Goal: Transaction & Acquisition: Book appointment/travel/reservation

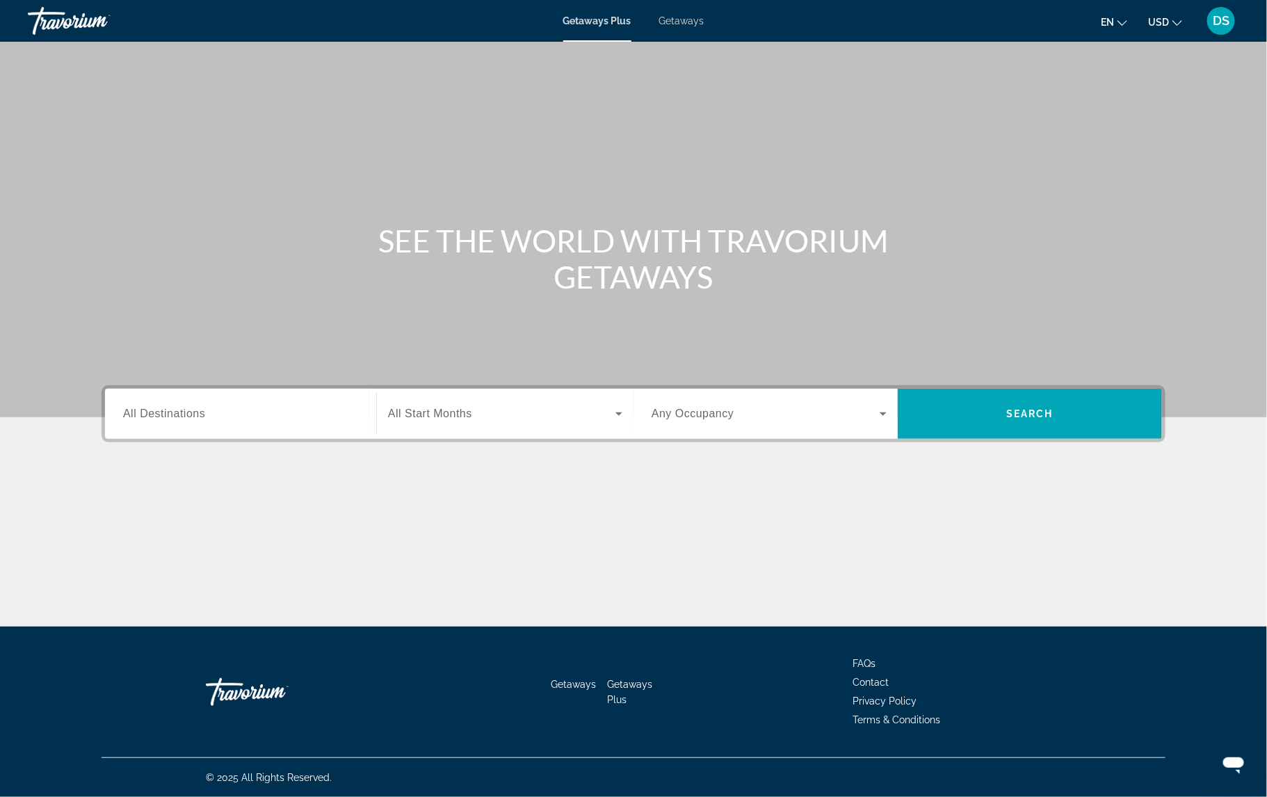
click at [166, 411] on span "All Destinations" at bounding box center [164, 414] width 82 height 12
click at [166, 411] on input "Destination All Destinations" at bounding box center [240, 414] width 235 height 17
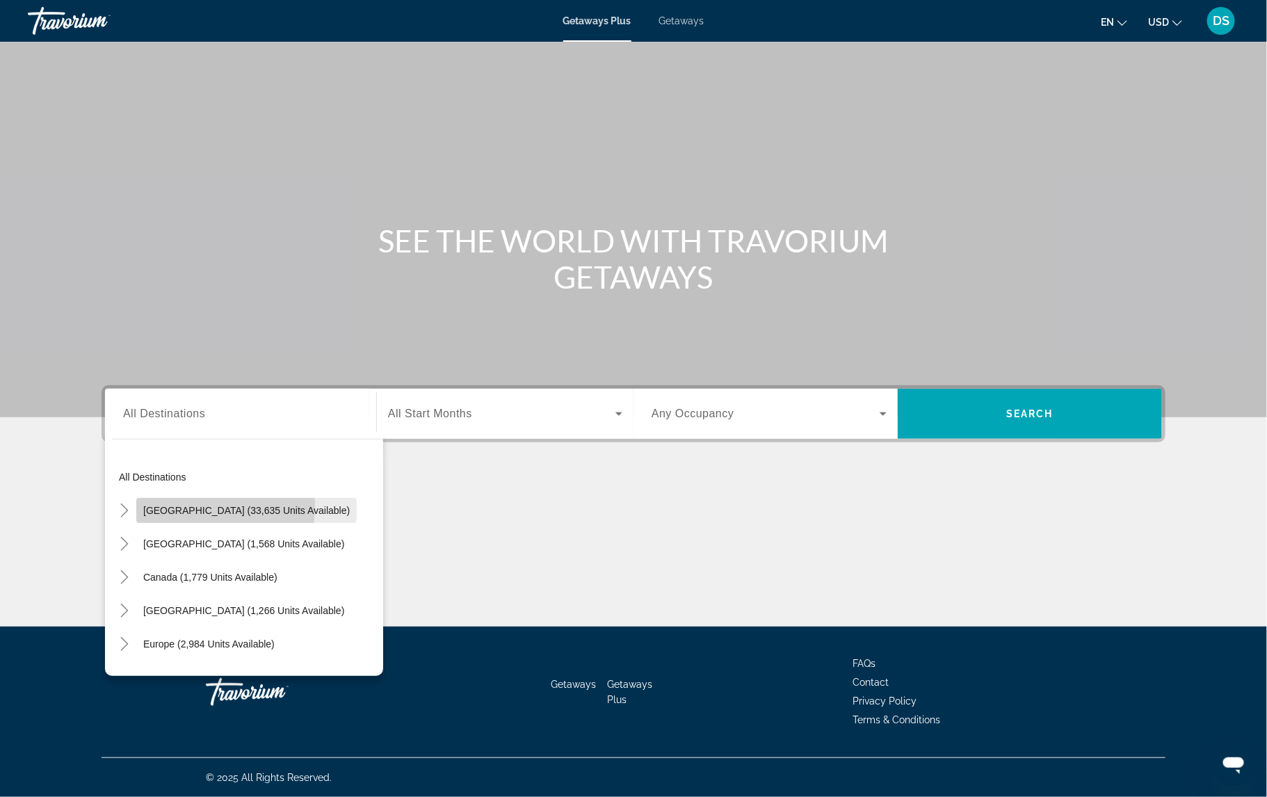
click at [177, 506] on span "[GEOGRAPHIC_DATA] (33,635 units available)" at bounding box center [246, 510] width 207 height 11
type input "**********"
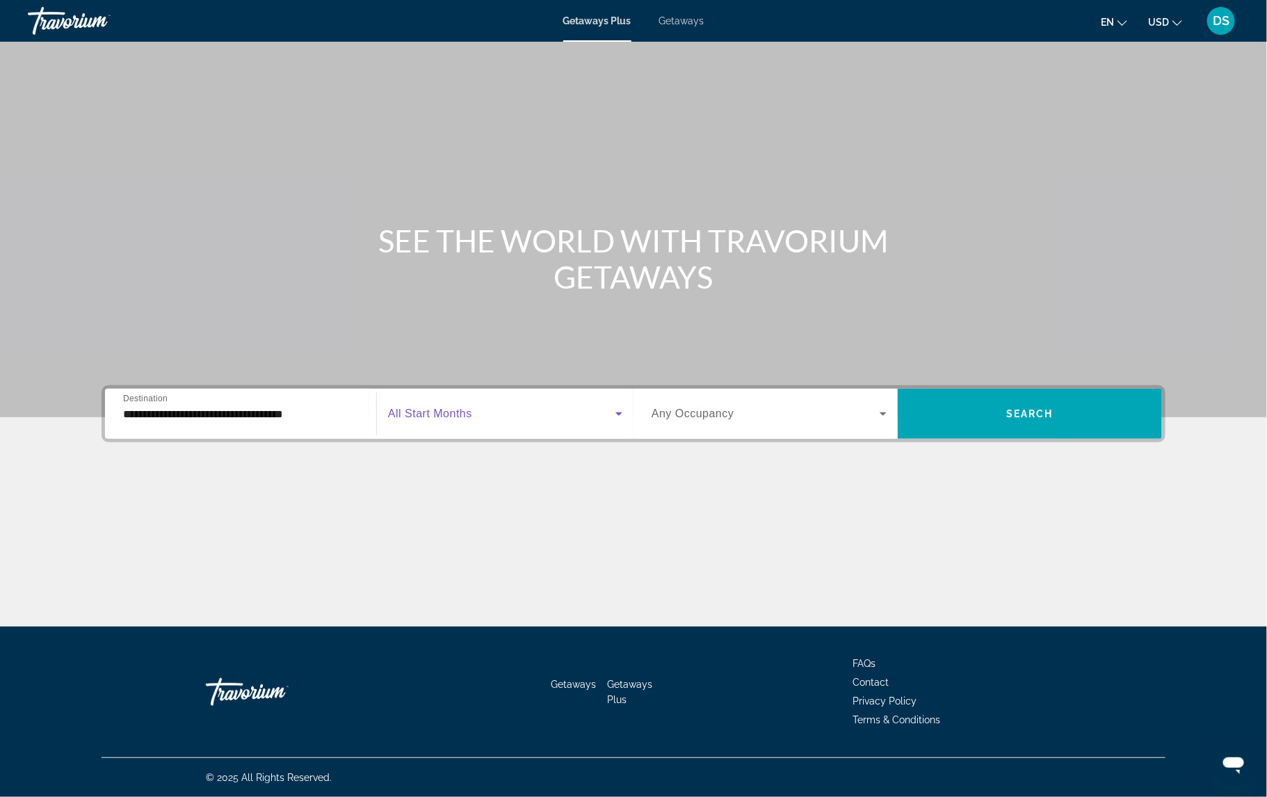
click at [618, 416] on icon "Search widget" at bounding box center [619, 414] width 17 height 17
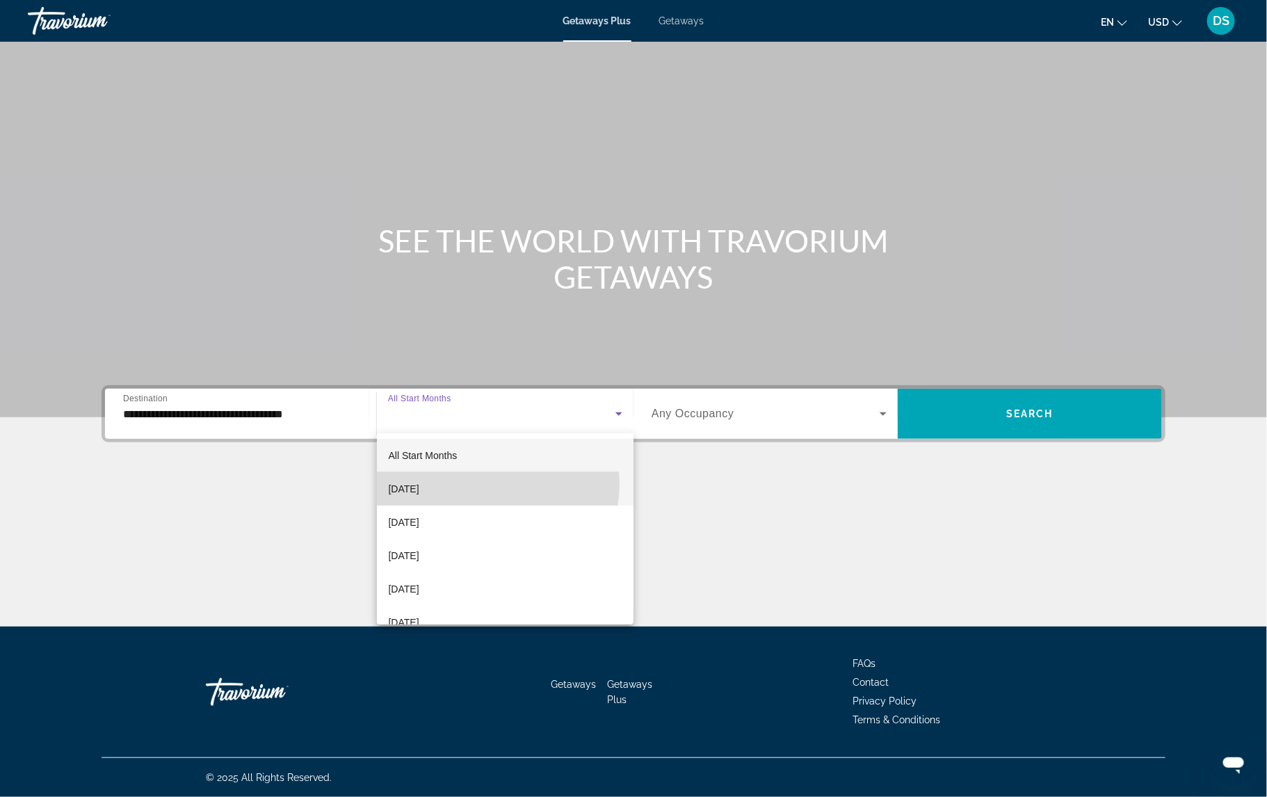
click at [495, 484] on mat-option "[DATE]" at bounding box center [505, 488] width 257 height 33
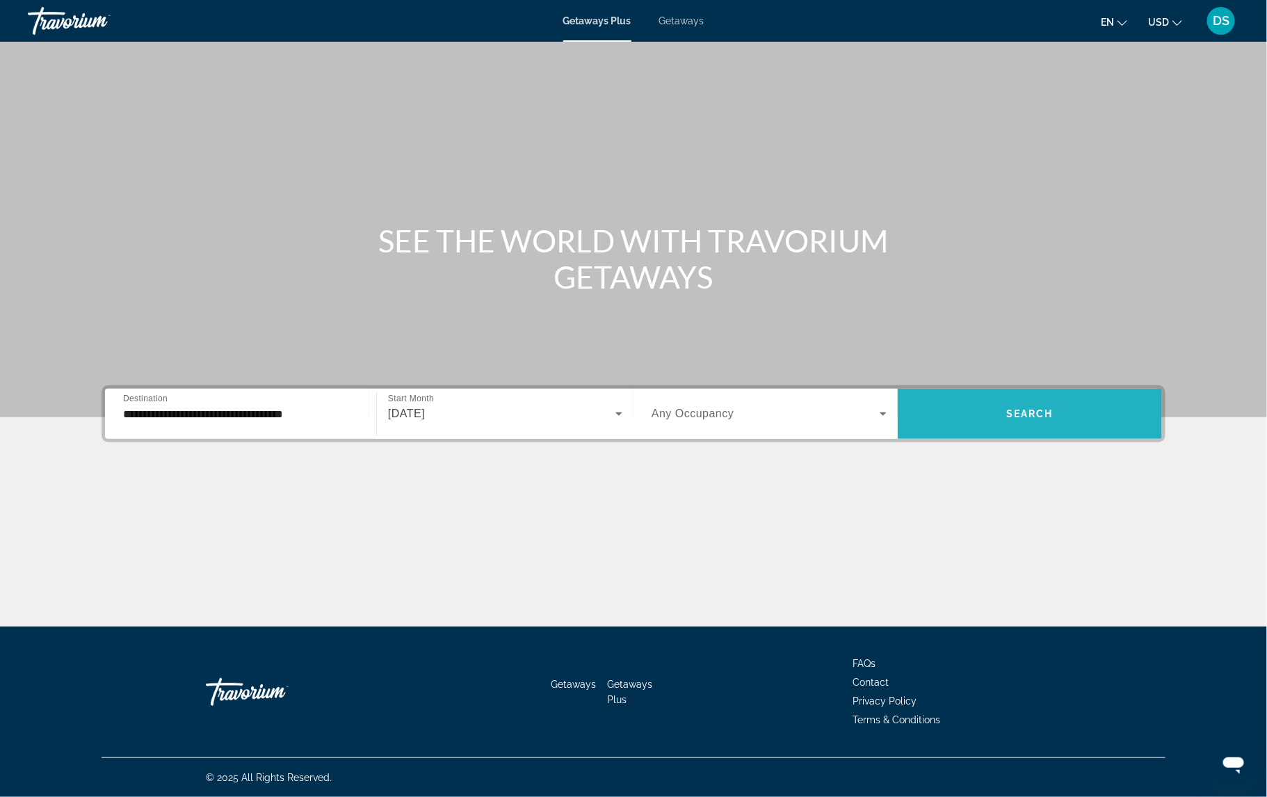
drag, startPoint x: 1048, startPoint y: 401, endPoint x: 1023, endPoint y: 419, distance: 30.3
click at [1023, 419] on span "Search widget" at bounding box center [1030, 413] width 264 height 33
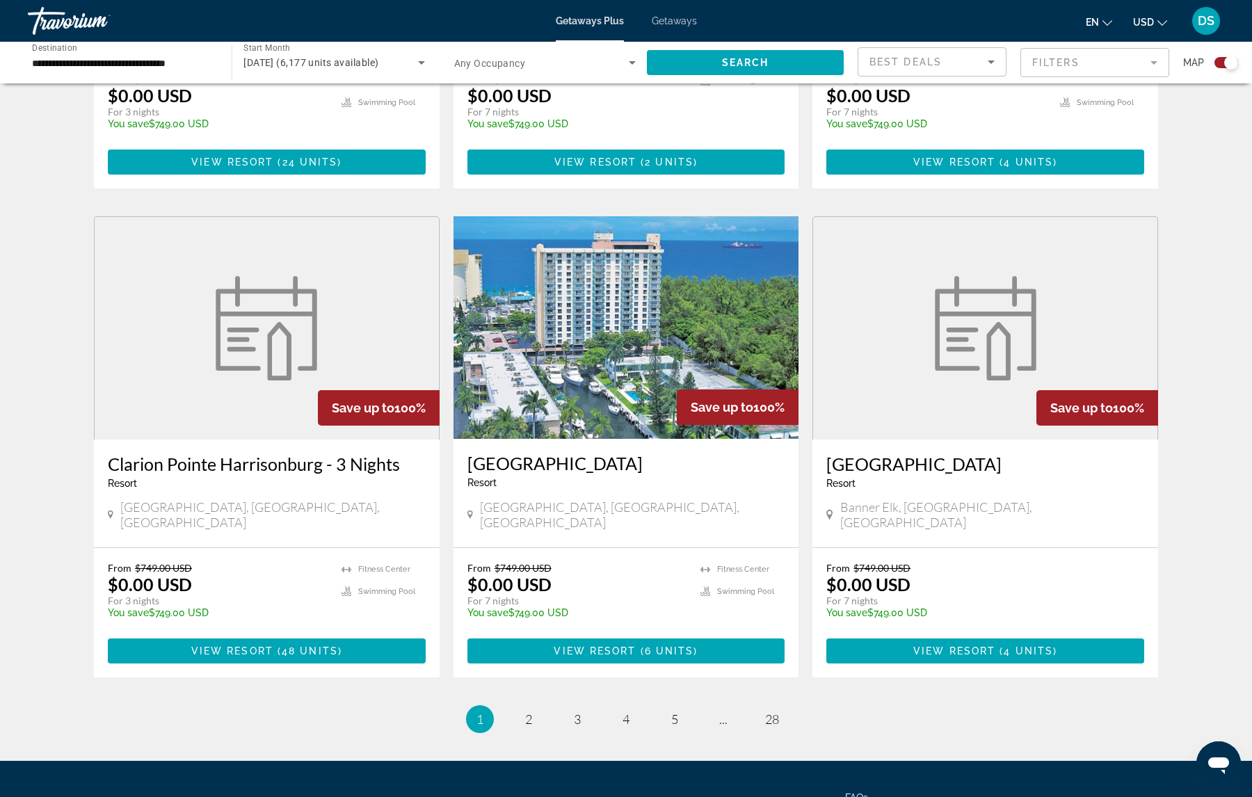
scroll to position [1870, 0]
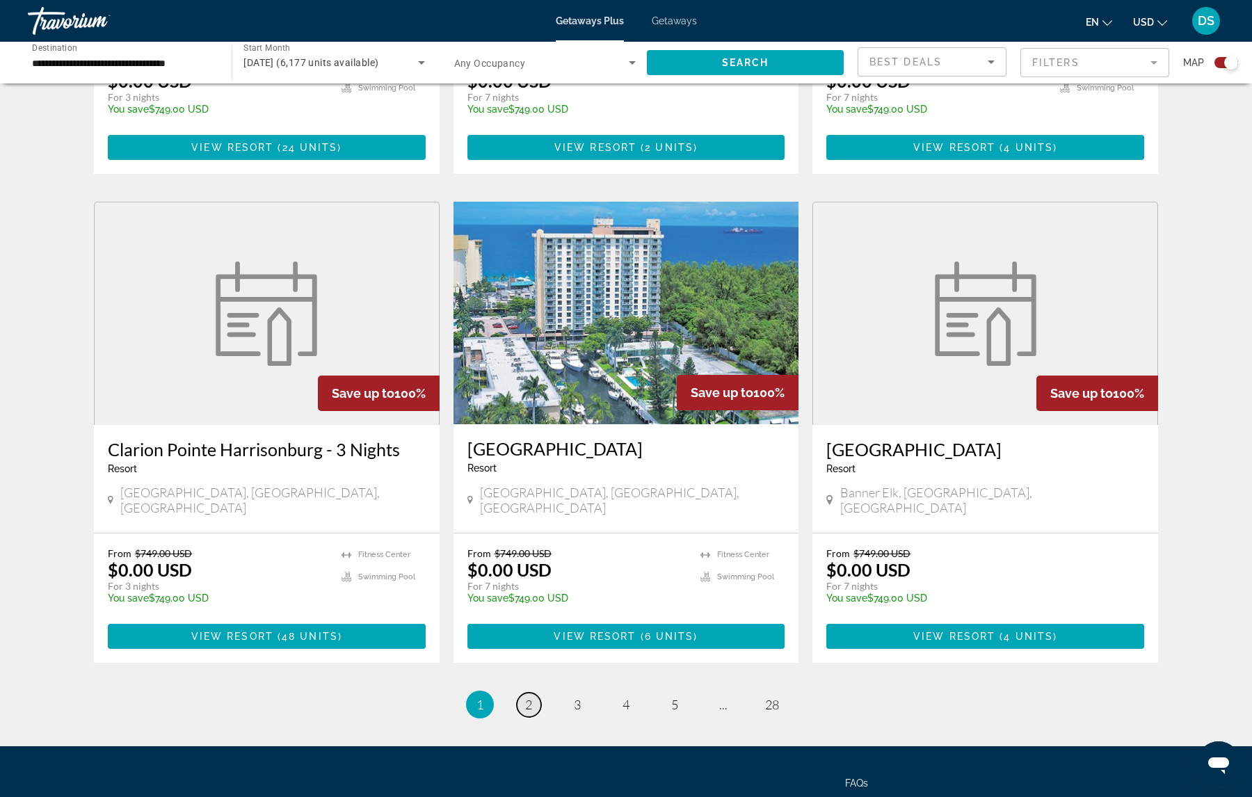
click at [528, 697] on span "2" at bounding box center [528, 704] width 7 height 15
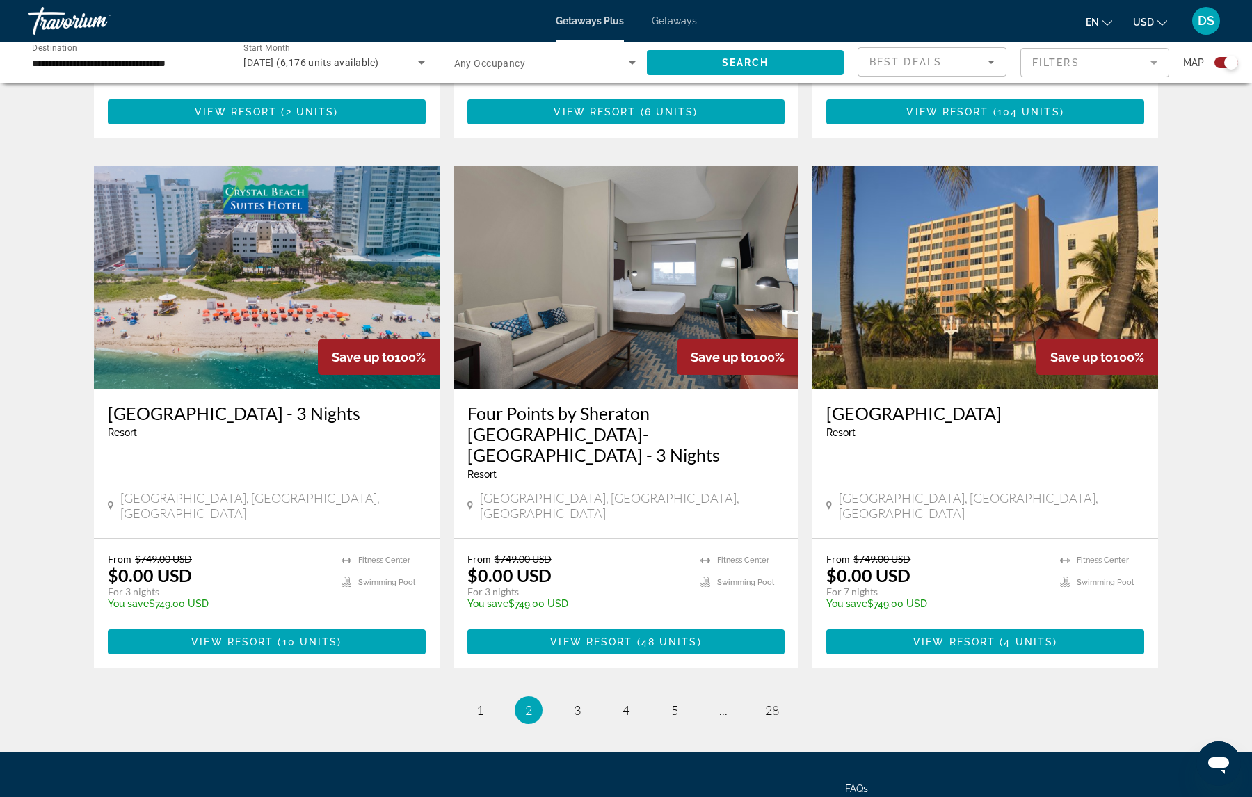
scroll to position [1916, 0]
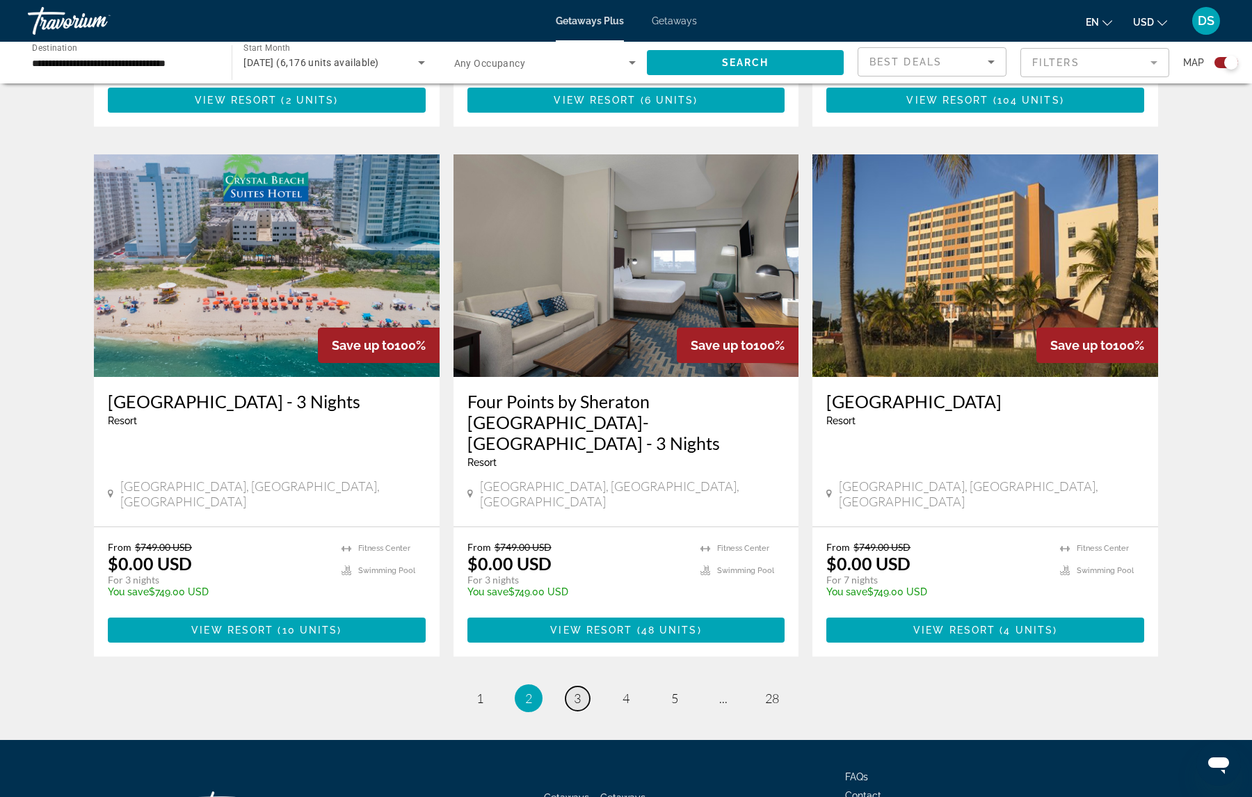
click at [575, 691] on span "3" at bounding box center [577, 698] width 7 height 15
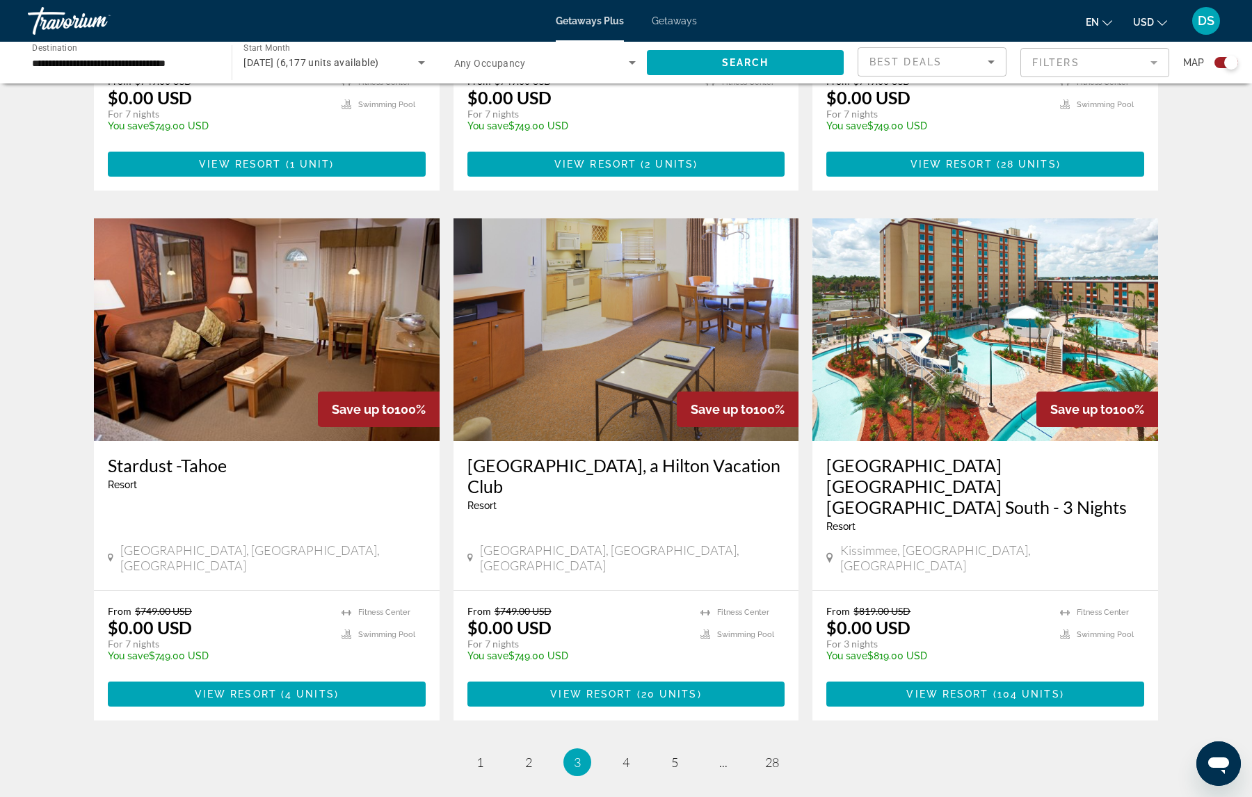
scroll to position [1868, 0]
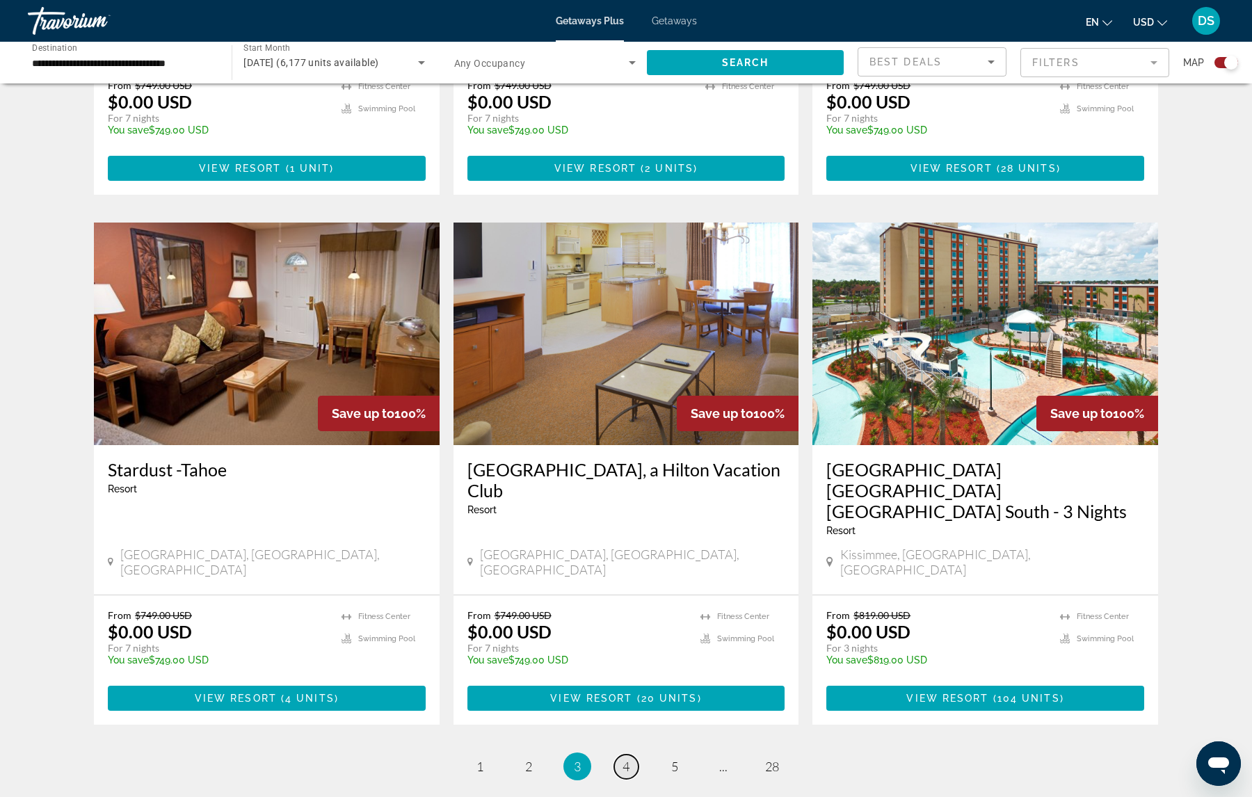
click at [628, 759] on span "4" at bounding box center [626, 766] width 7 height 15
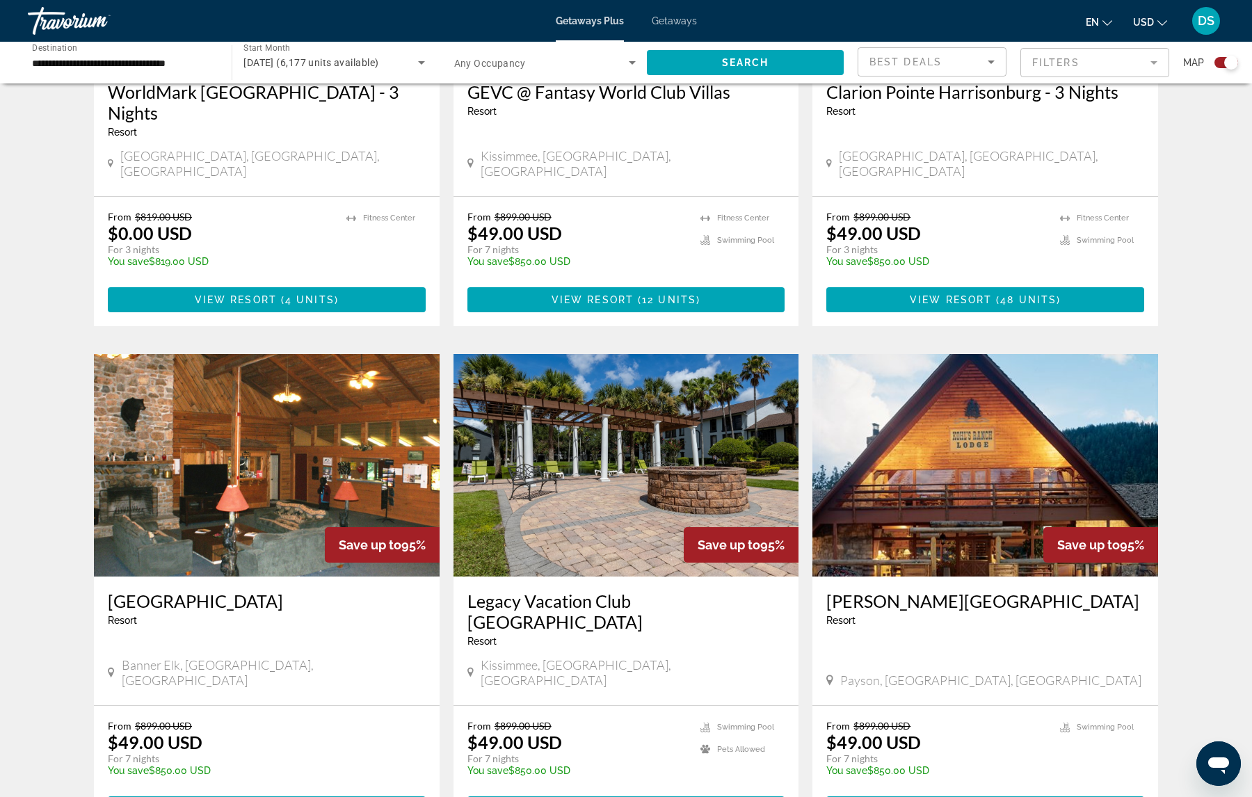
scroll to position [1851, 0]
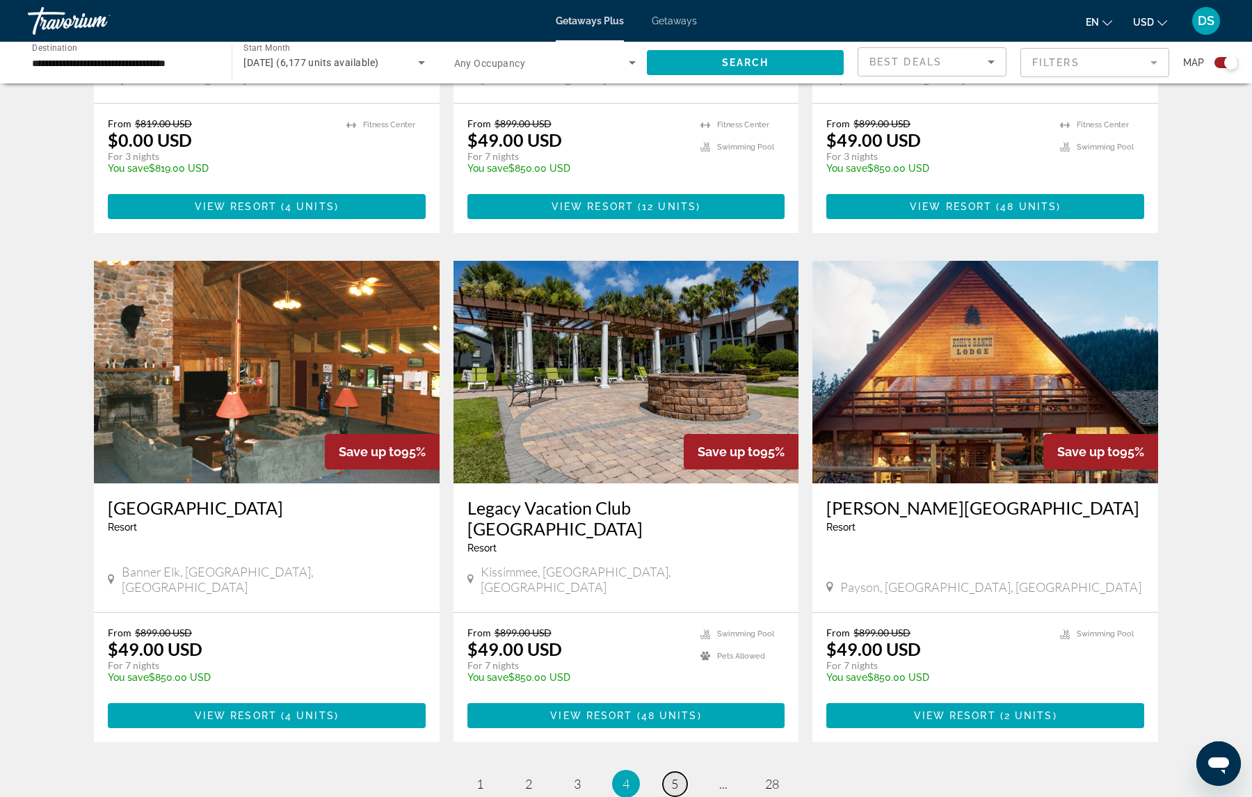
click at [675, 776] on span "5" at bounding box center [674, 783] width 7 height 15
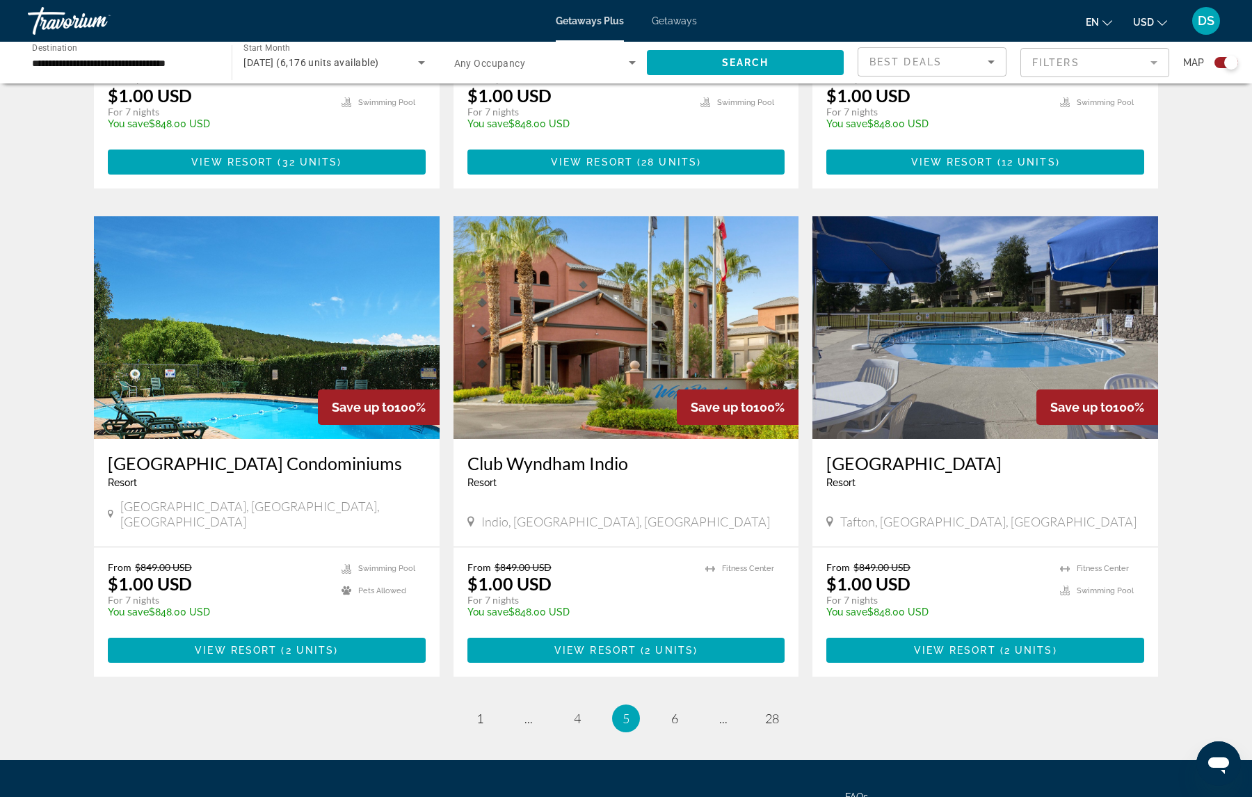
scroll to position [1906, 0]
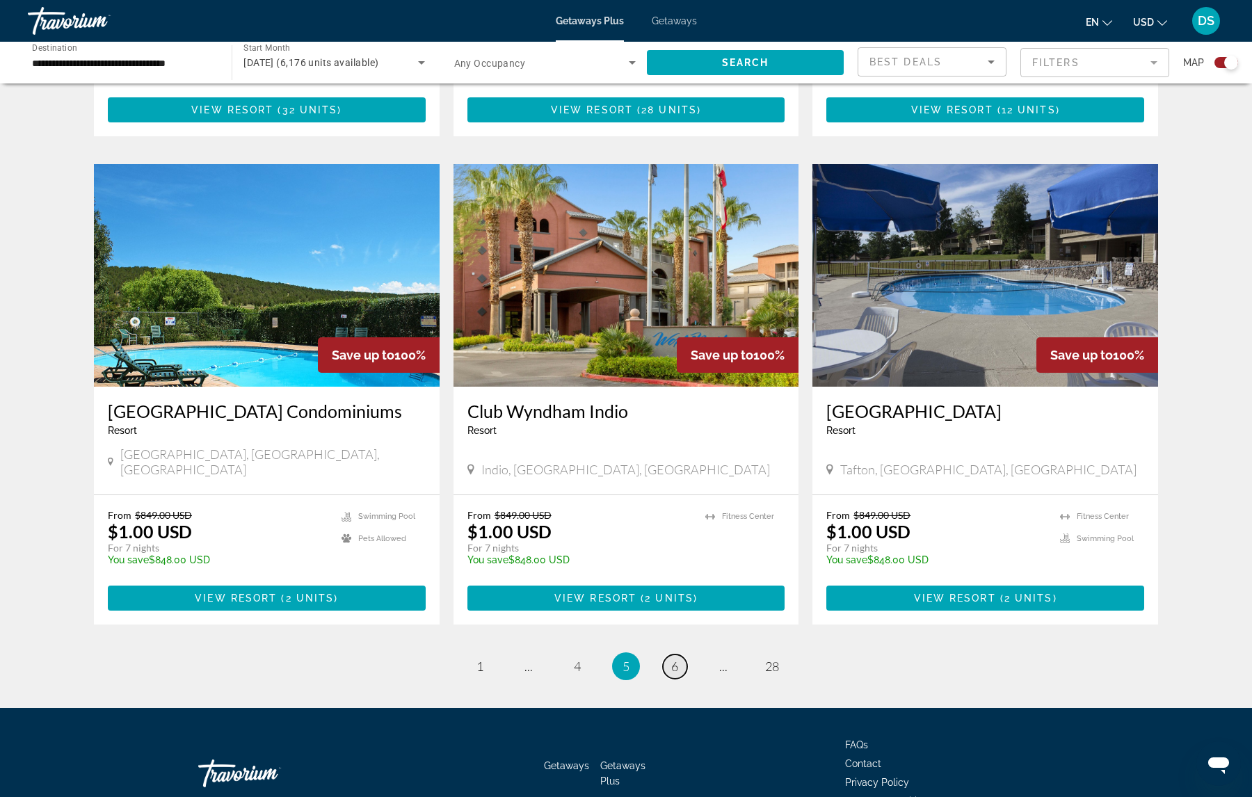
click at [675, 659] on span "6" at bounding box center [674, 666] width 7 height 15
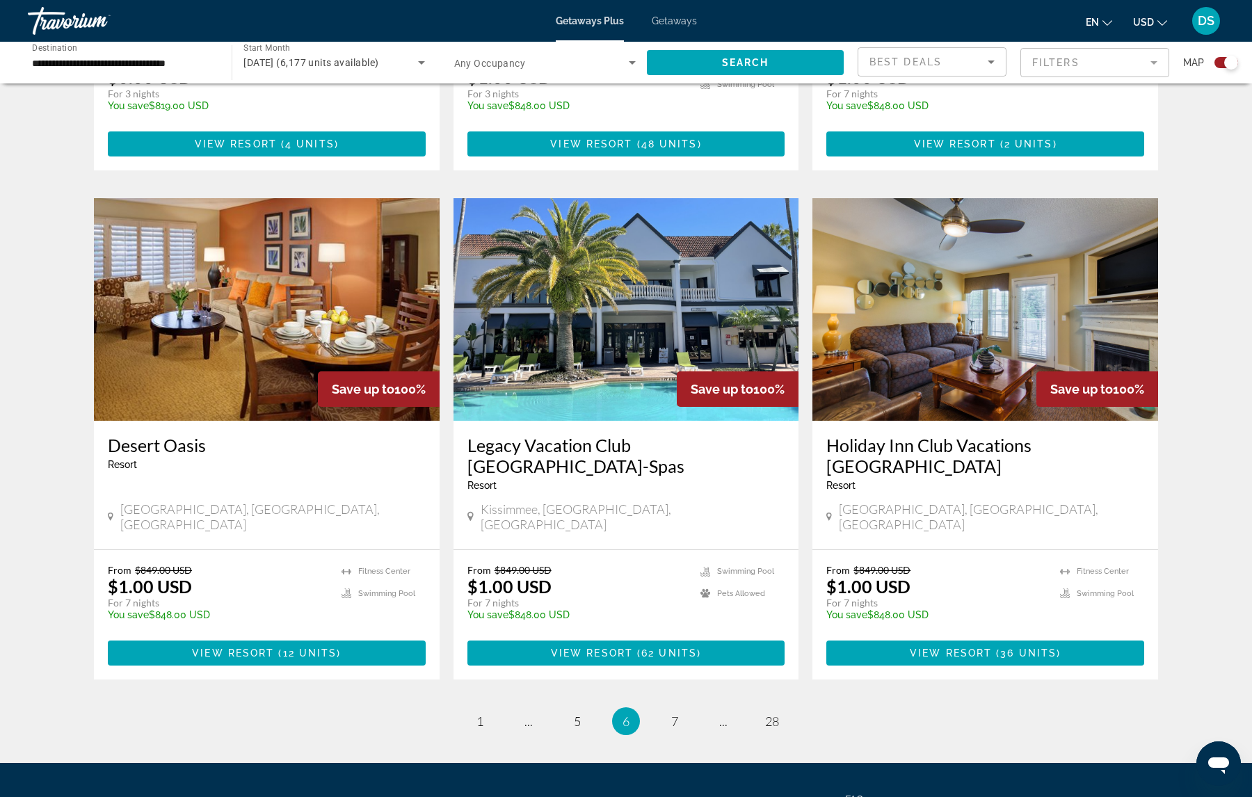
scroll to position [1927, 0]
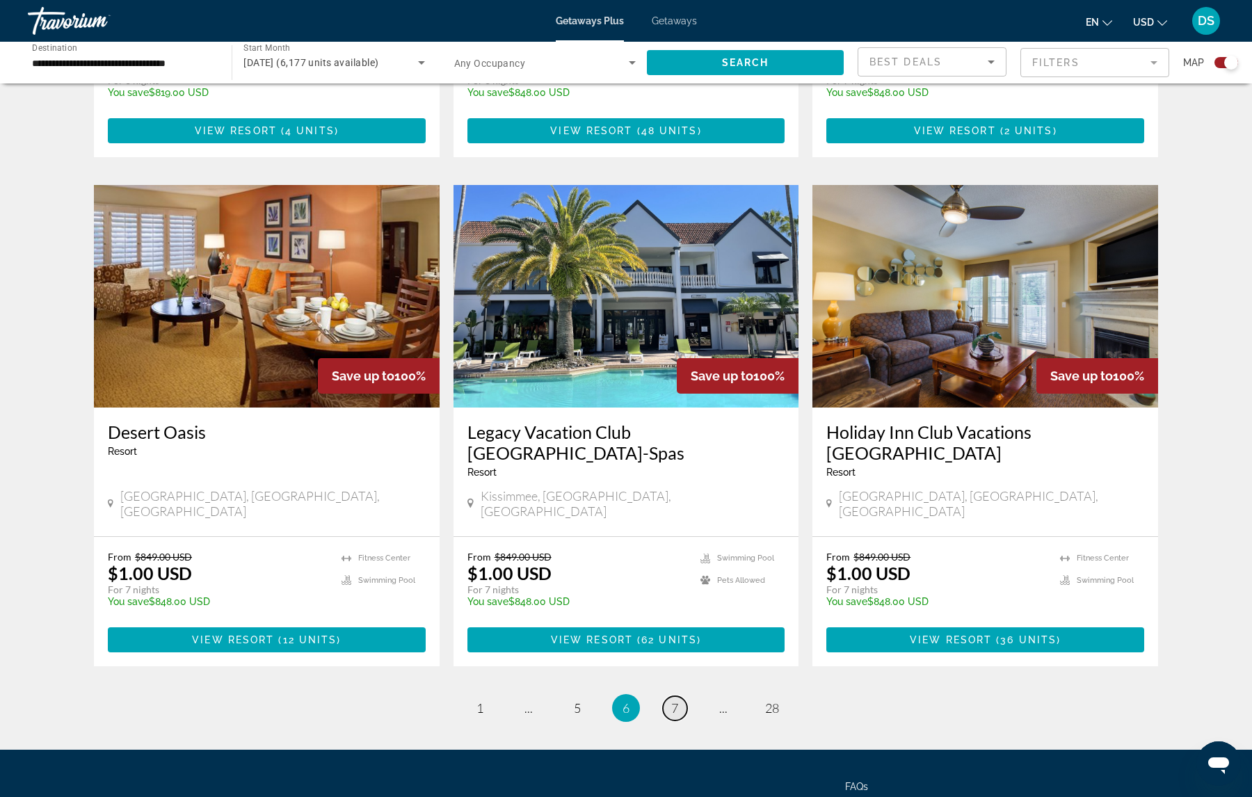
click at [675, 700] on span "7" at bounding box center [674, 707] width 7 height 15
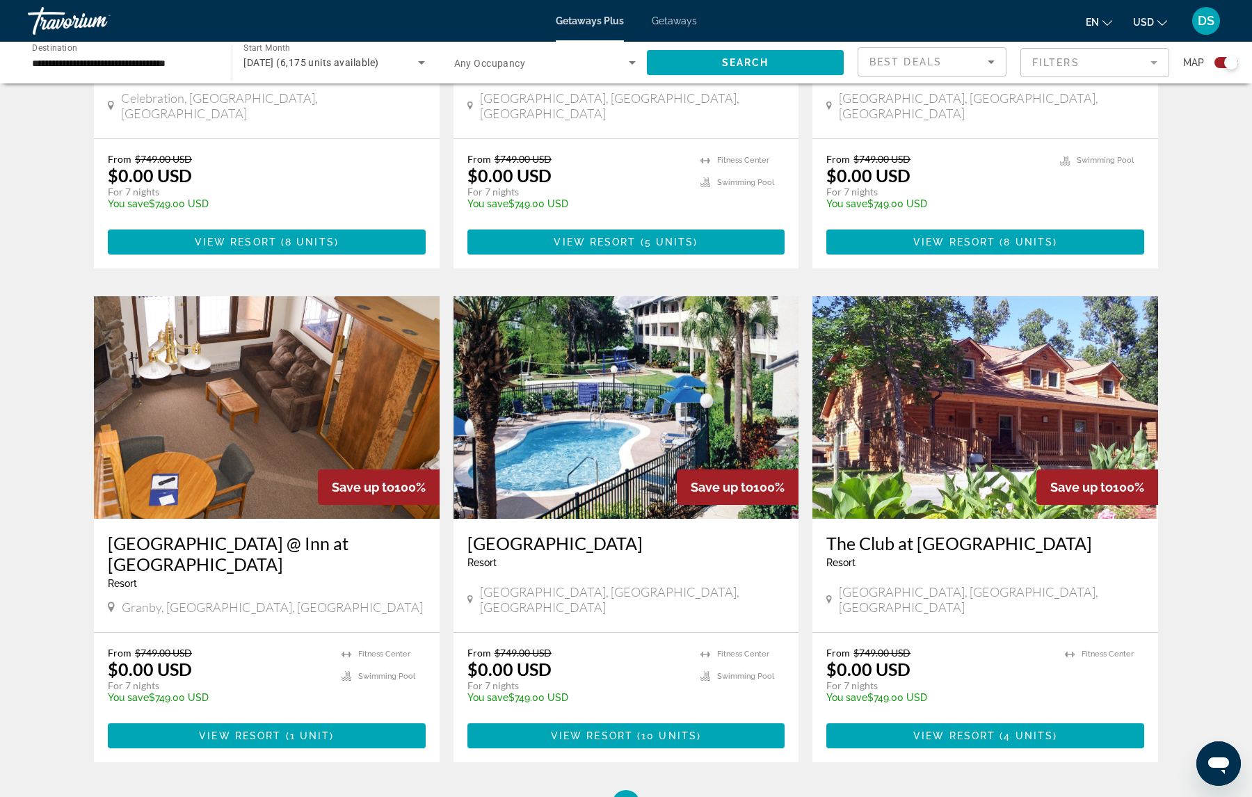
scroll to position [1836, 0]
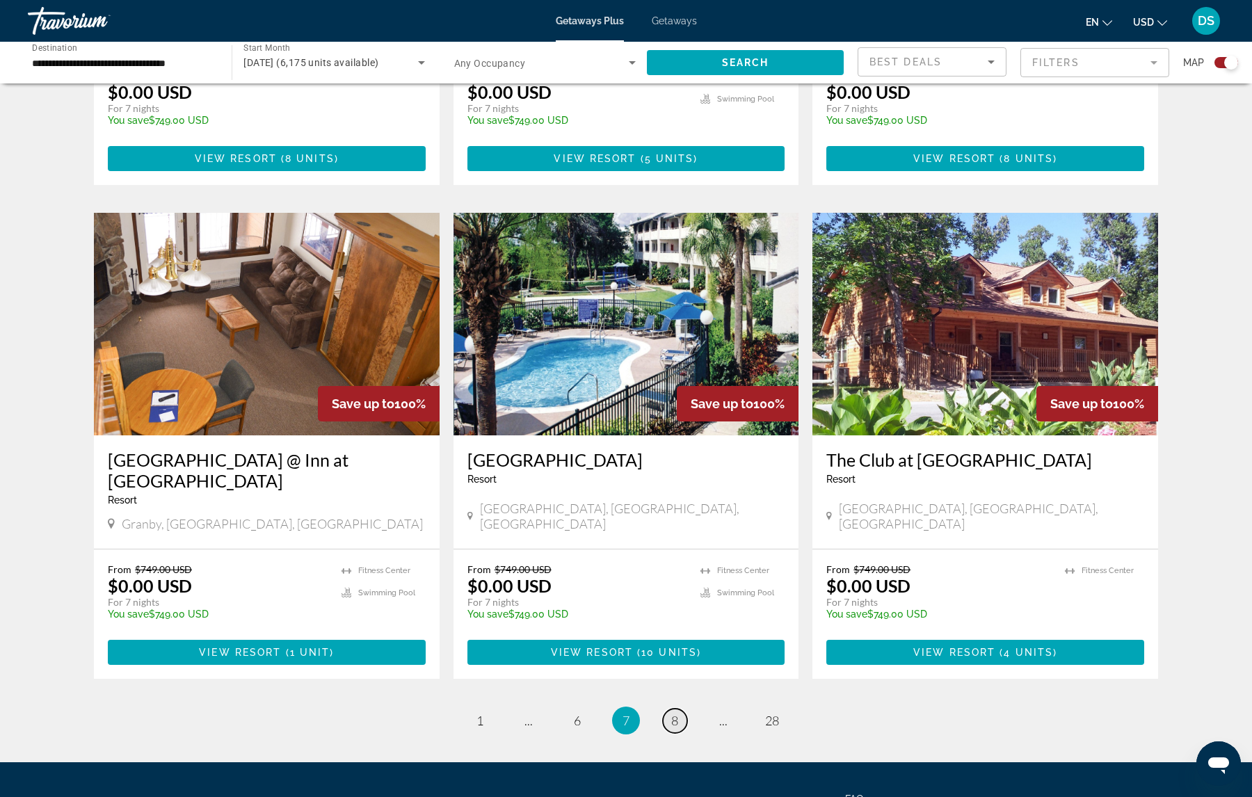
click at [673, 713] on span "8" at bounding box center [674, 720] width 7 height 15
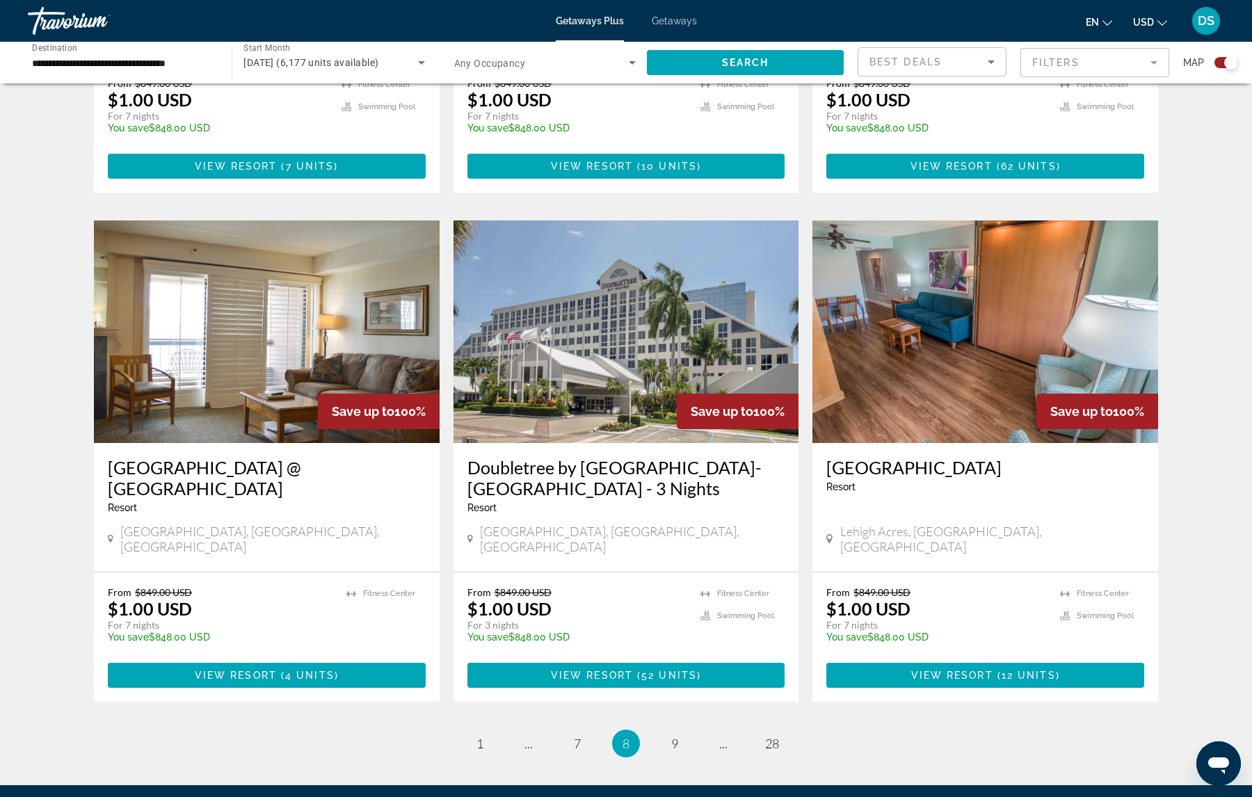
scroll to position [1927, 0]
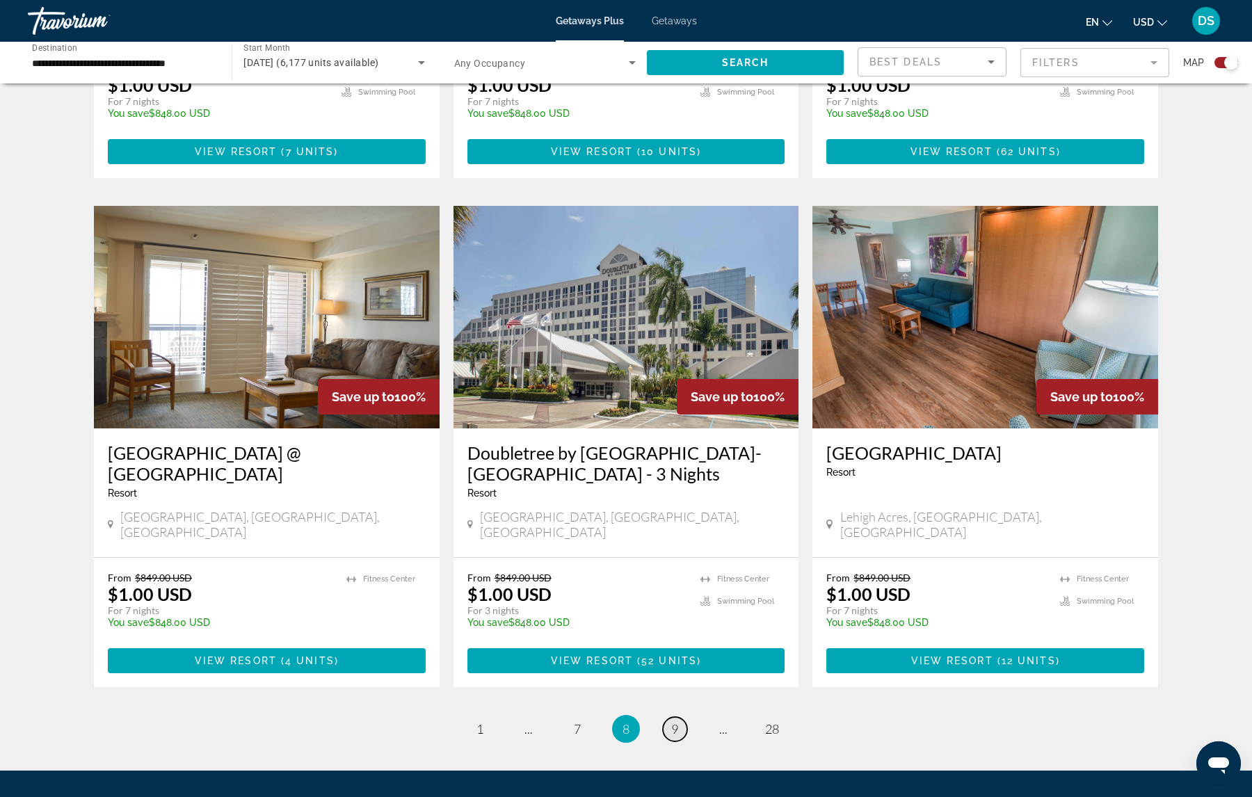
click at [675, 721] on span "9" at bounding box center [674, 728] width 7 height 15
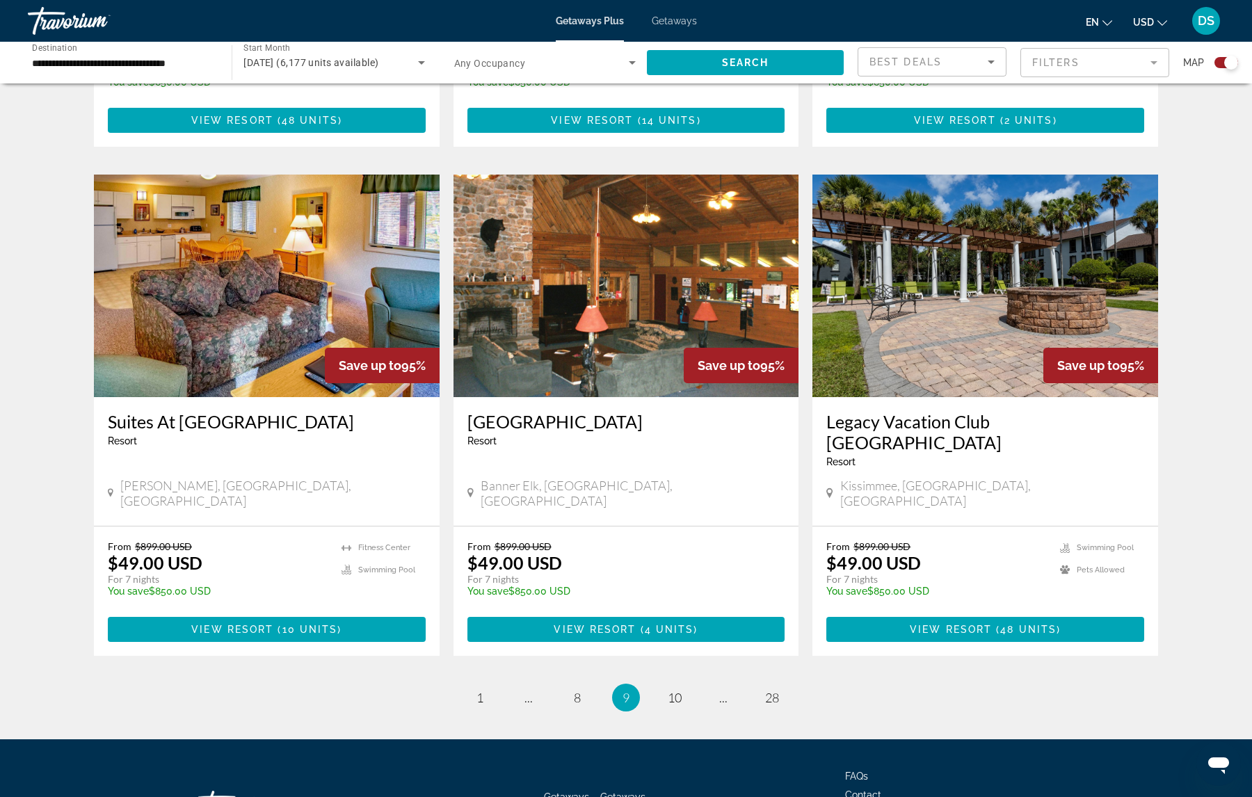
scroll to position [1927, 0]
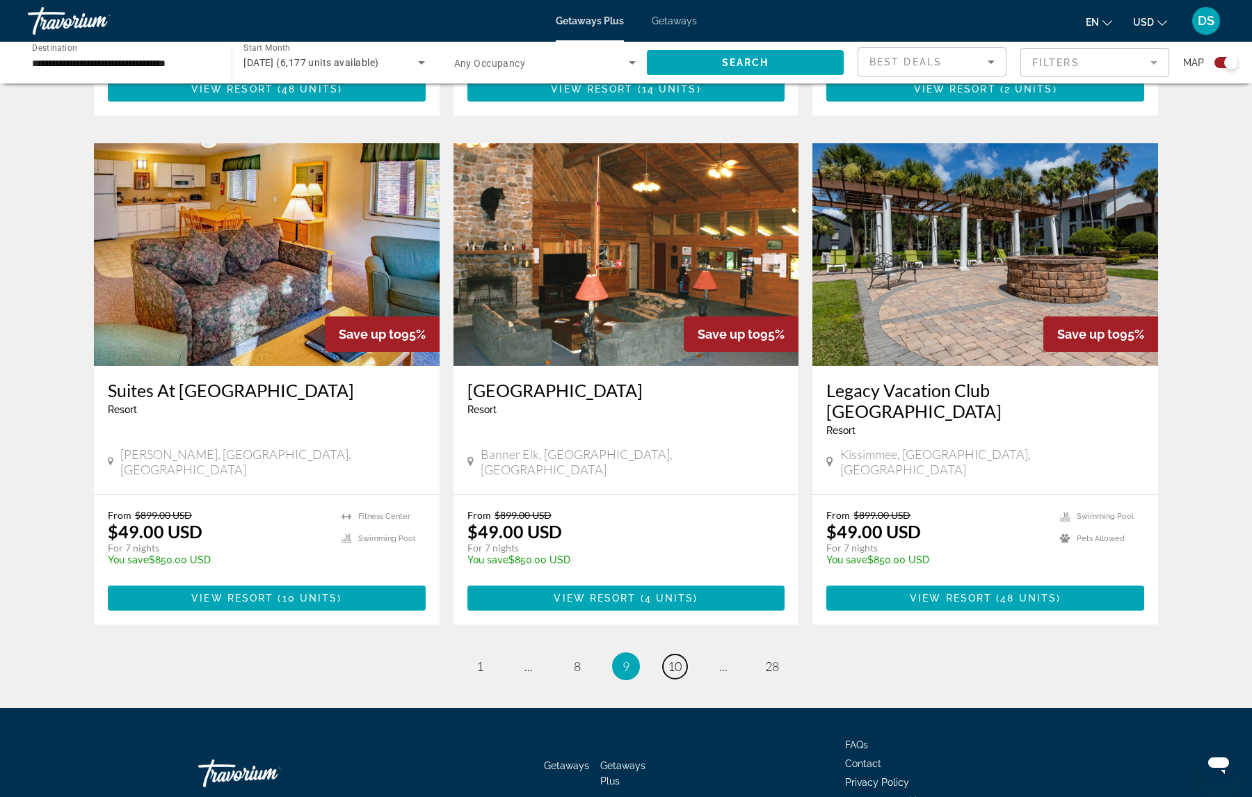
click at [675, 659] on span "10" at bounding box center [675, 666] width 14 height 15
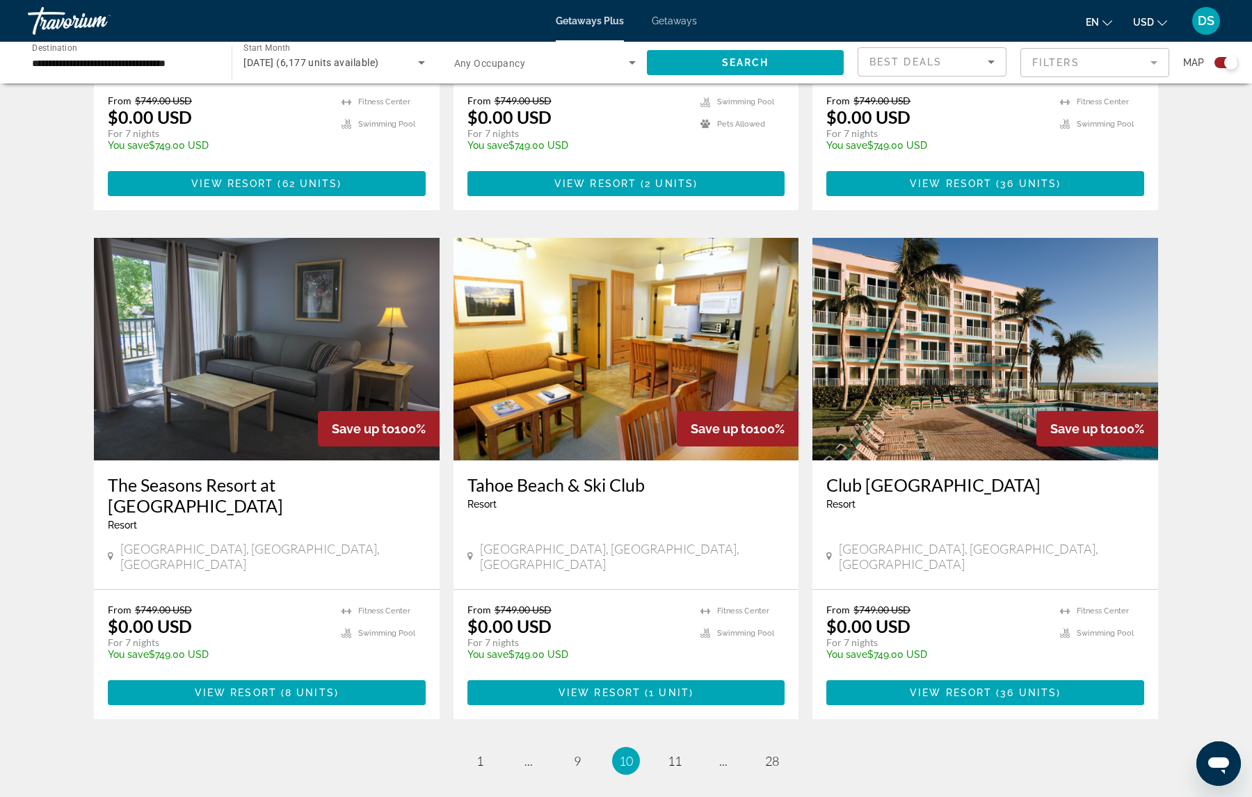
scroll to position [1836, 0]
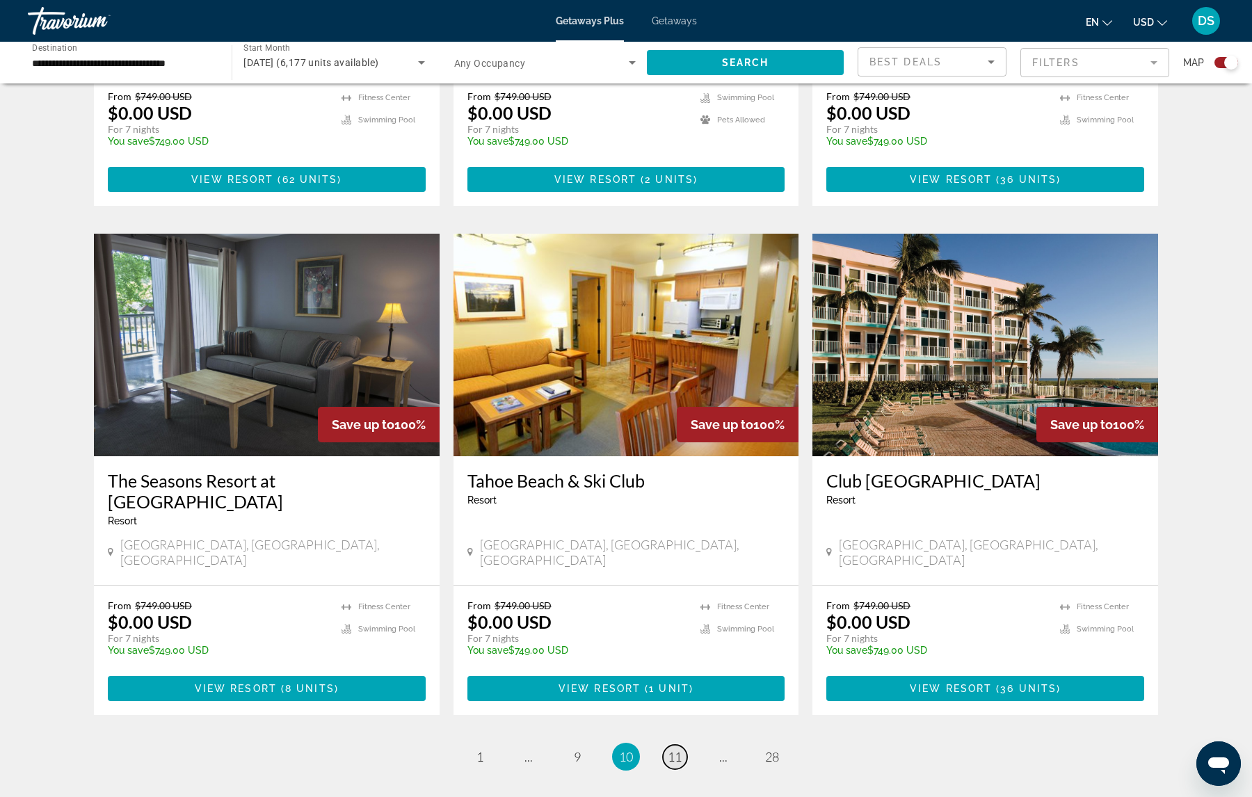
click at [673, 749] on span "11" at bounding box center [675, 756] width 14 height 15
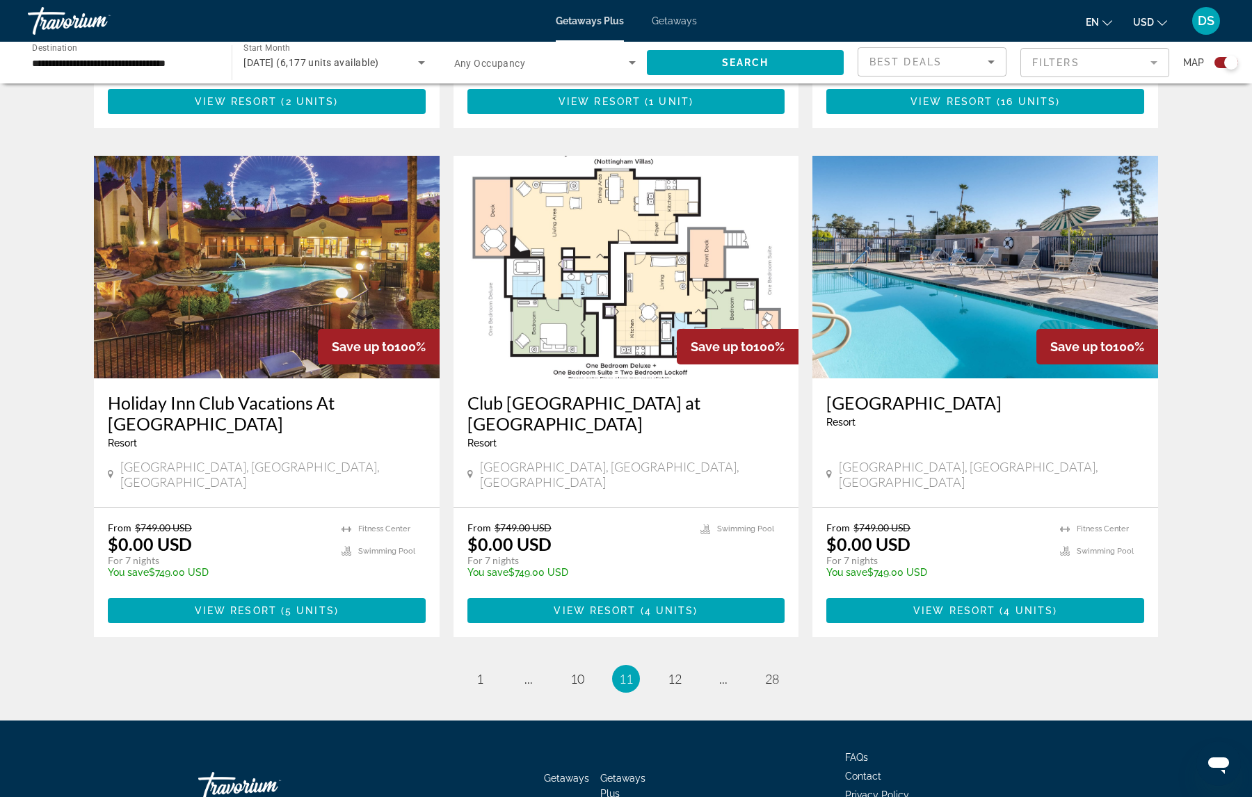
scroll to position [1920, 0]
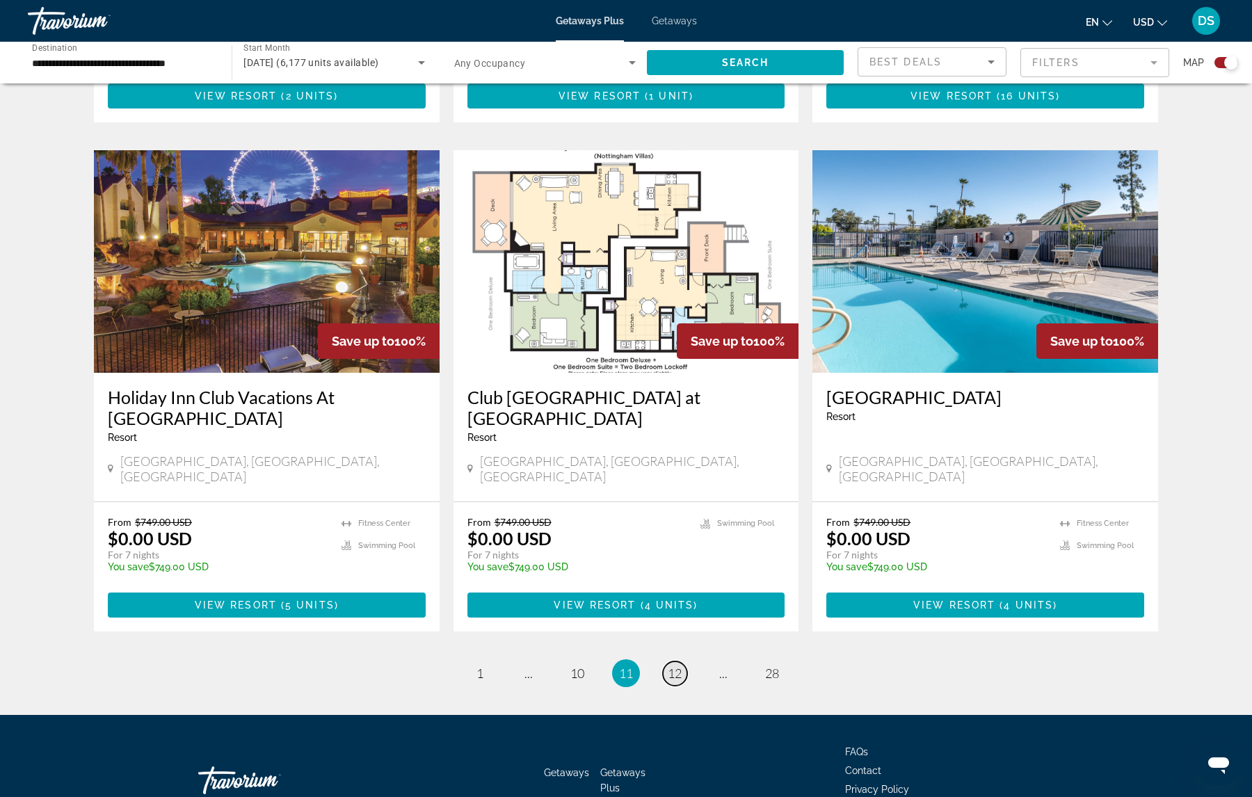
click at [673, 666] on span "12" at bounding box center [675, 673] width 14 height 15
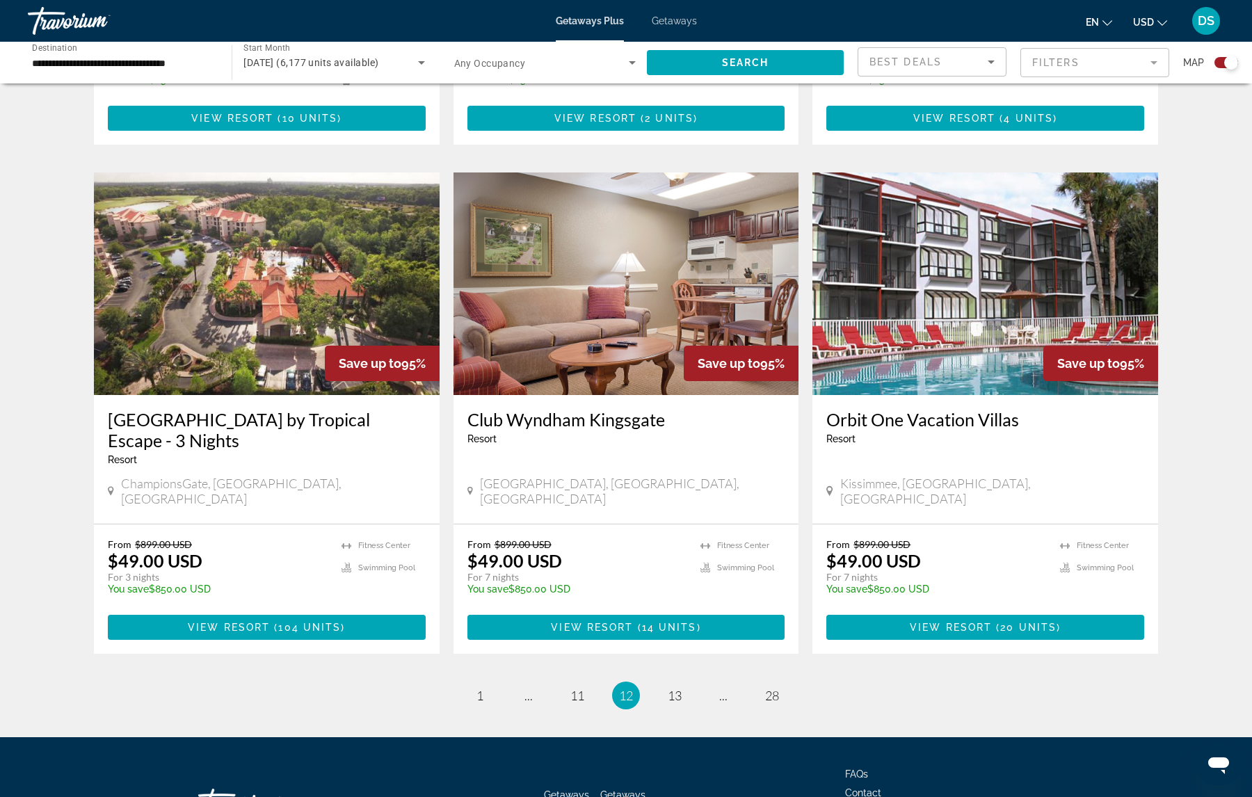
scroll to position [1968, 0]
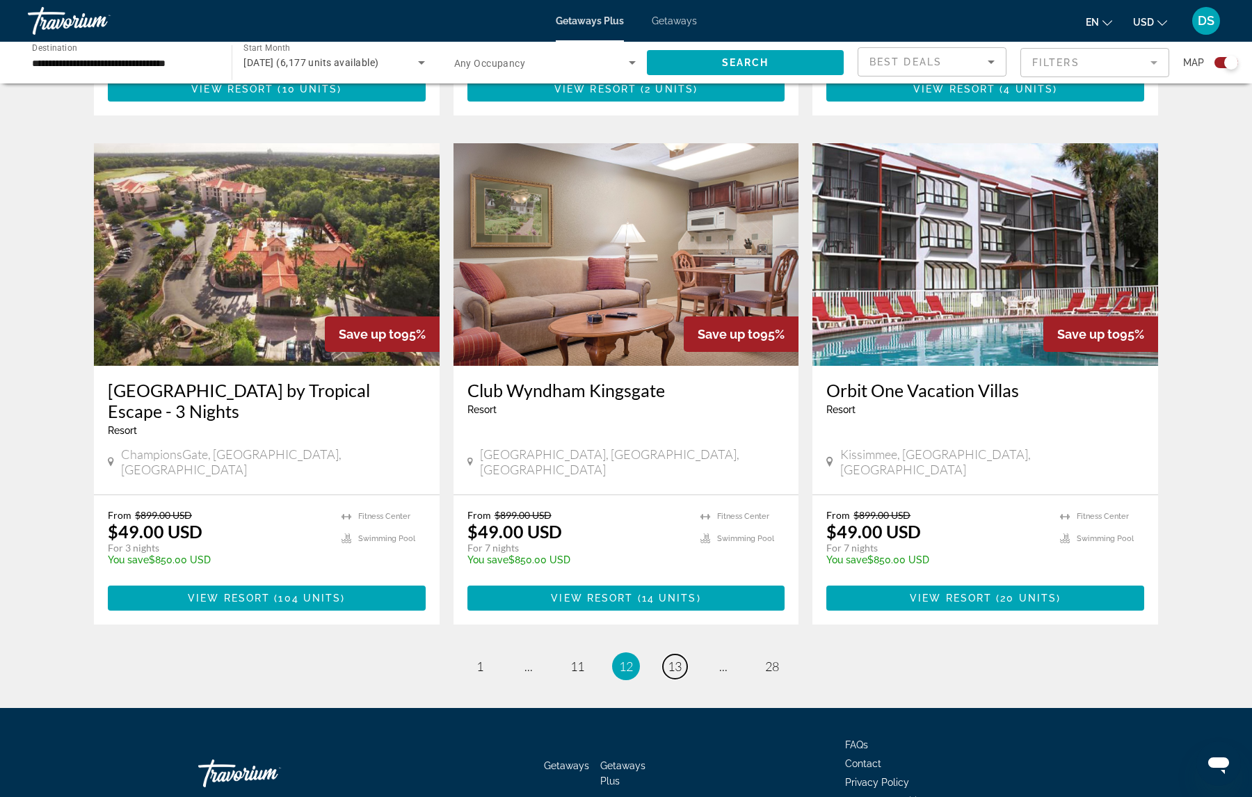
click at [673, 659] on span "13" at bounding box center [675, 666] width 14 height 15
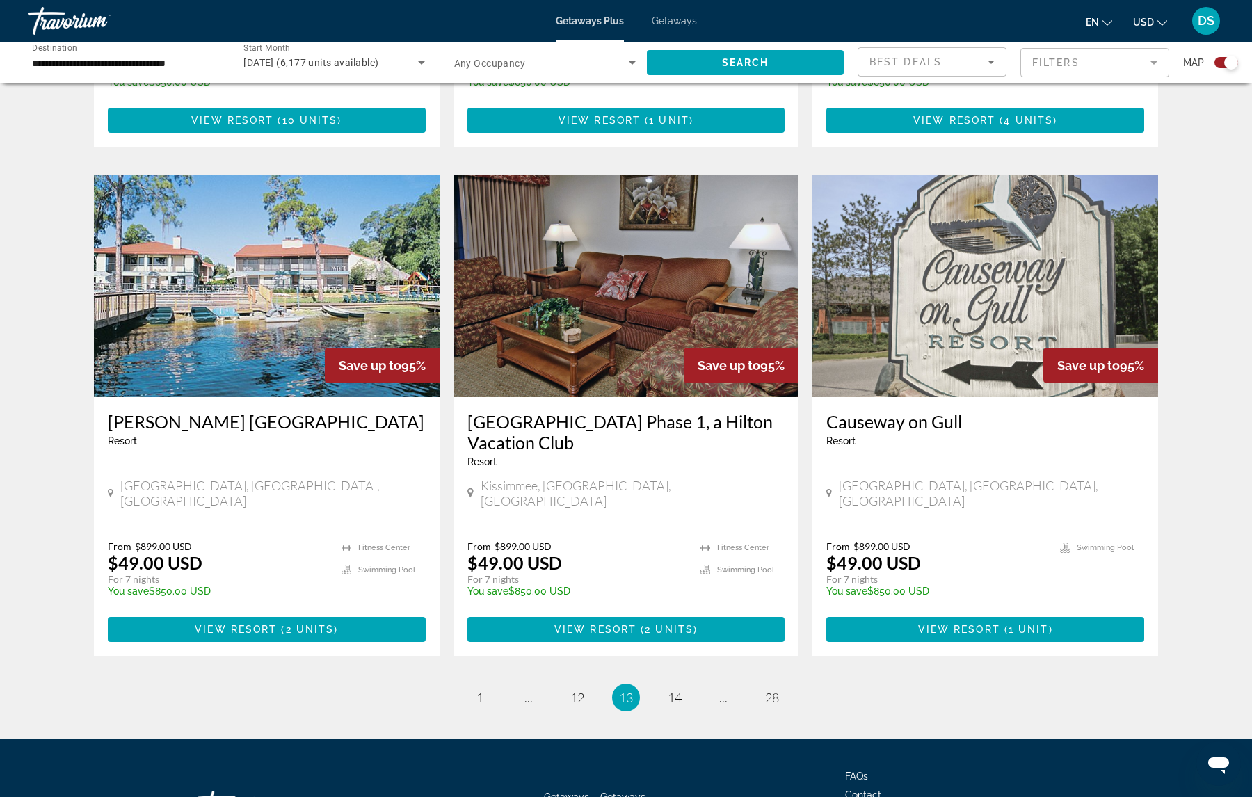
scroll to position [1927, 0]
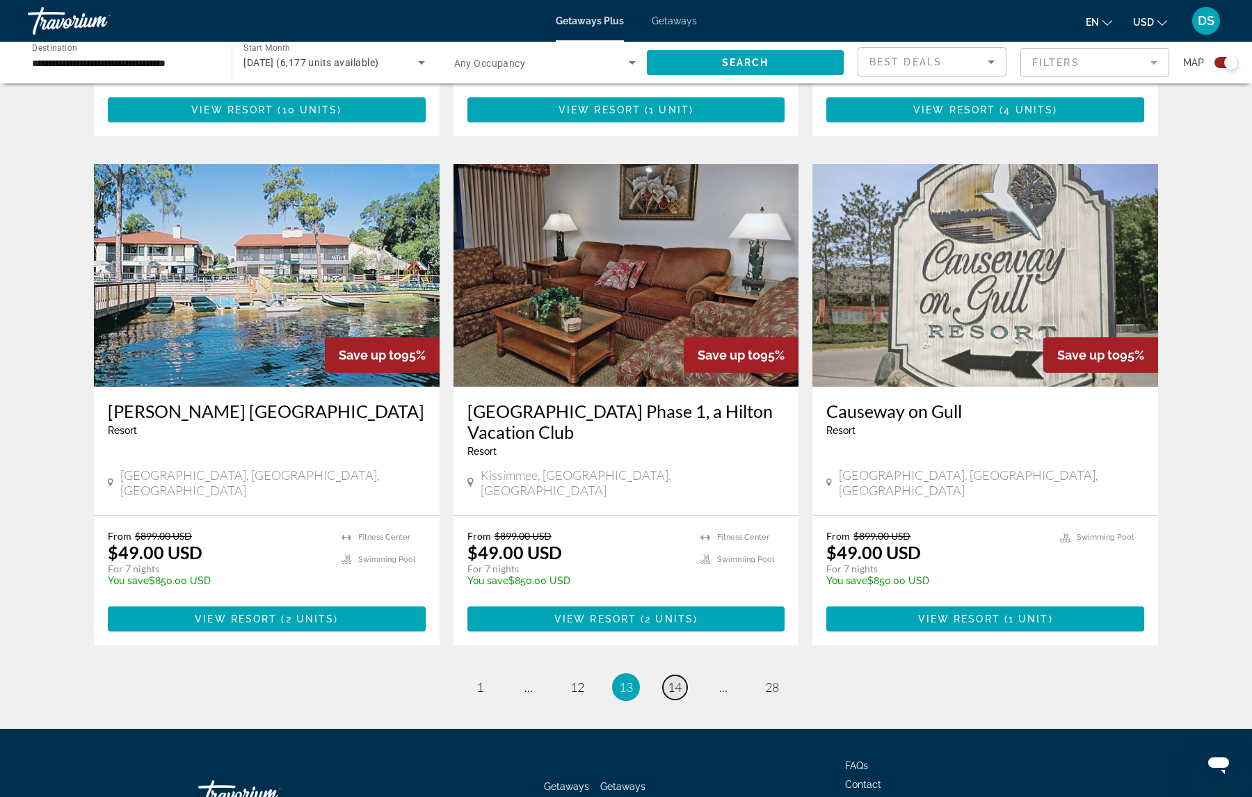
click at [673, 680] on span "14" at bounding box center [675, 687] width 14 height 15
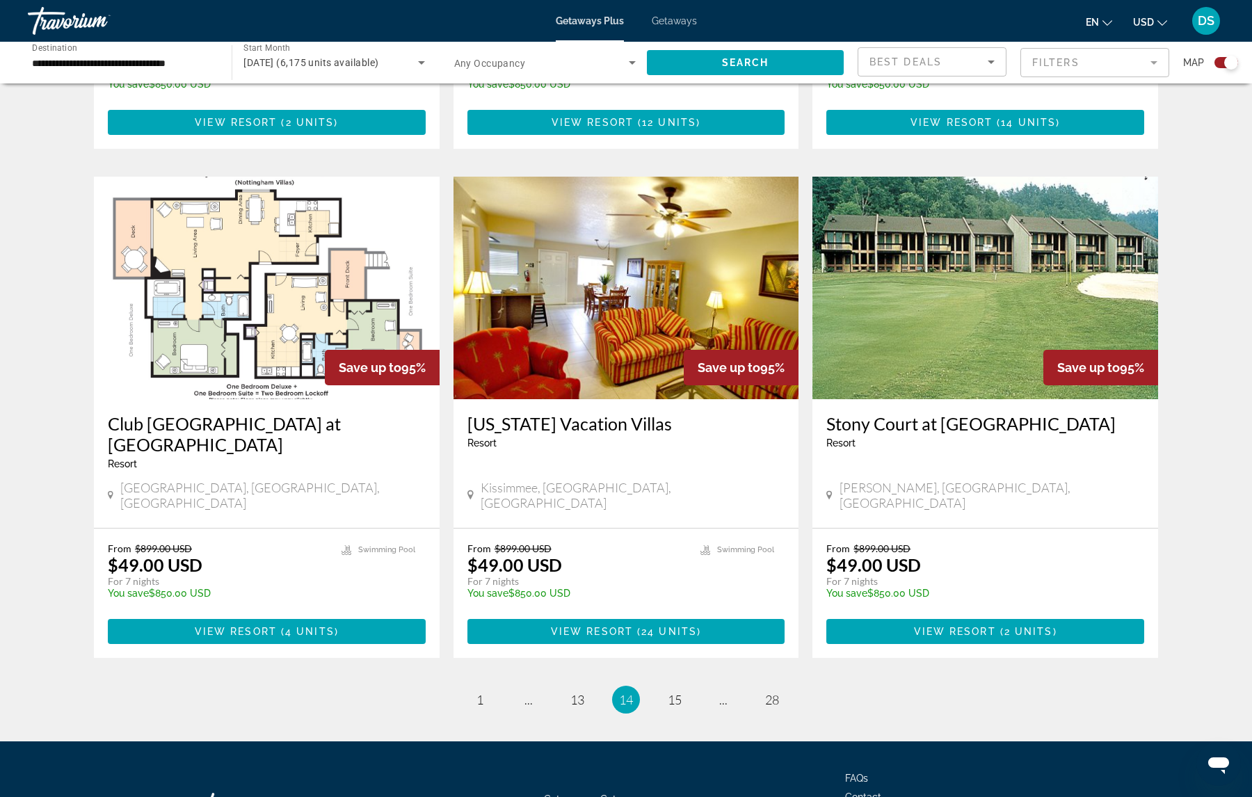
scroll to position [1906, 0]
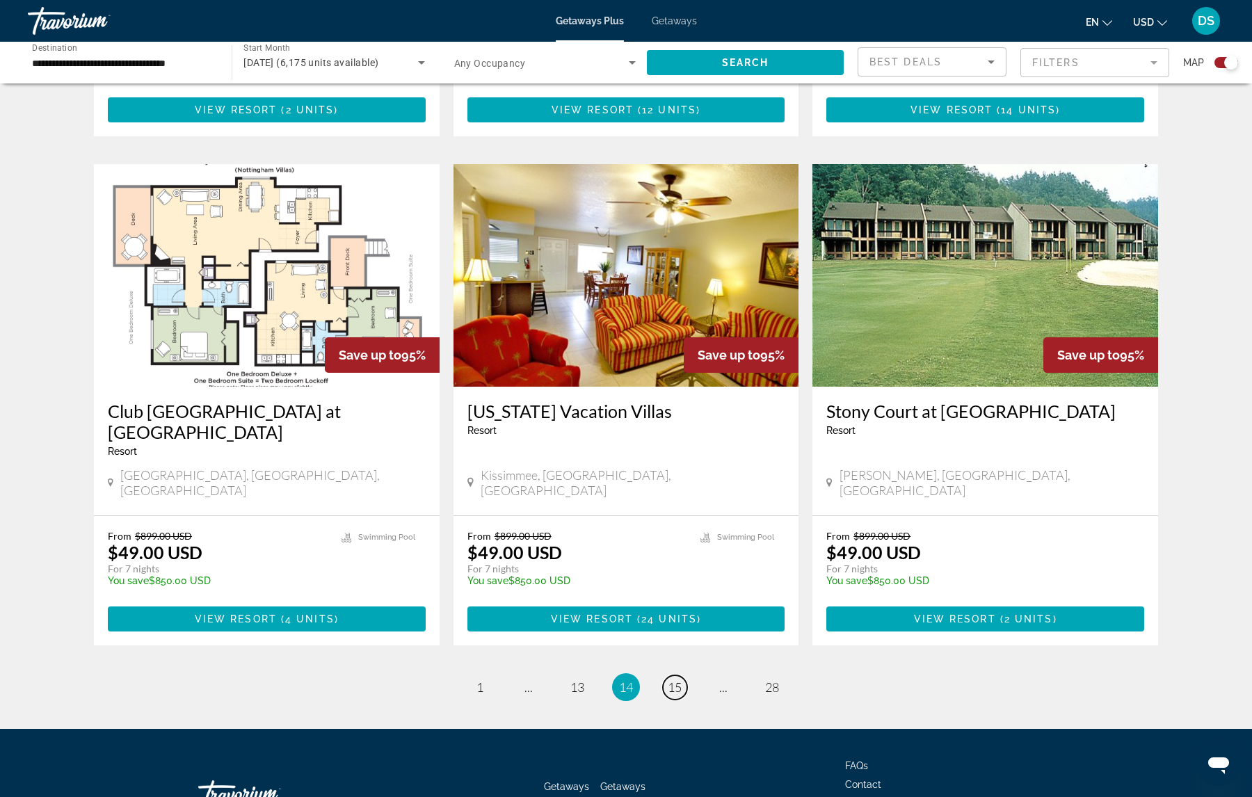
click at [673, 680] on span "15" at bounding box center [675, 687] width 14 height 15
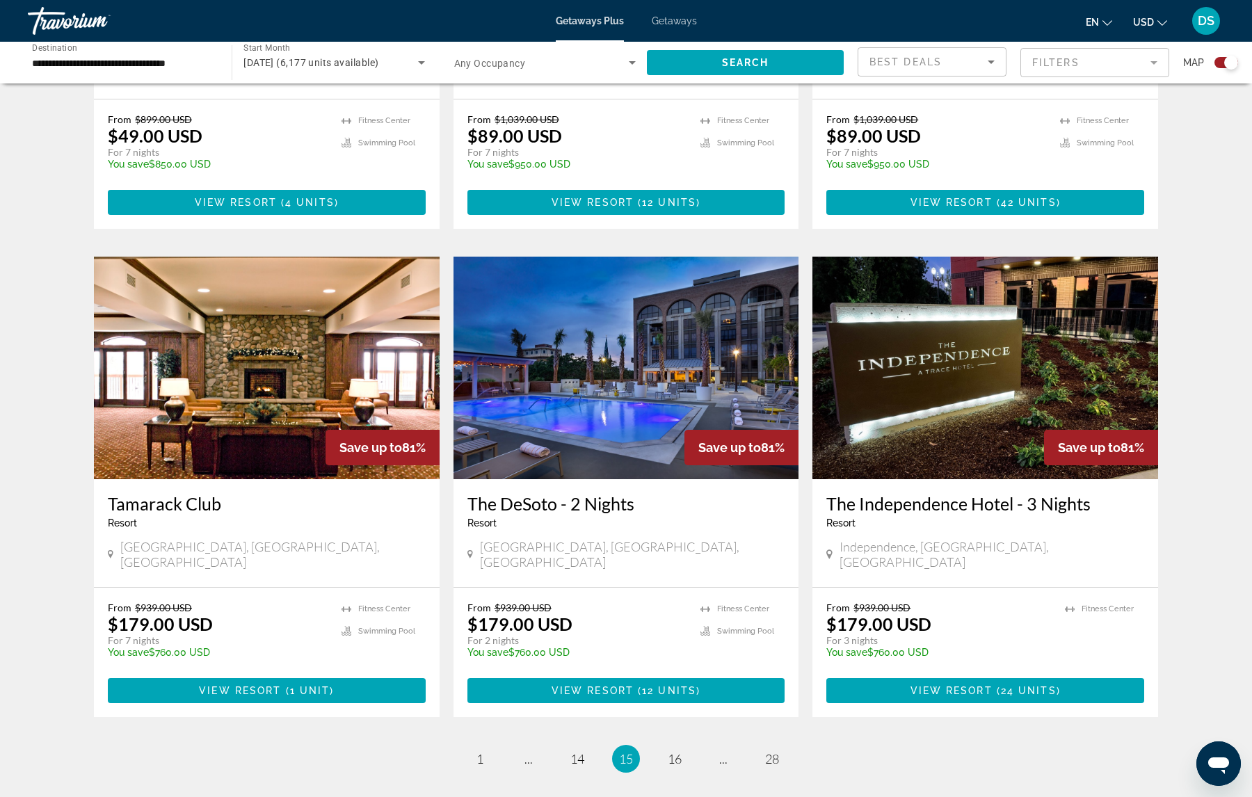
scroll to position [1795, 0]
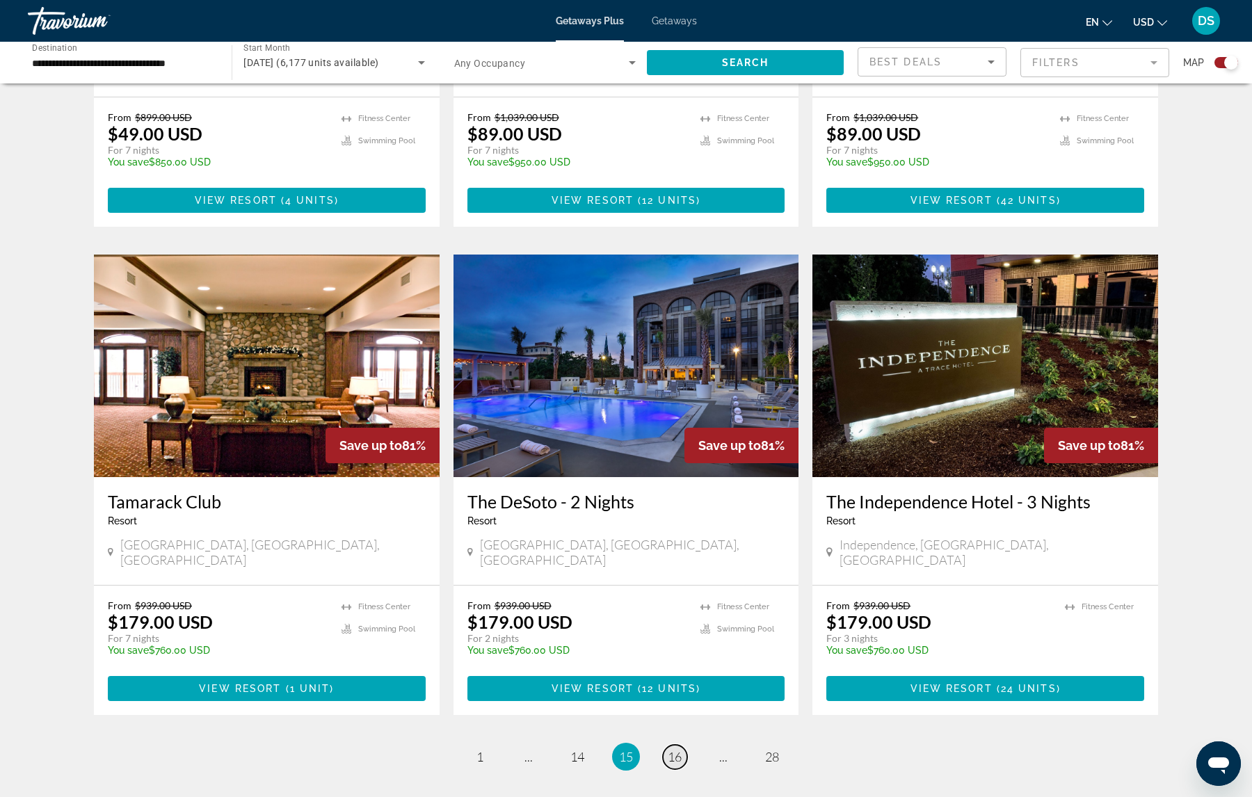
click at [682, 745] on link "page 16" at bounding box center [675, 757] width 24 height 24
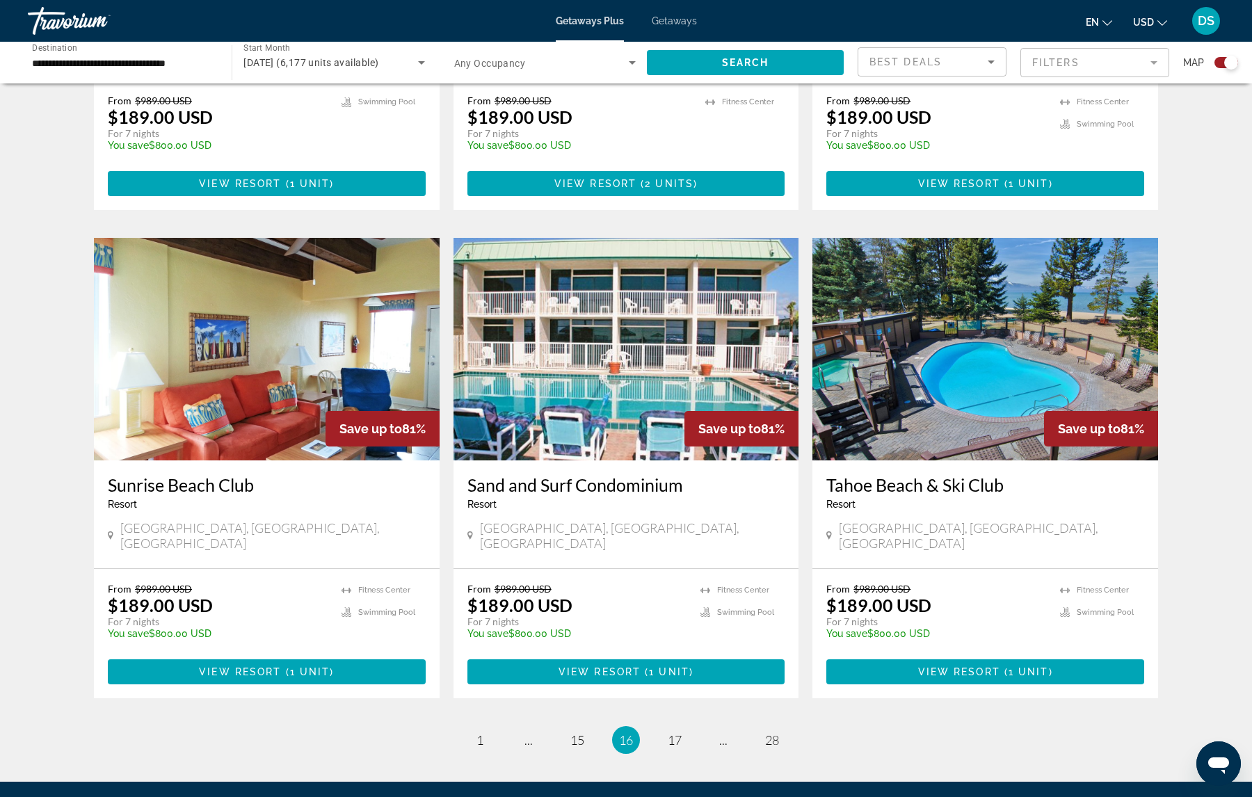
scroll to position [1795, 0]
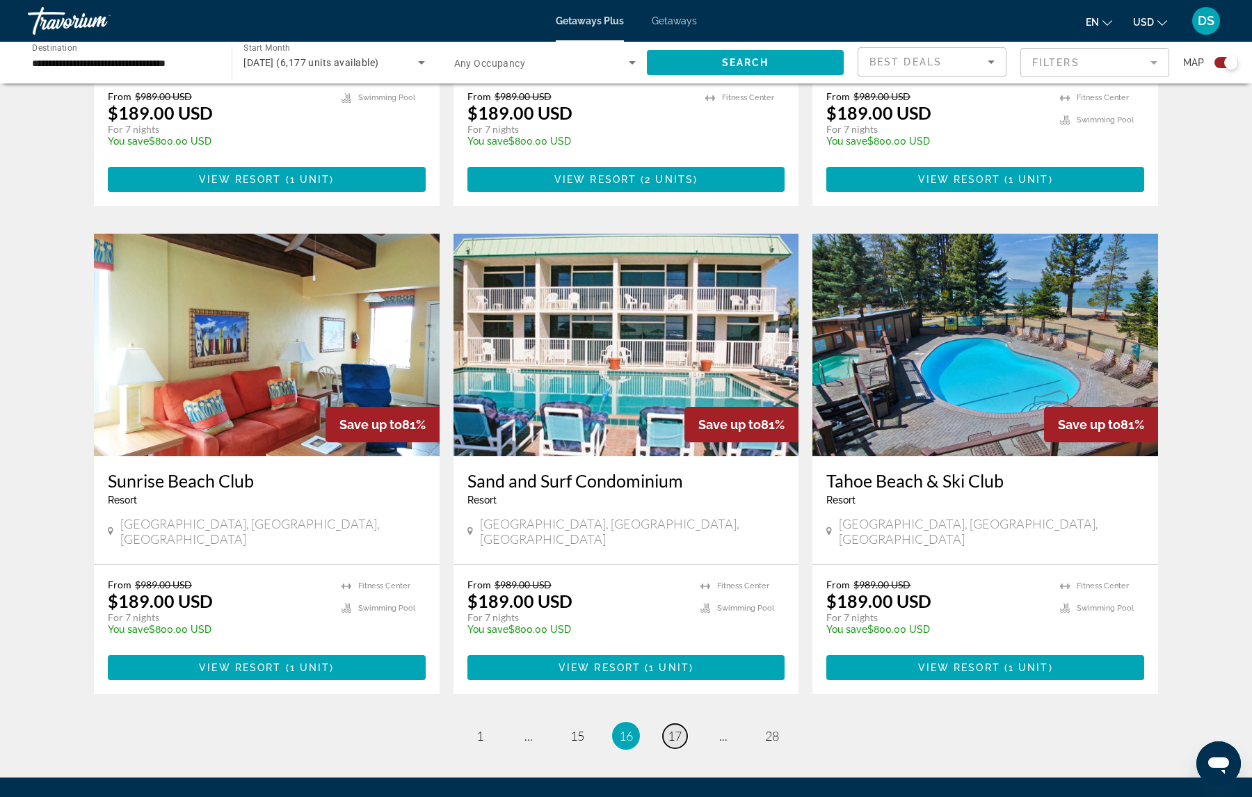
drag, startPoint x: 682, startPoint y: 674, endPoint x: 670, endPoint y: 674, distance: 12.5
click at [670, 728] on span "17" at bounding box center [675, 735] width 14 height 15
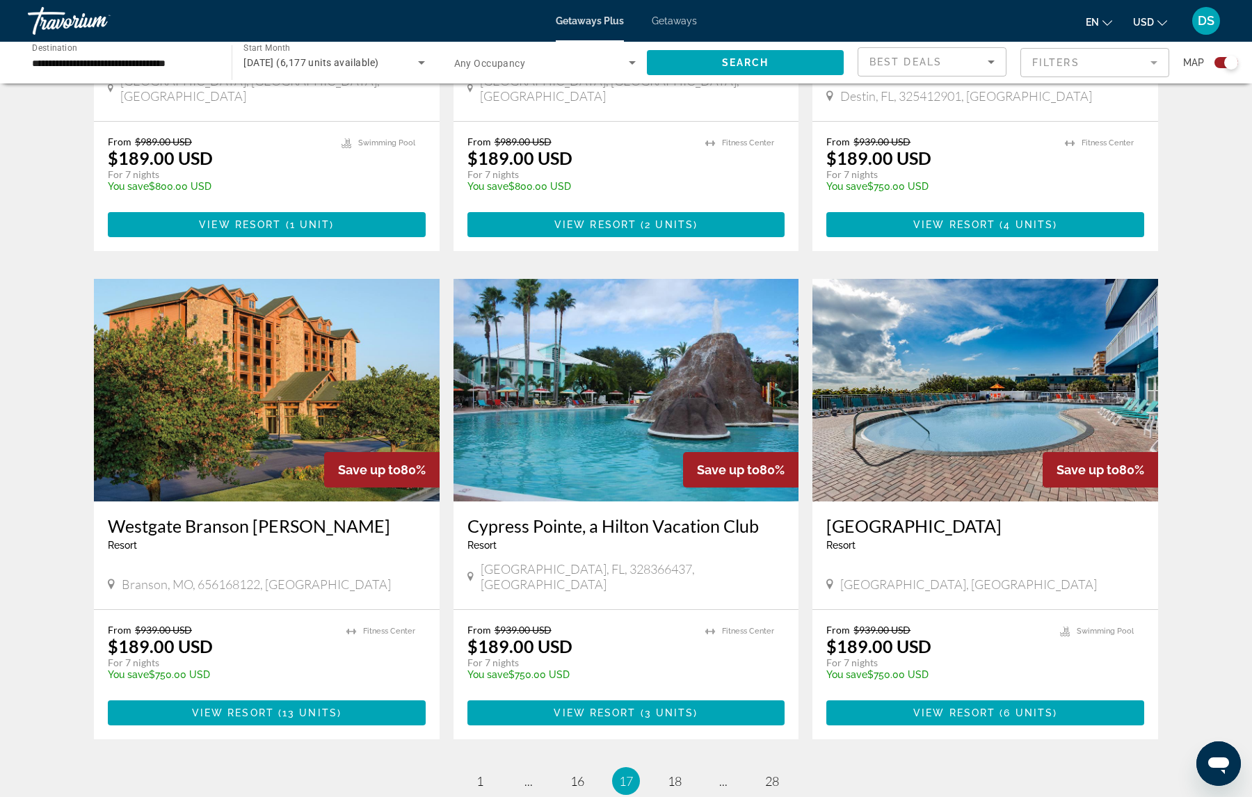
scroll to position [1753, 0]
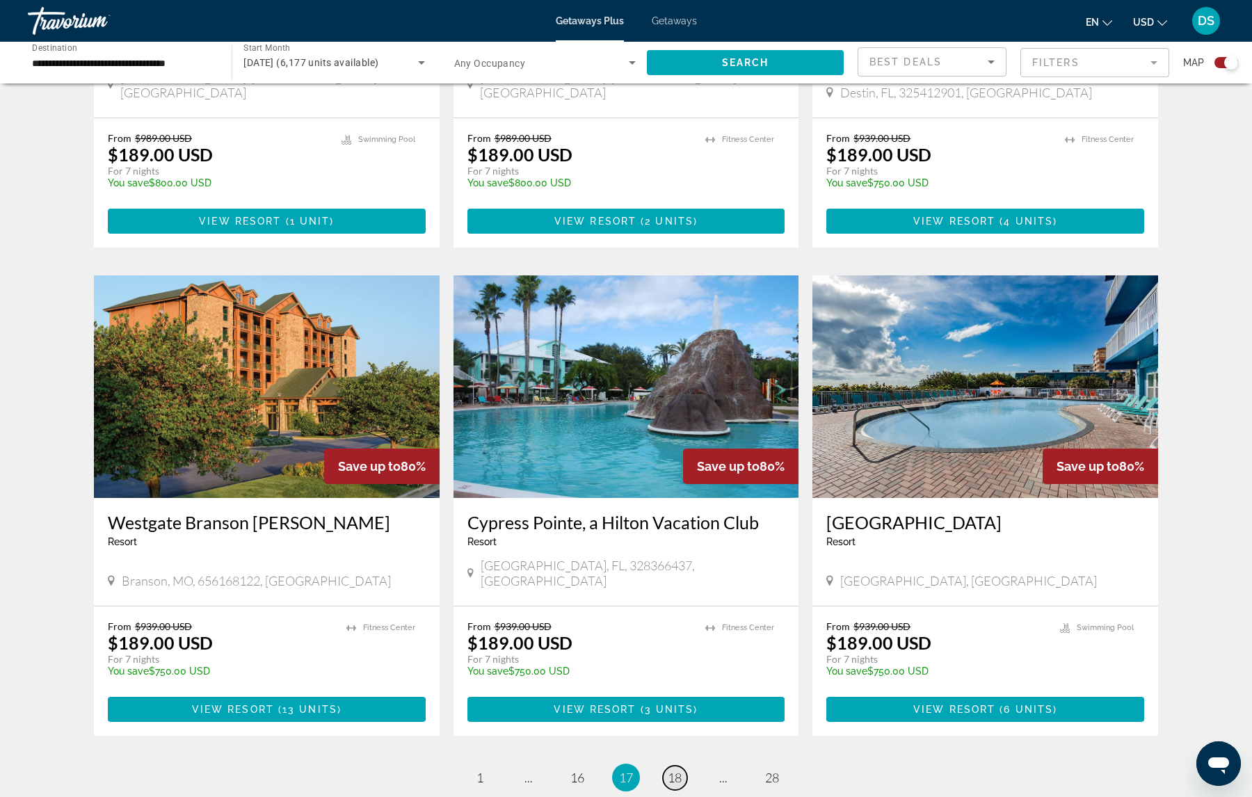
click at [674, 770] on span "18" at bounding box center [675, 777] width 14 height 15
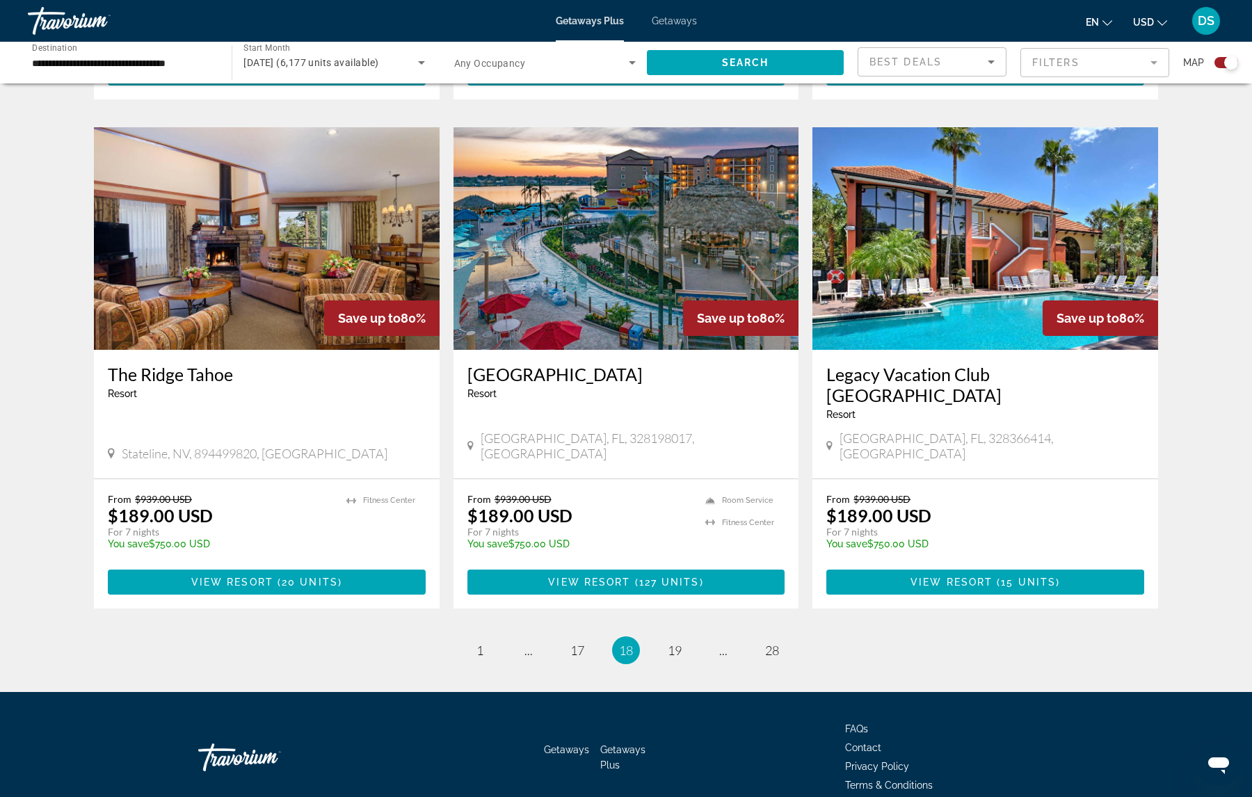
scroll to position [1885, 0]
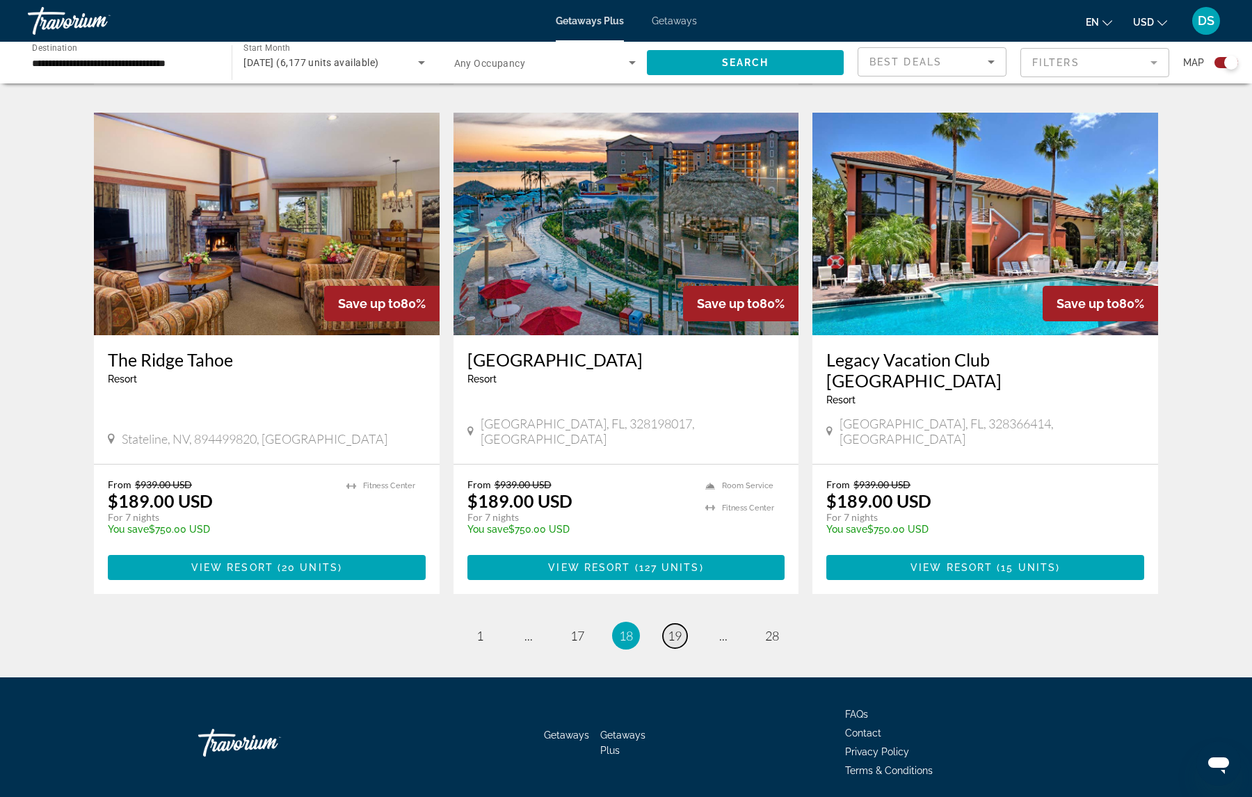
drag, startPoint x: 677, startPoint y: 577, endPoint x: 675, endPoint y: 588, distance: 12.0
click at [675, 628] on span "19" at bounding box center [675, 635] width 14 height 15
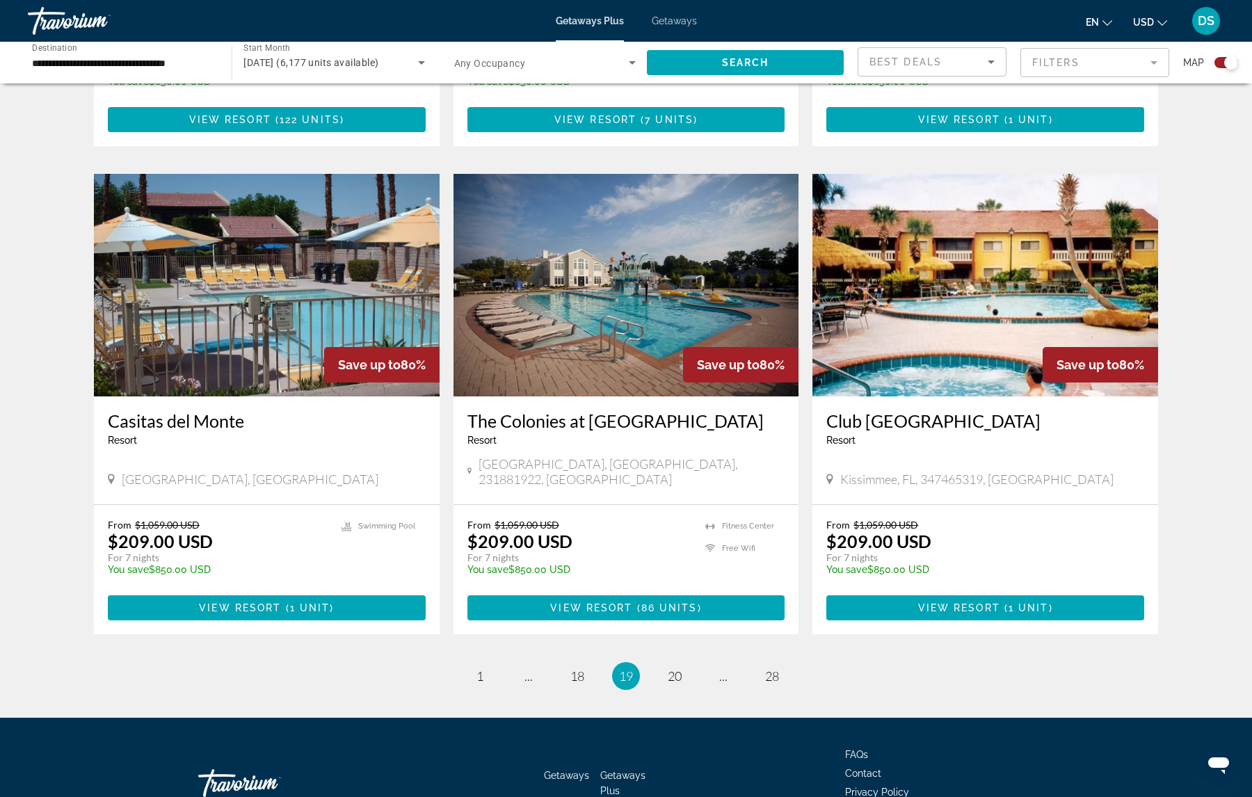
scroll to position [1885, 0]
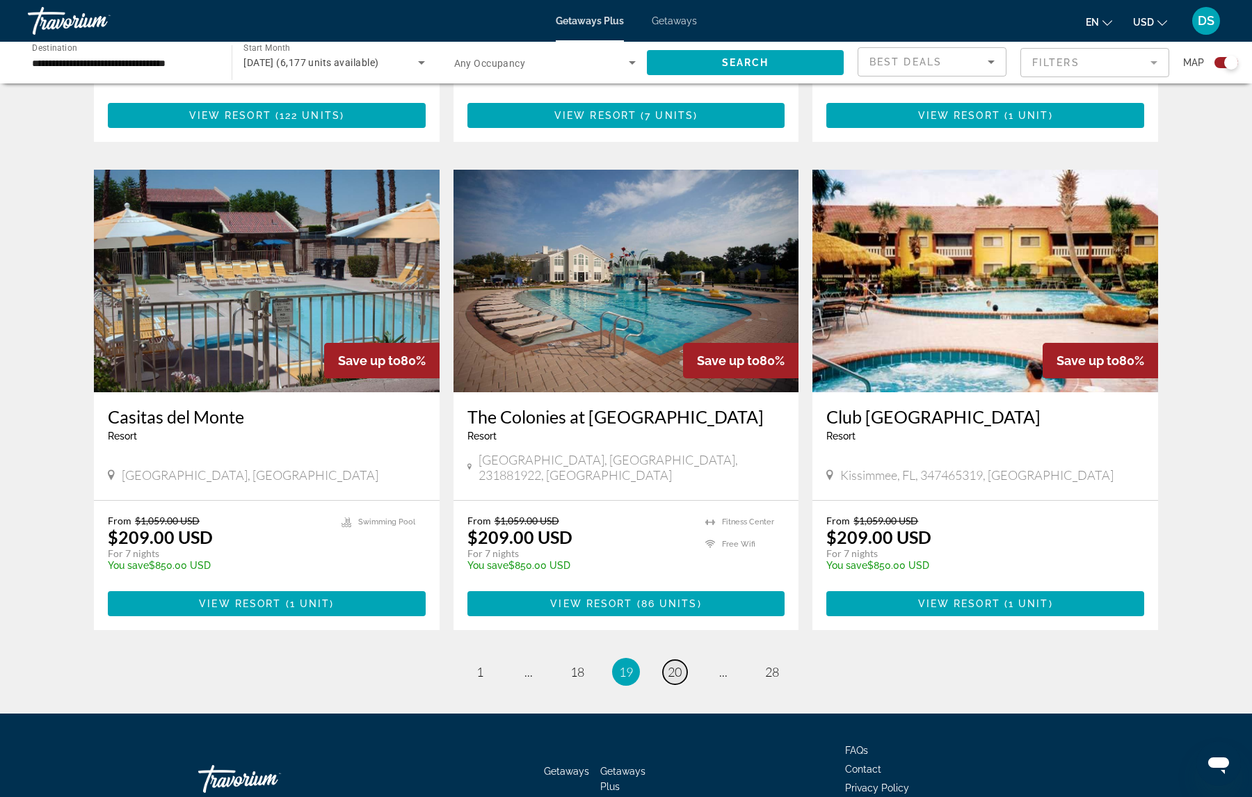
click at [674, 660] on link "page 20" at bounding box center [675, 672] width 24 height 24
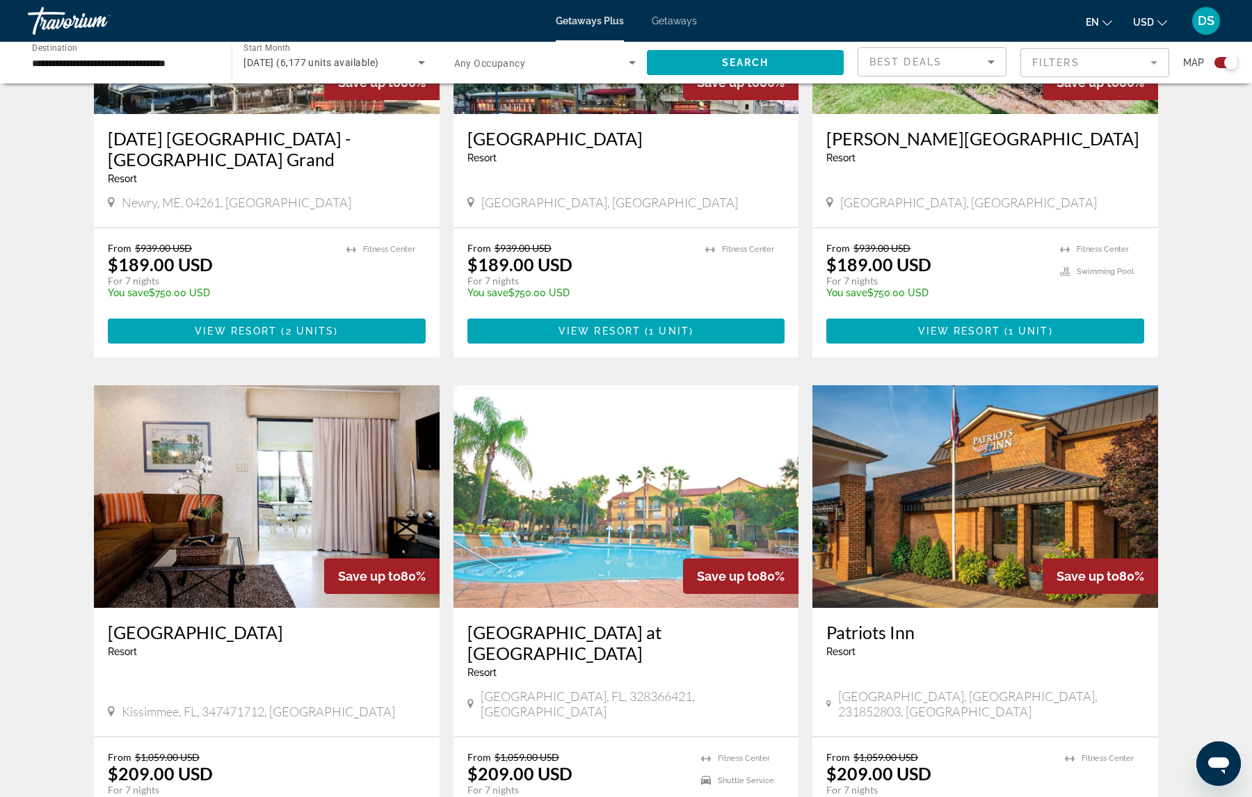
scroll to position [1711, 0]
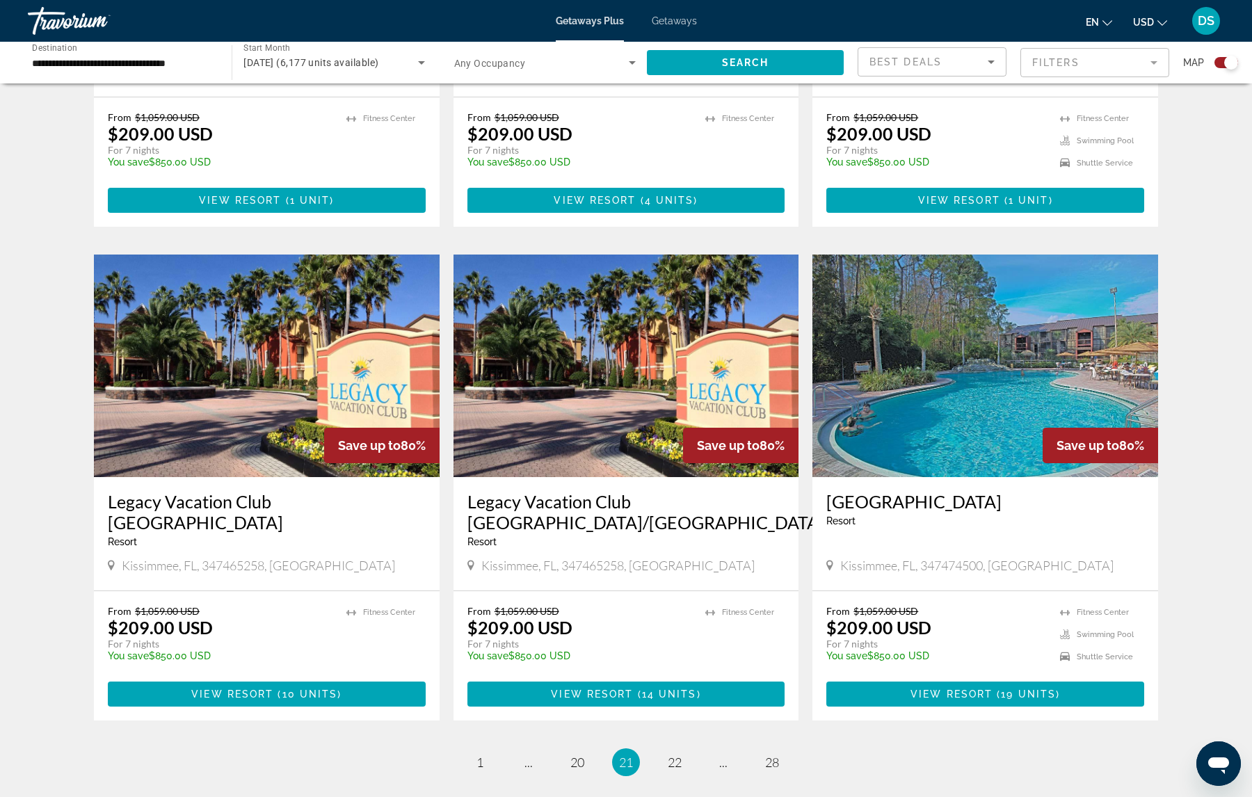
scroll to position [1906, 0]
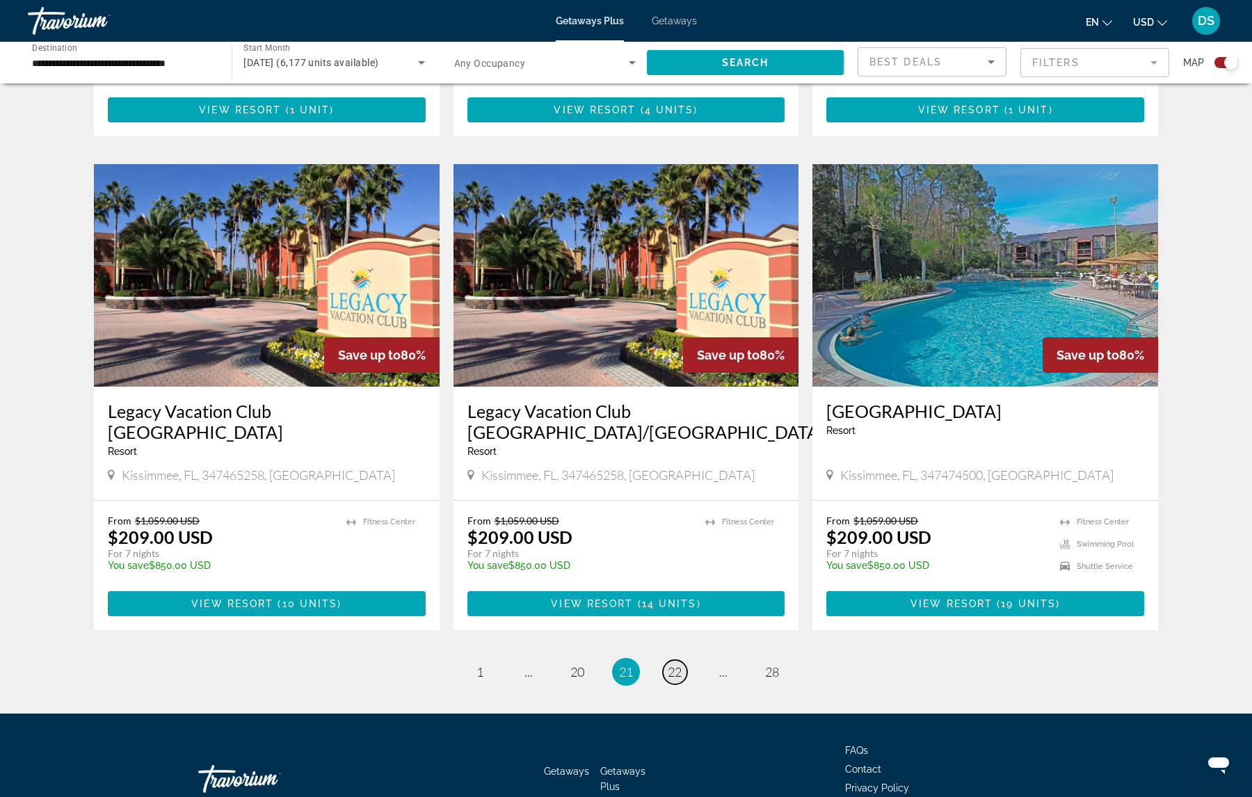
click at [678, 664] on span "22" at bounding box center [675, 671] width 14 height 15
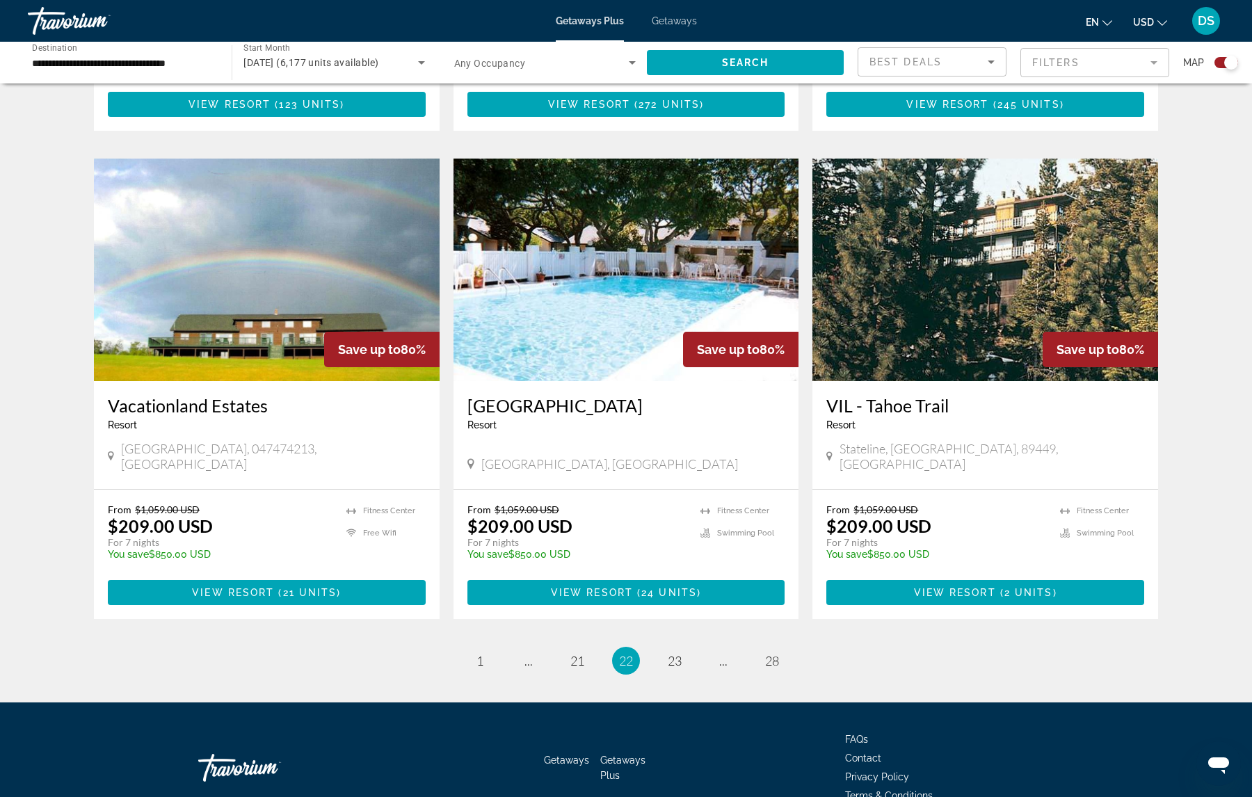
scroll to position [1885, 0]
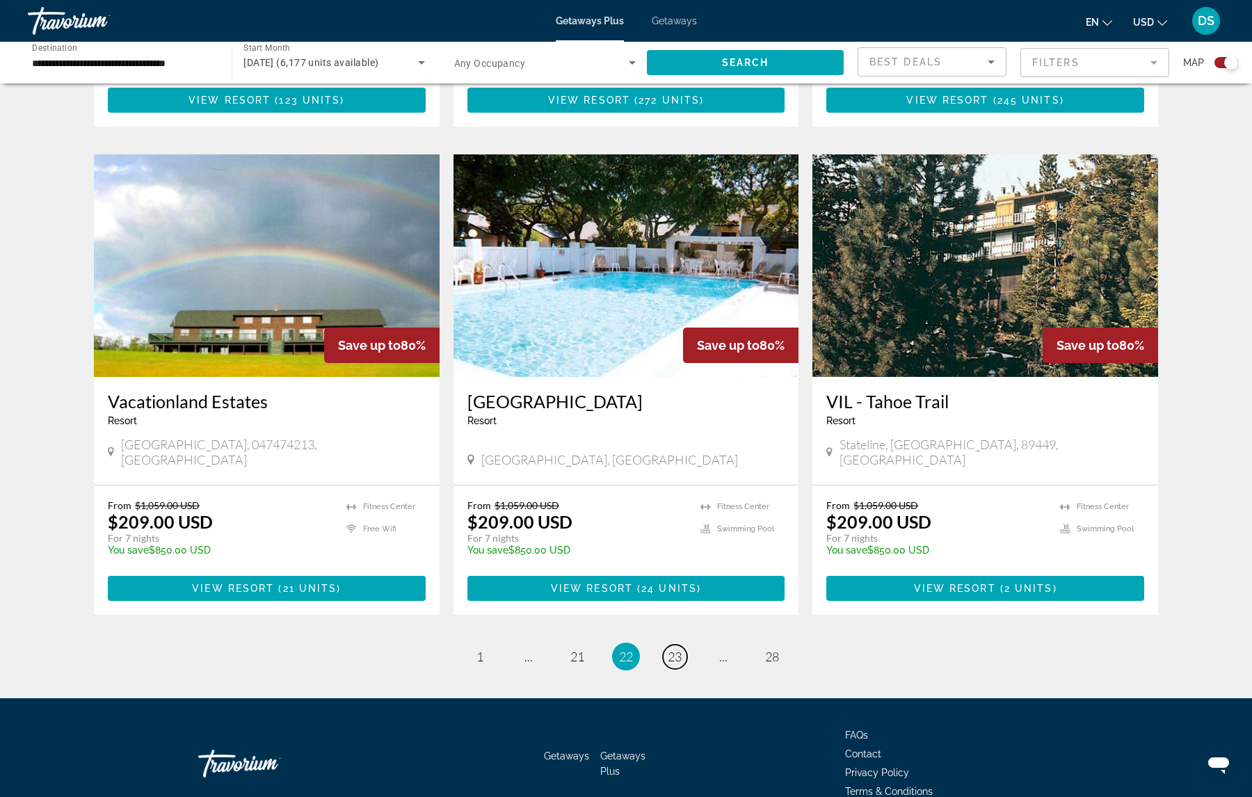
click at [678, 649] on span "23" at bounding box center [675, 656] width 14 height 15
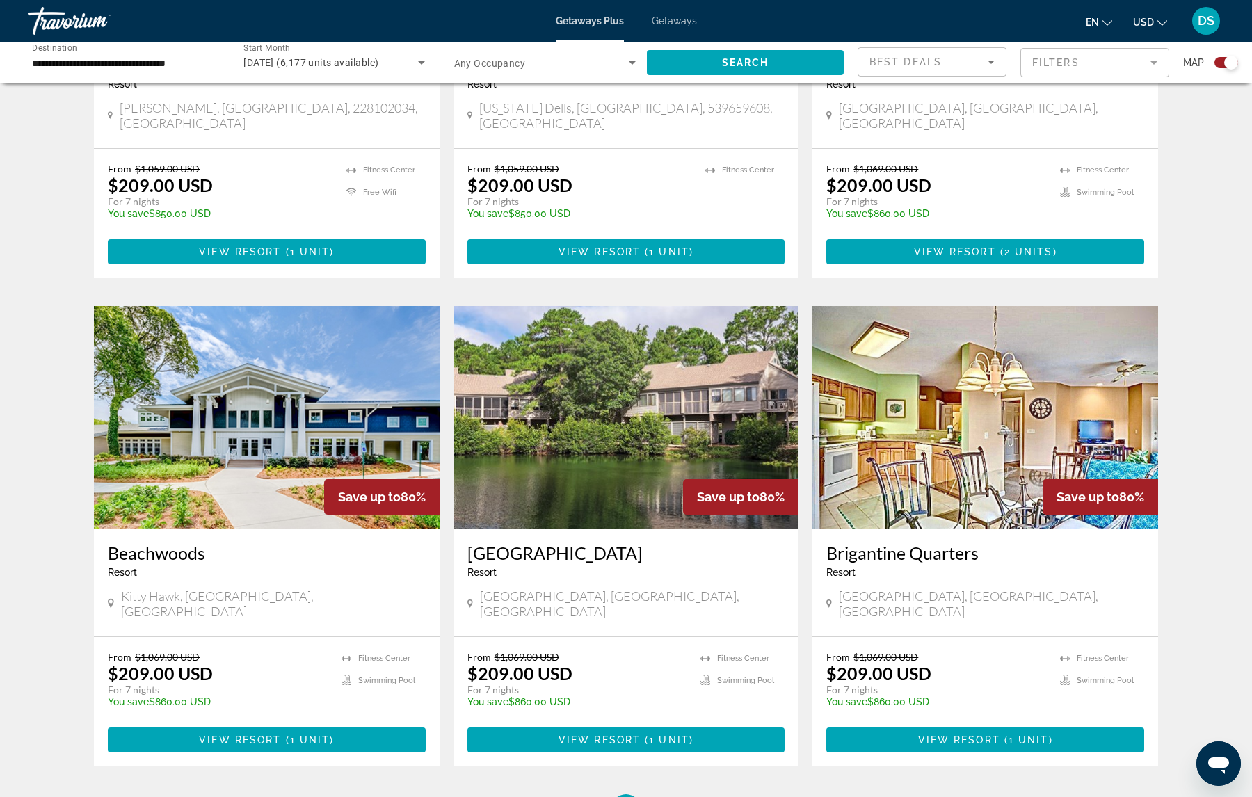
scroll to position [1753, 0]
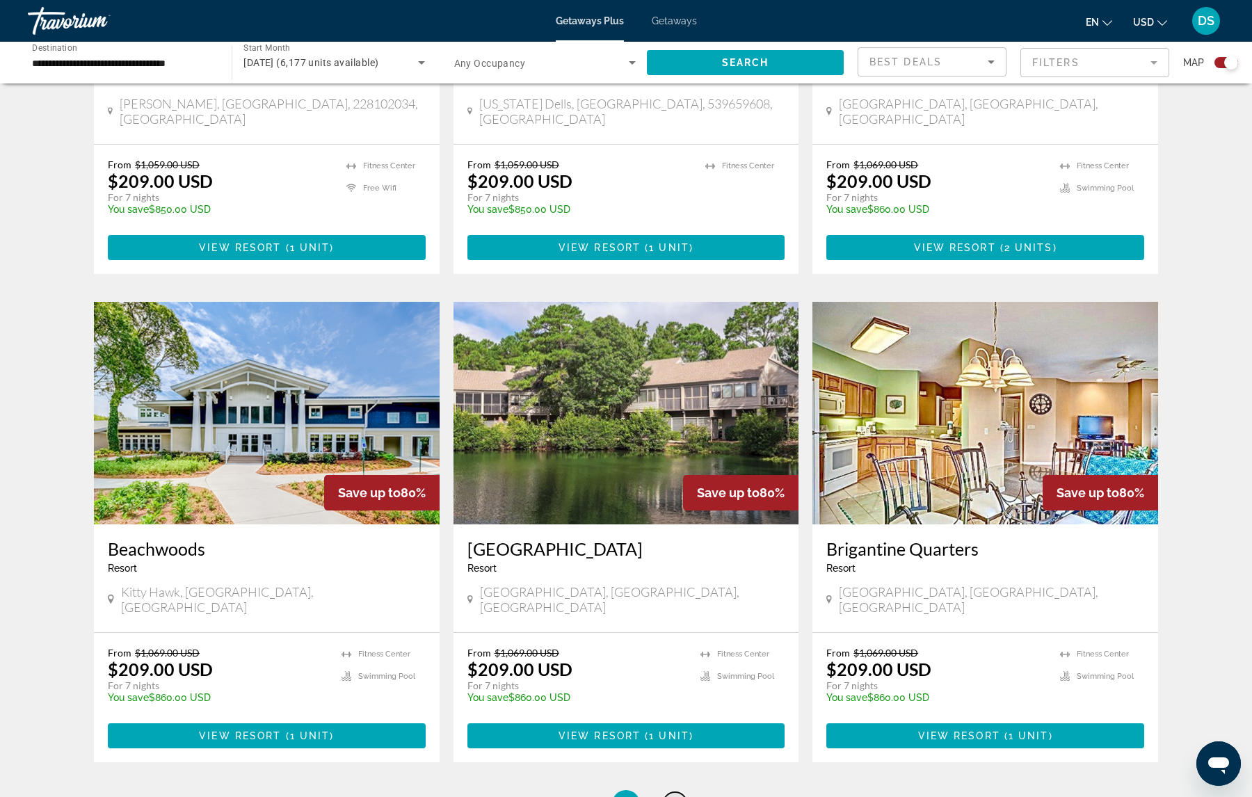
click at [673, 796] on span "24" at bounding box center [675, 803] width 14 height 15
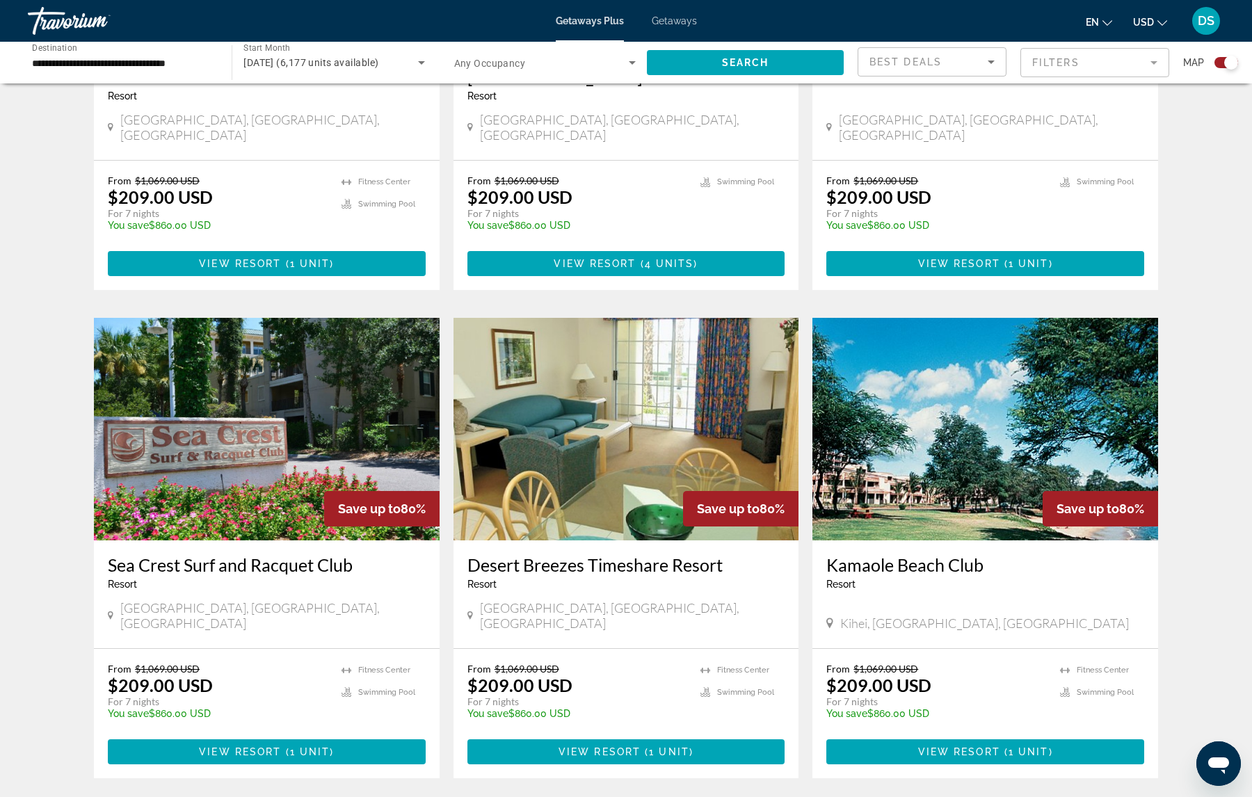
scroll to position [1795, 0]
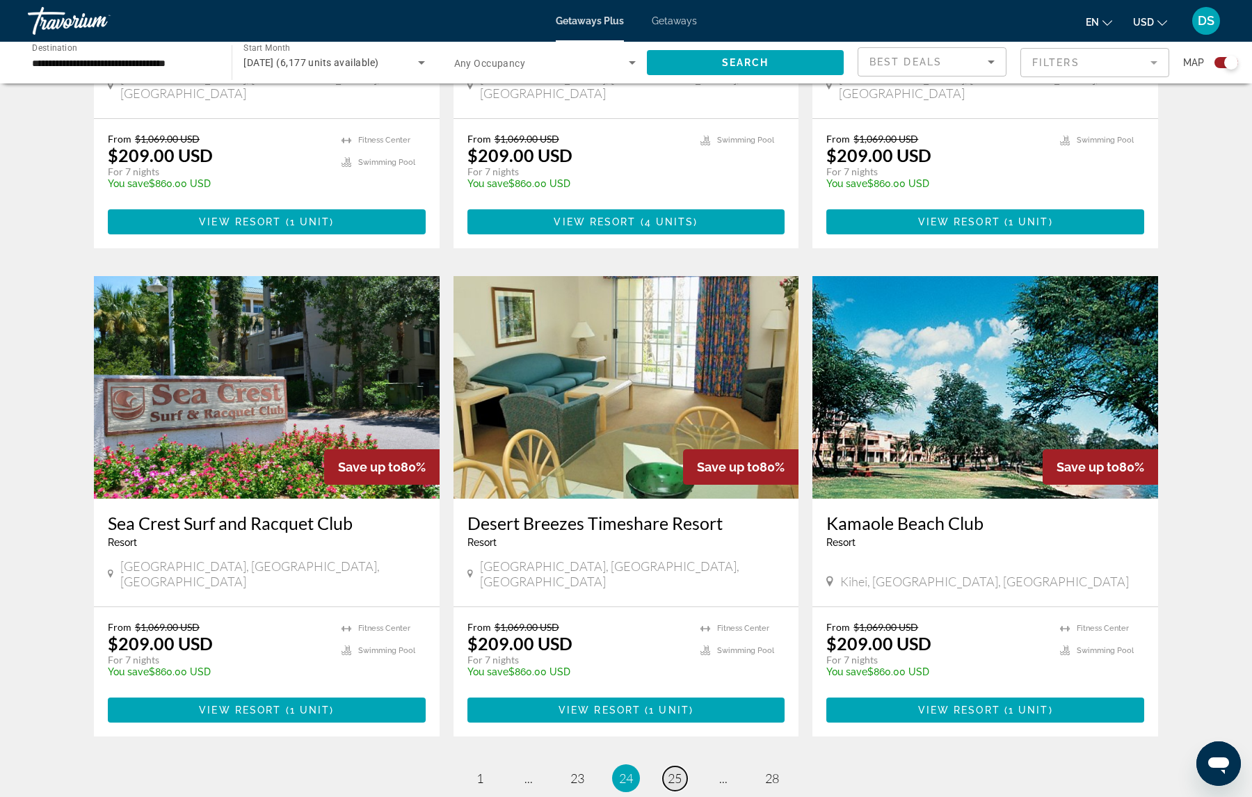
click at [676, 771] on span "25" at bounding box center [675, 778] width 14 height 15
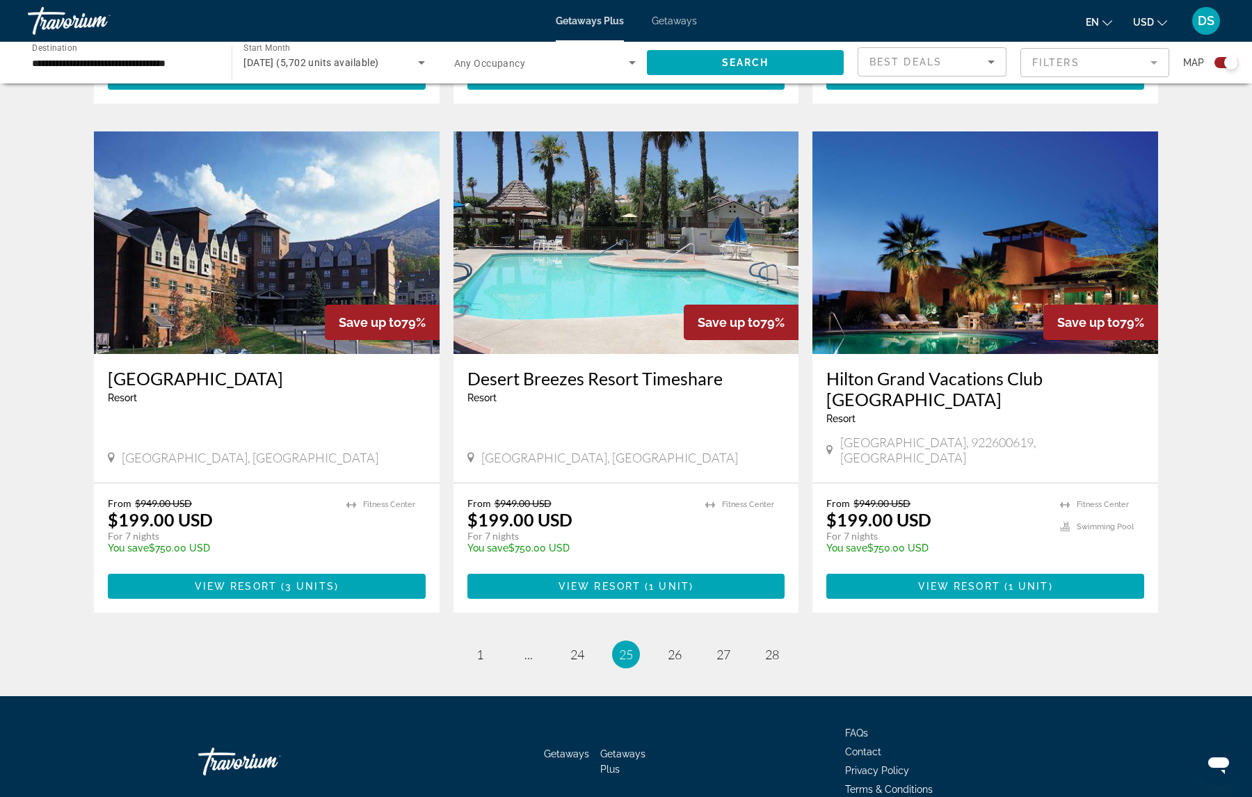
scroll to position [1886, 0]
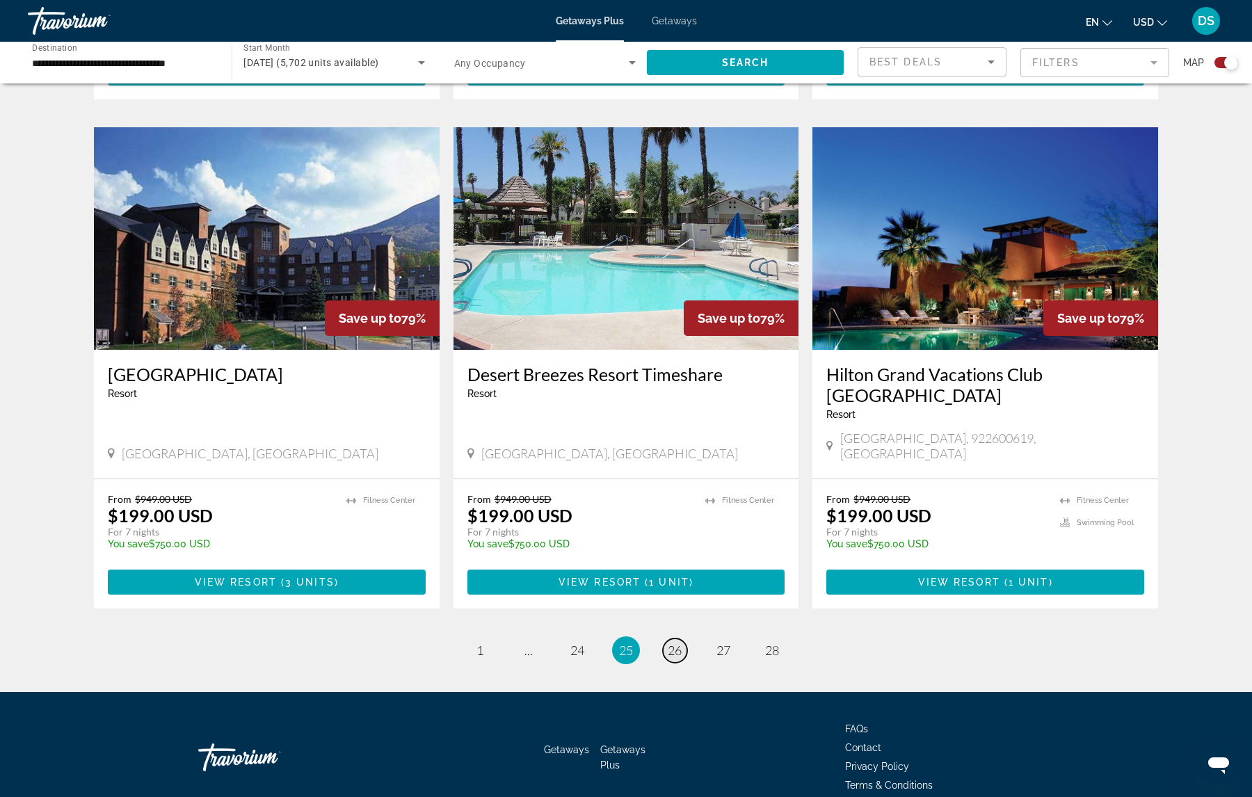
click at [677, 643] on span "26" at bounding box center [675, 650] width 14 height 15
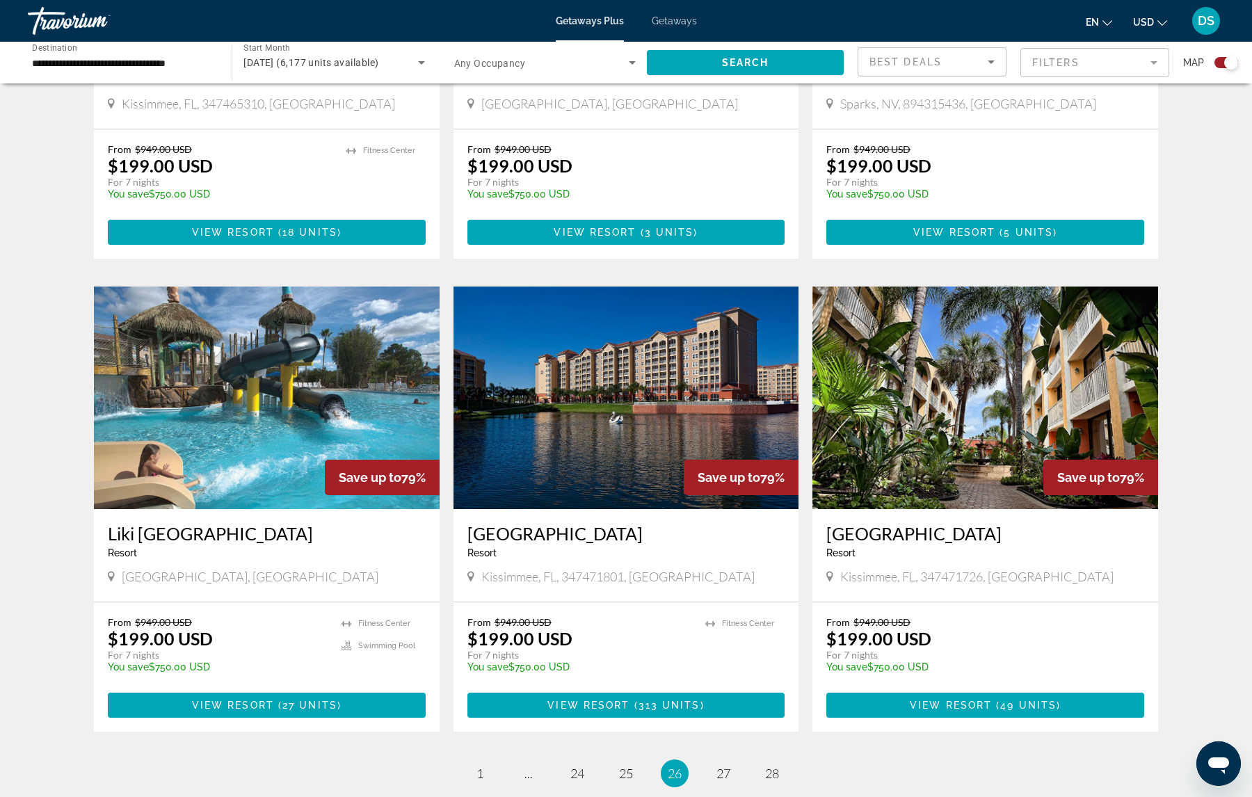
scroll to position [1795, 0]
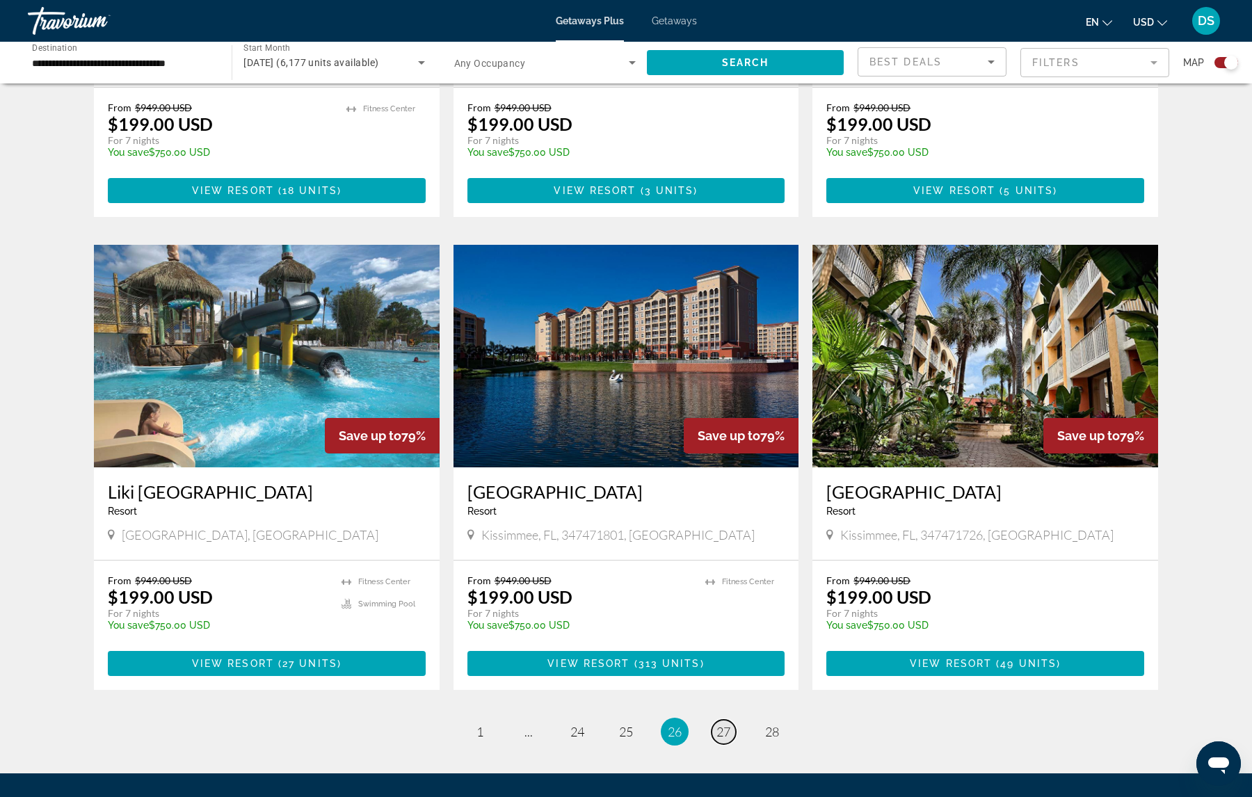
click at [720, 724] on span "27" at bounding box center [723, 731] width 14 height 15
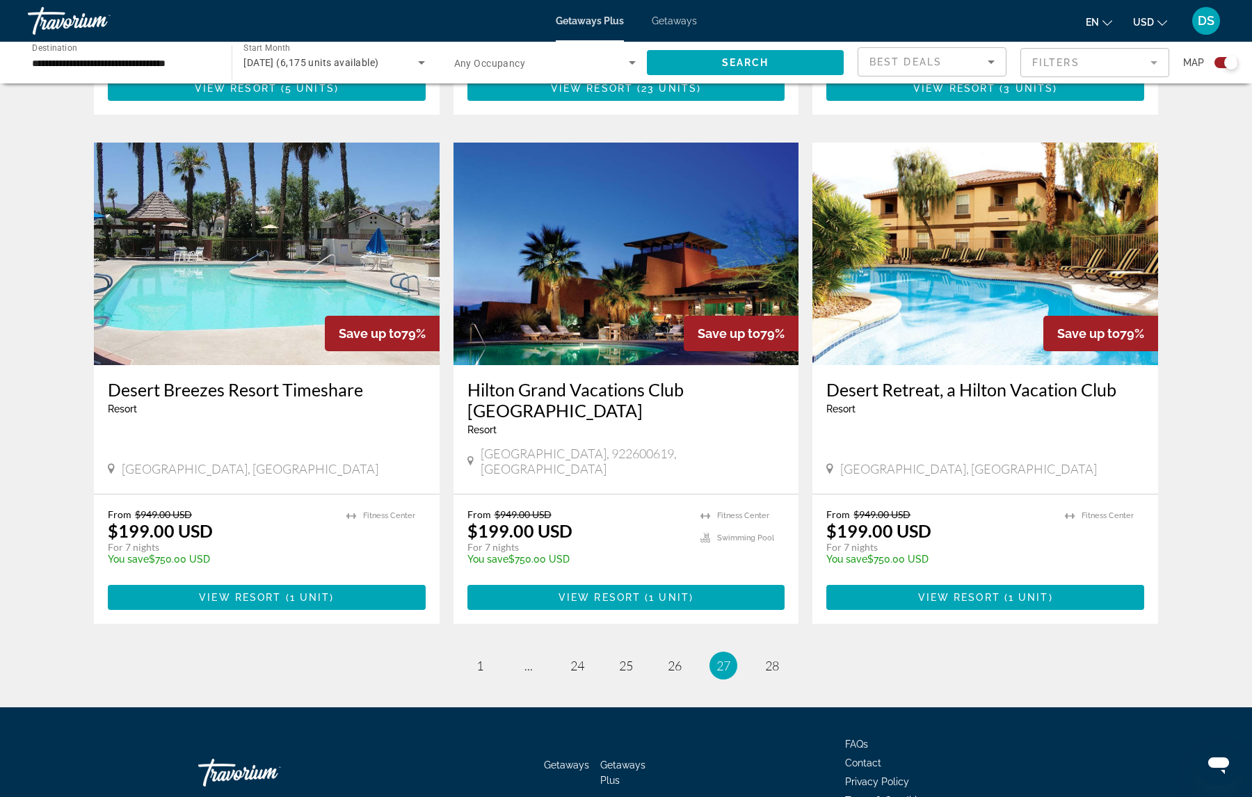
scroll to position [1885, 0]
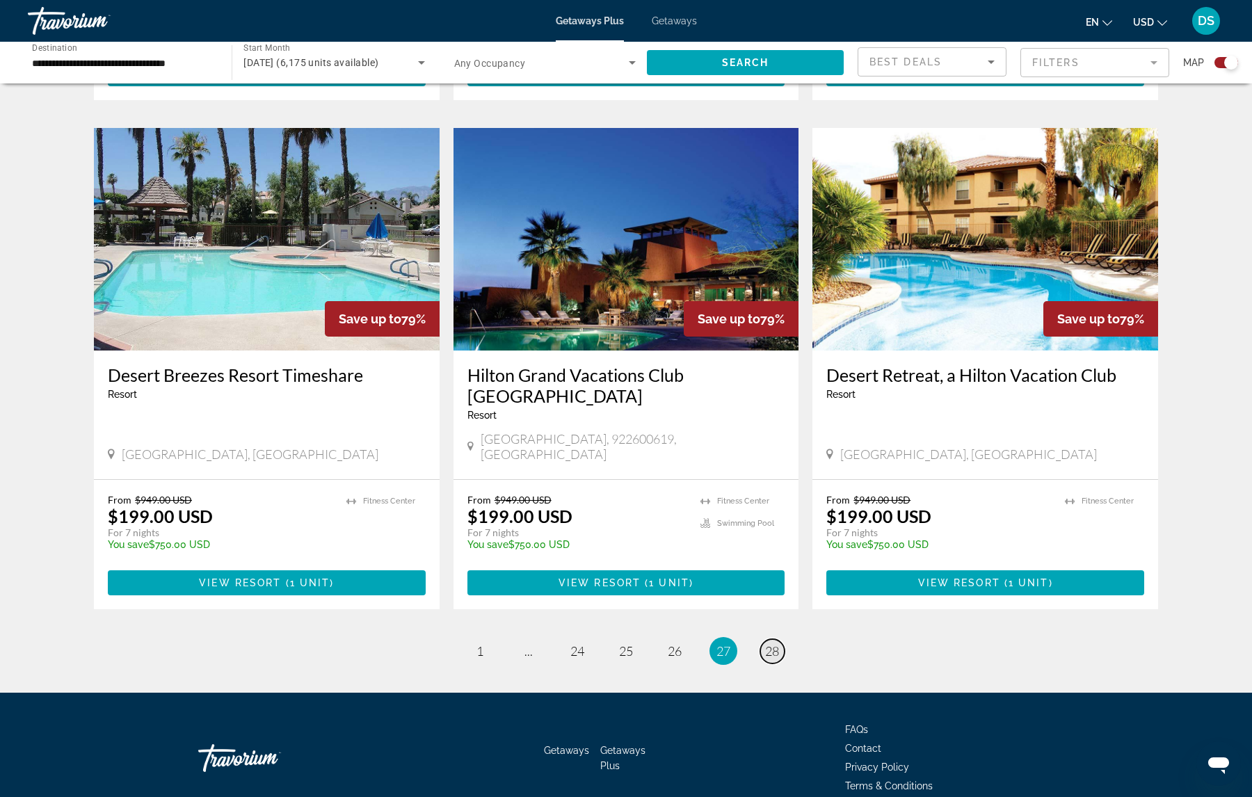
click at [771, 643] on span "28" at bounding box center [772, 650] width 14 height 15
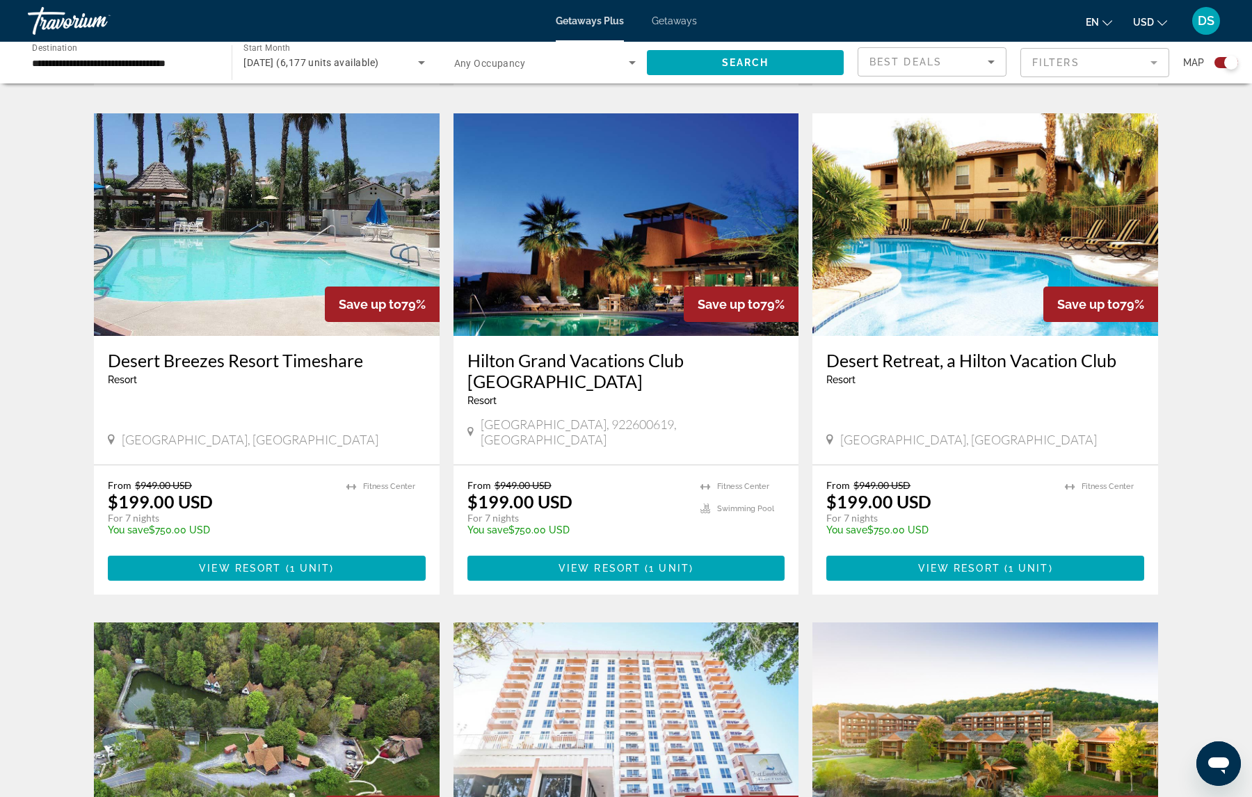
scroll to position [918, 0]
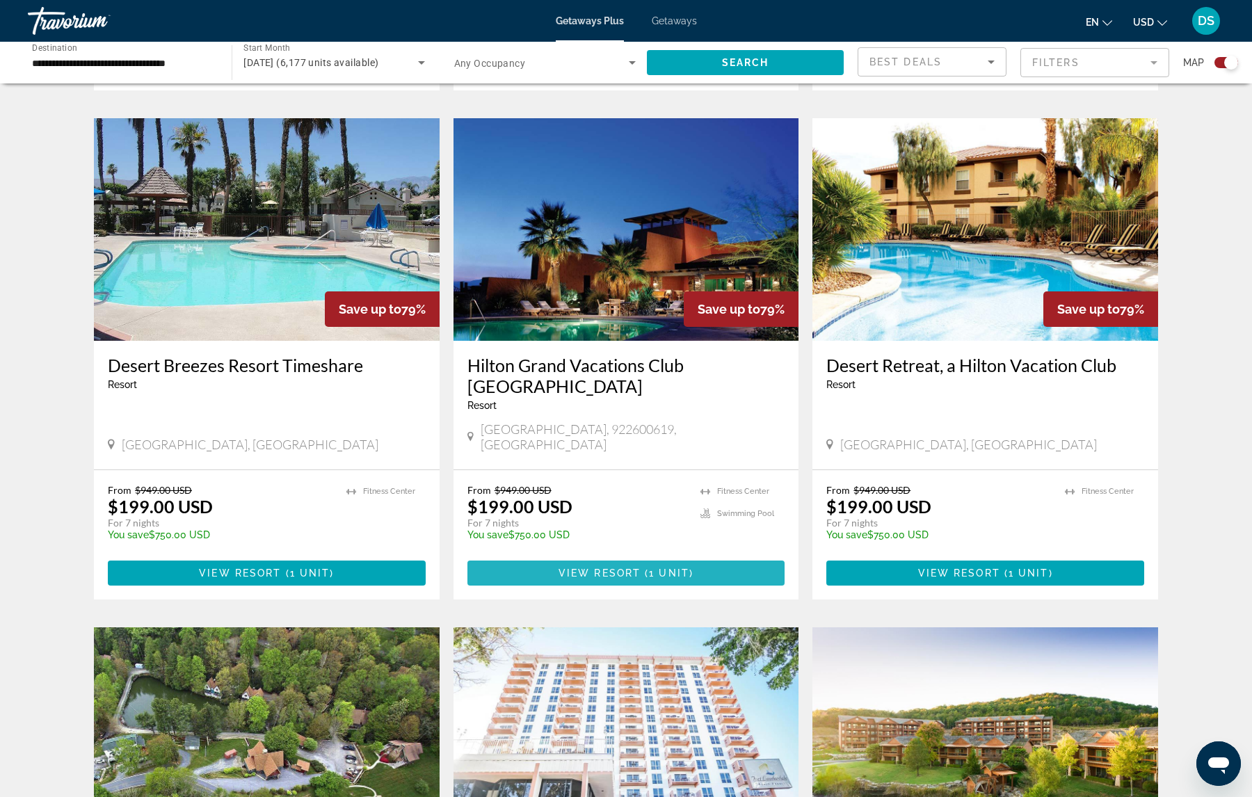
click at [599, 568] on span "View Resort" at bounding box center [600, 573] width 82 height 11
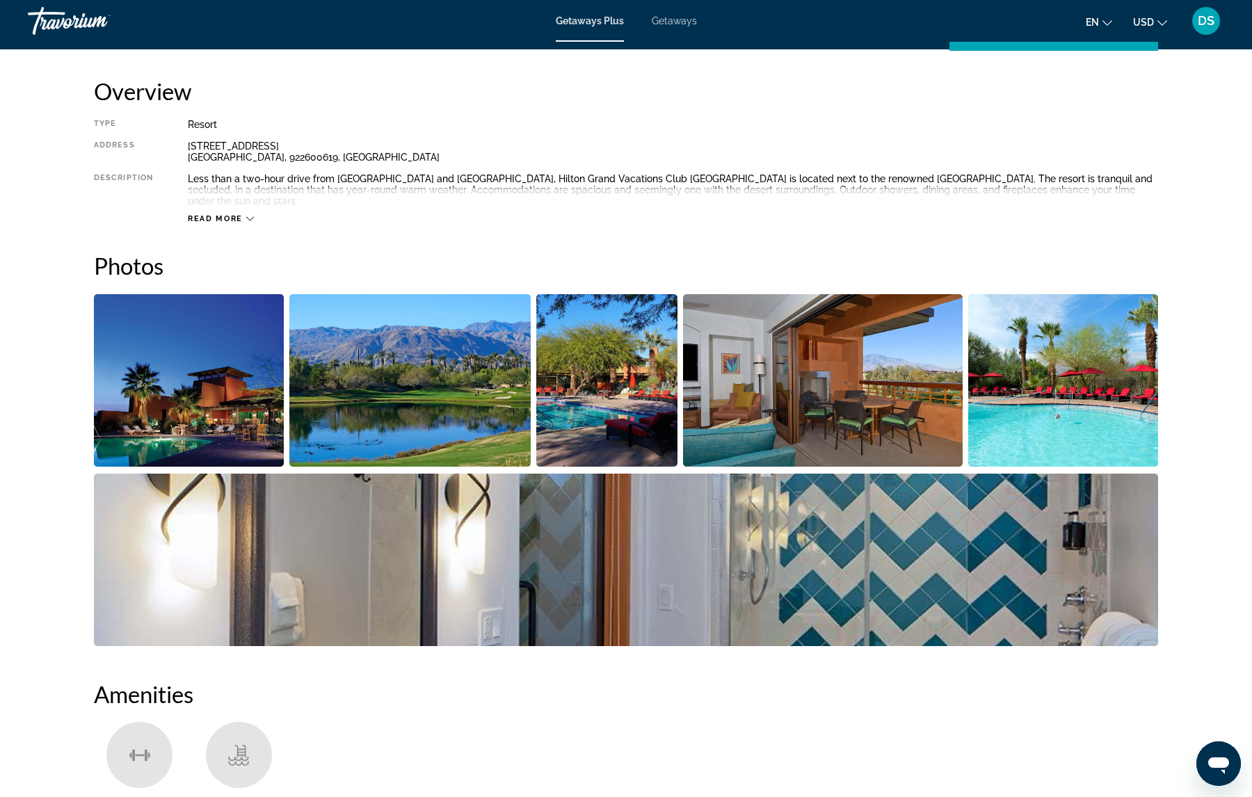
scroll to position [501, 0]
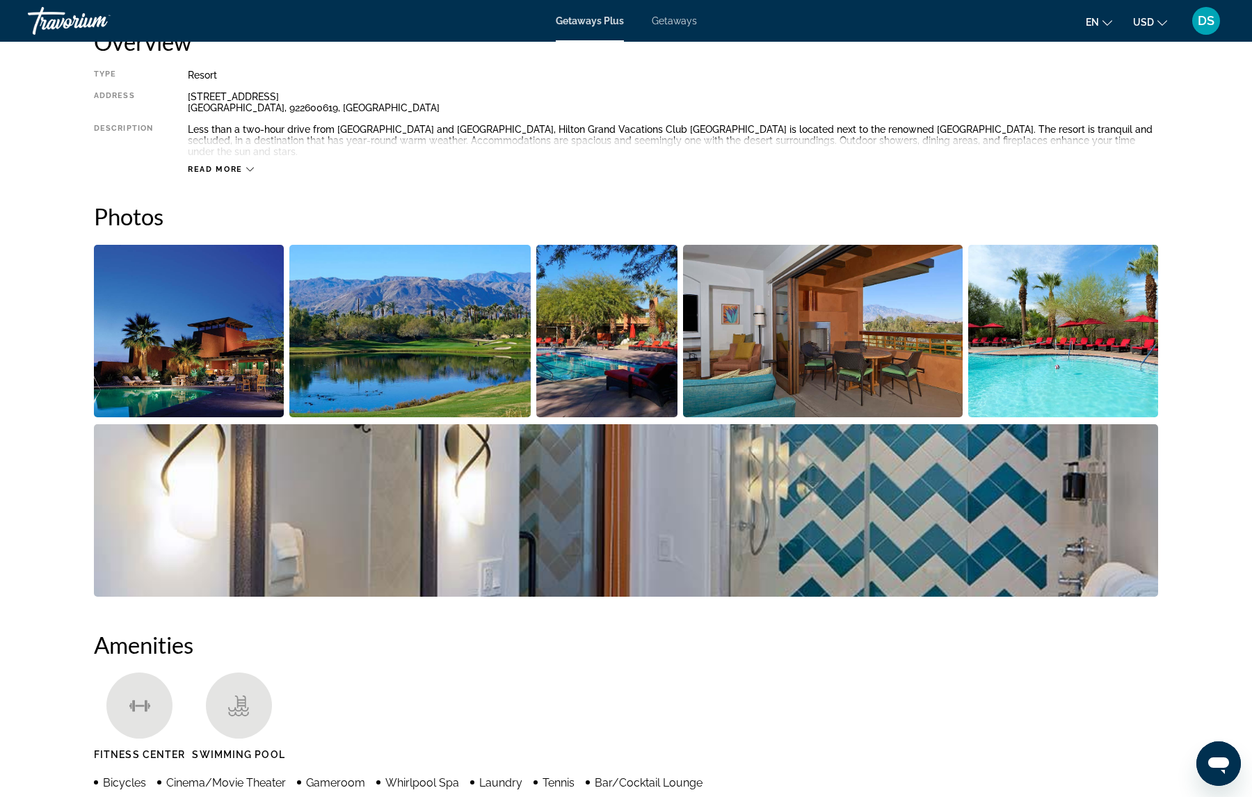
click at [620, 337] on img "Open full-screen image slider" at bounding box center [606, 331] width 141 height 172
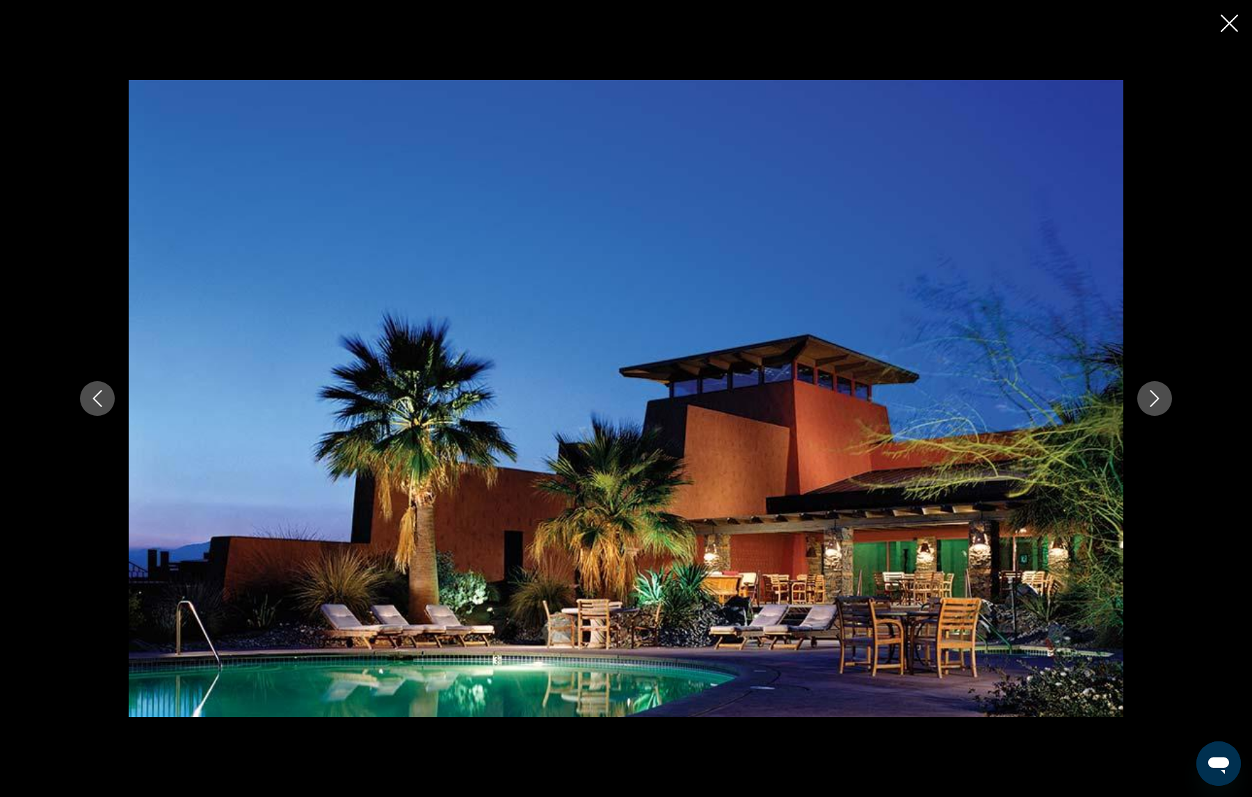
click at [1141, 393] on button "Next image" at bounding box center [1154, 398] width 35 height 35
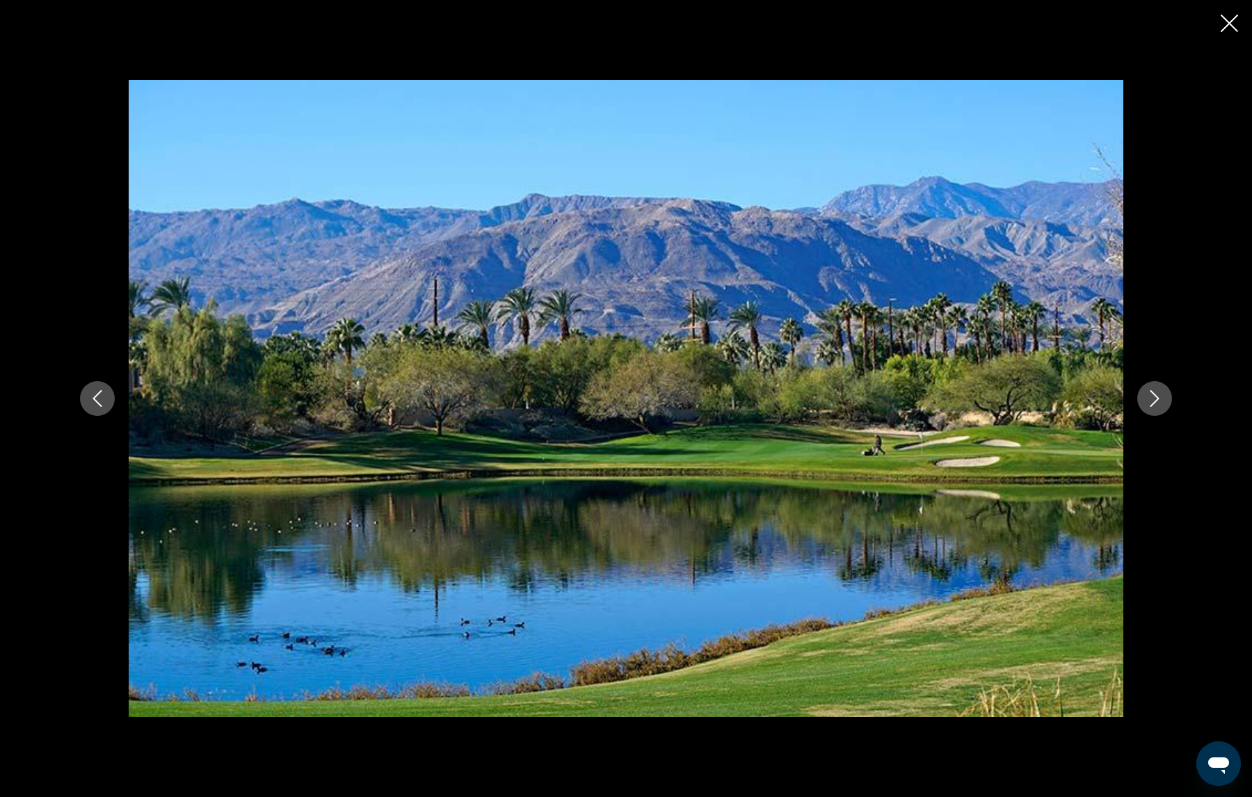
click at [1141, 393] on button "Next image" at bounding box center [1154, 398] width 35 height 35
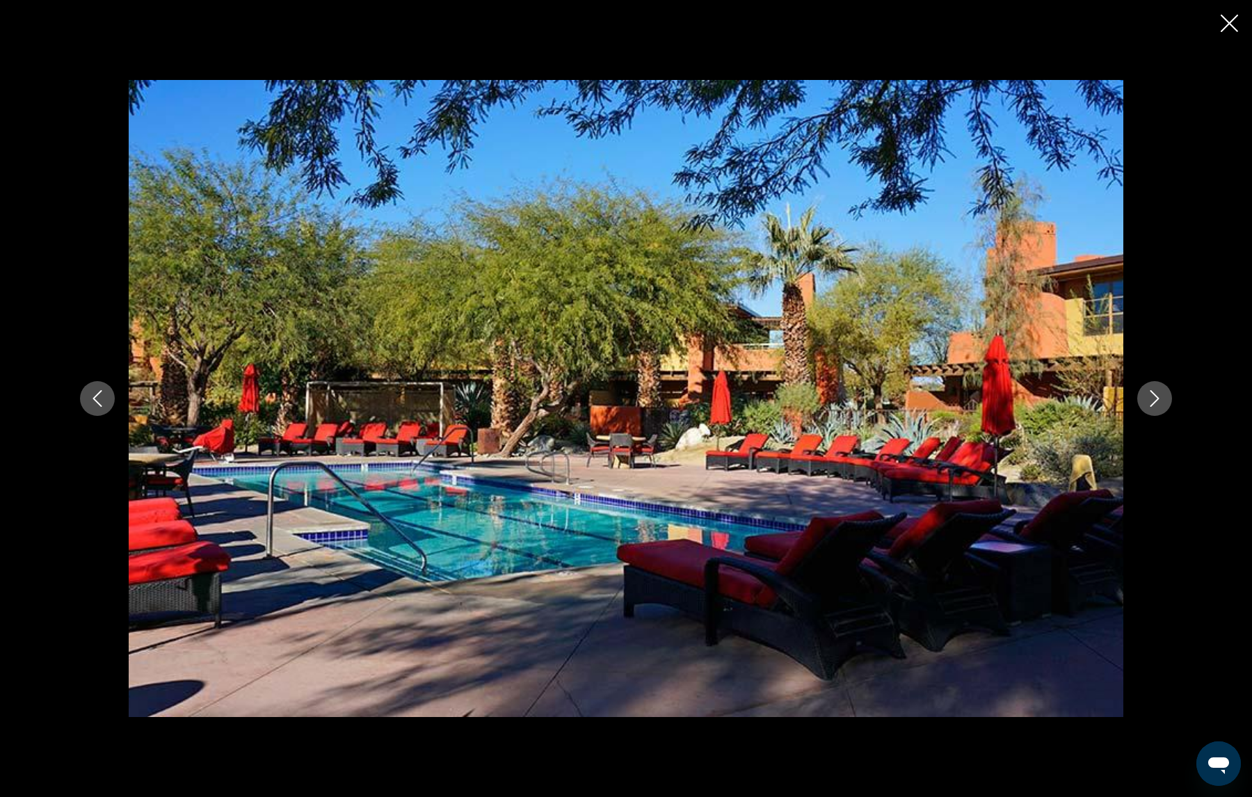
click at [1141, 393] on button "Next image" at bounding box center [1154, 398] width 35 height 35
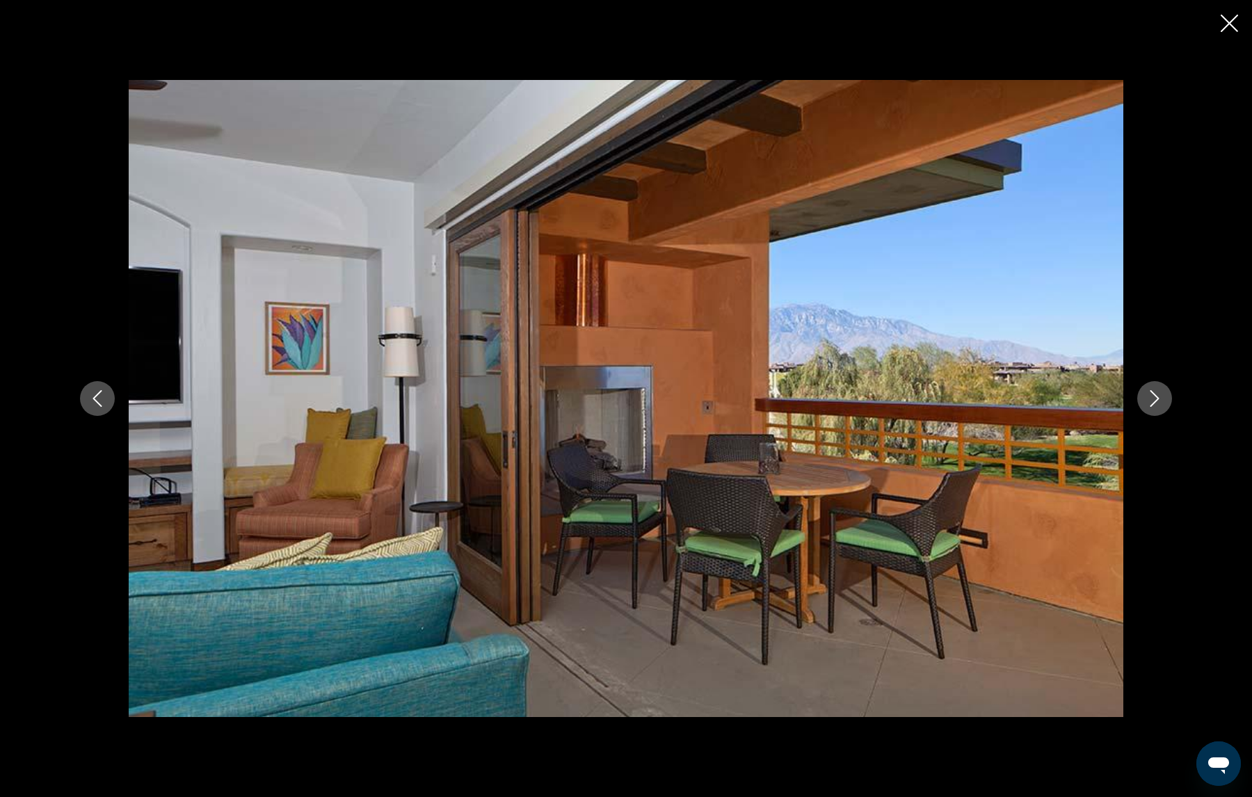
click at [1141, 393] on button "Next image" at bounding box center [1154, 398] width 35 height 35
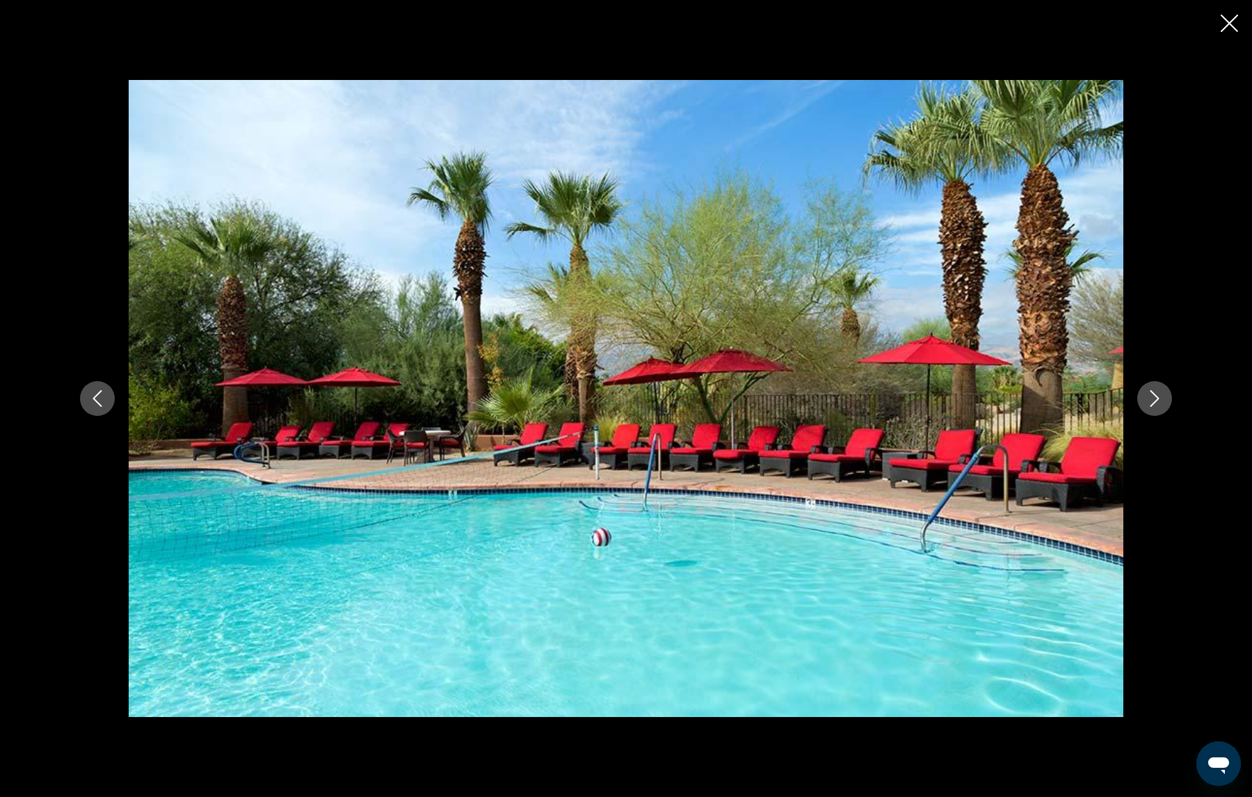
click at [1141, 393] on button "Next image" at bounding box center [1154, 398] width 35 height 35
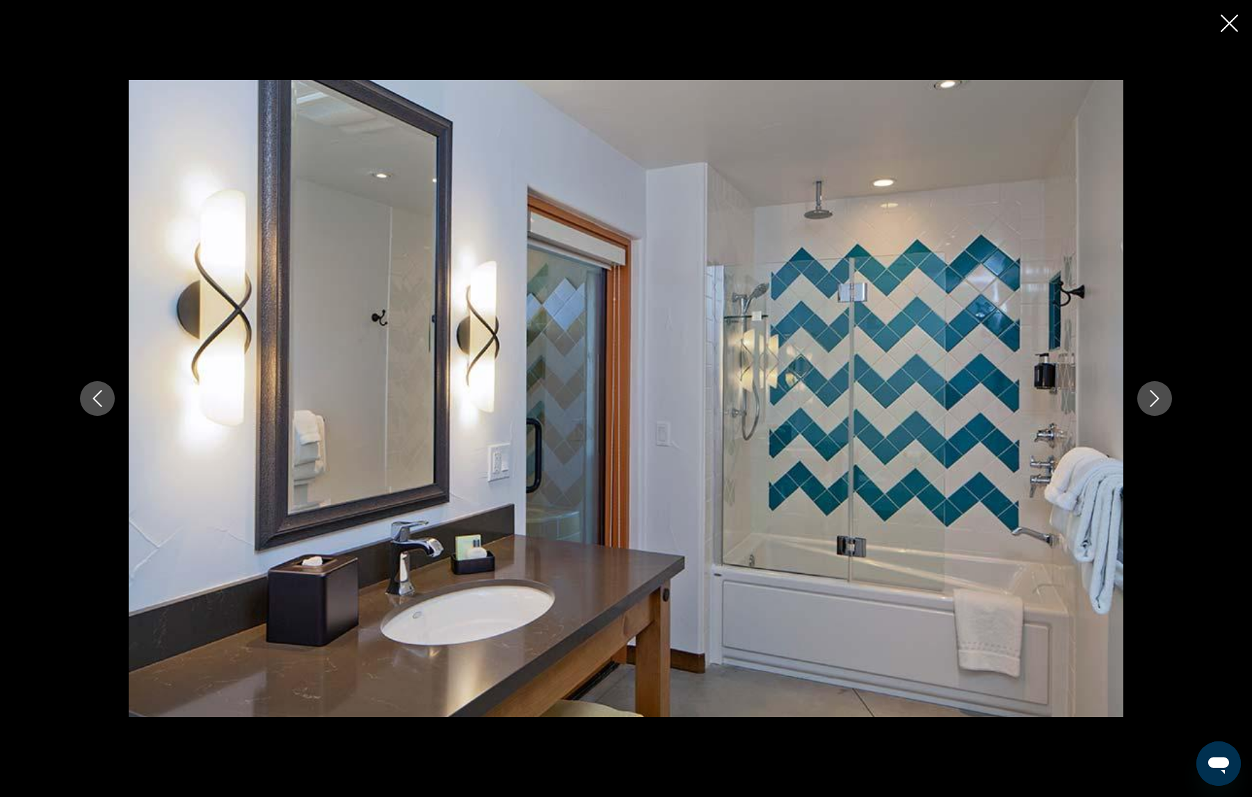
click at [1141, 393] on button "Next image" at bounding box center [1154, 398] width 35 height 35
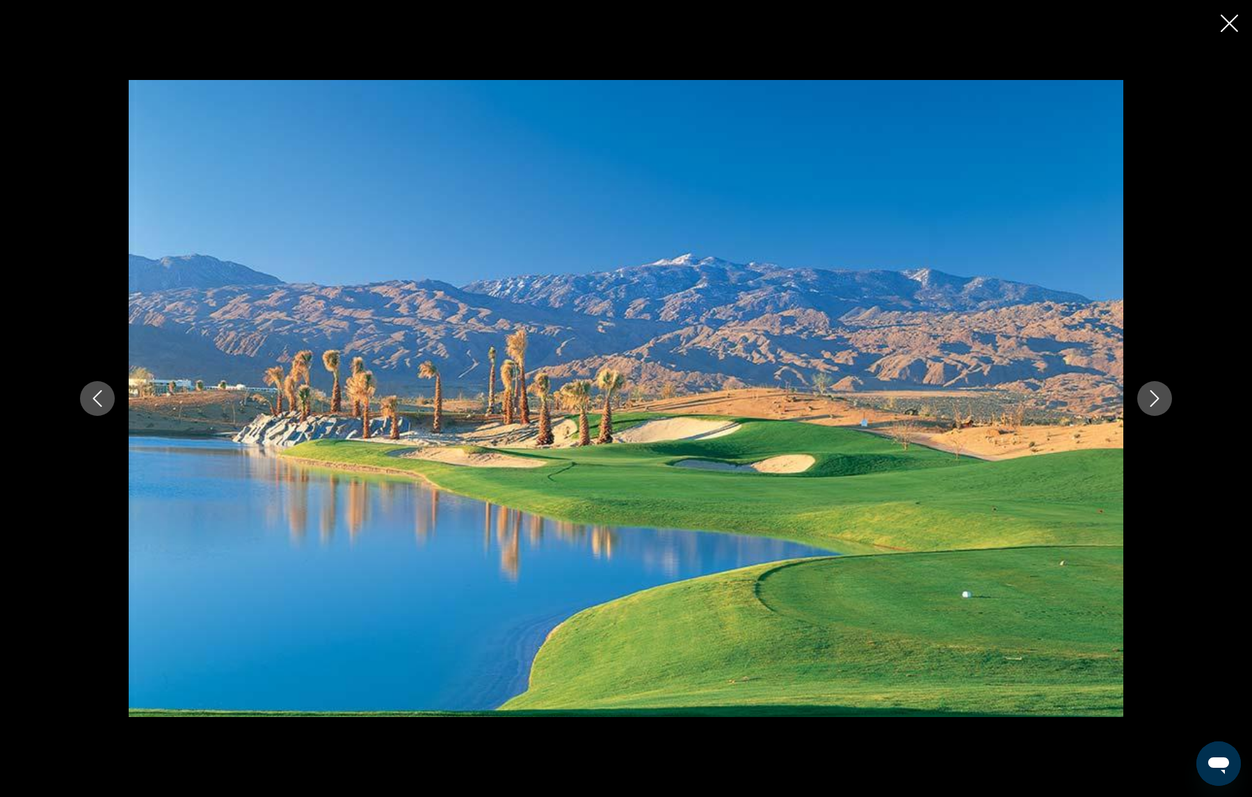
click at [1141, 393] on button "Next image" at bounding box center [1154, 398] width 35 height 35
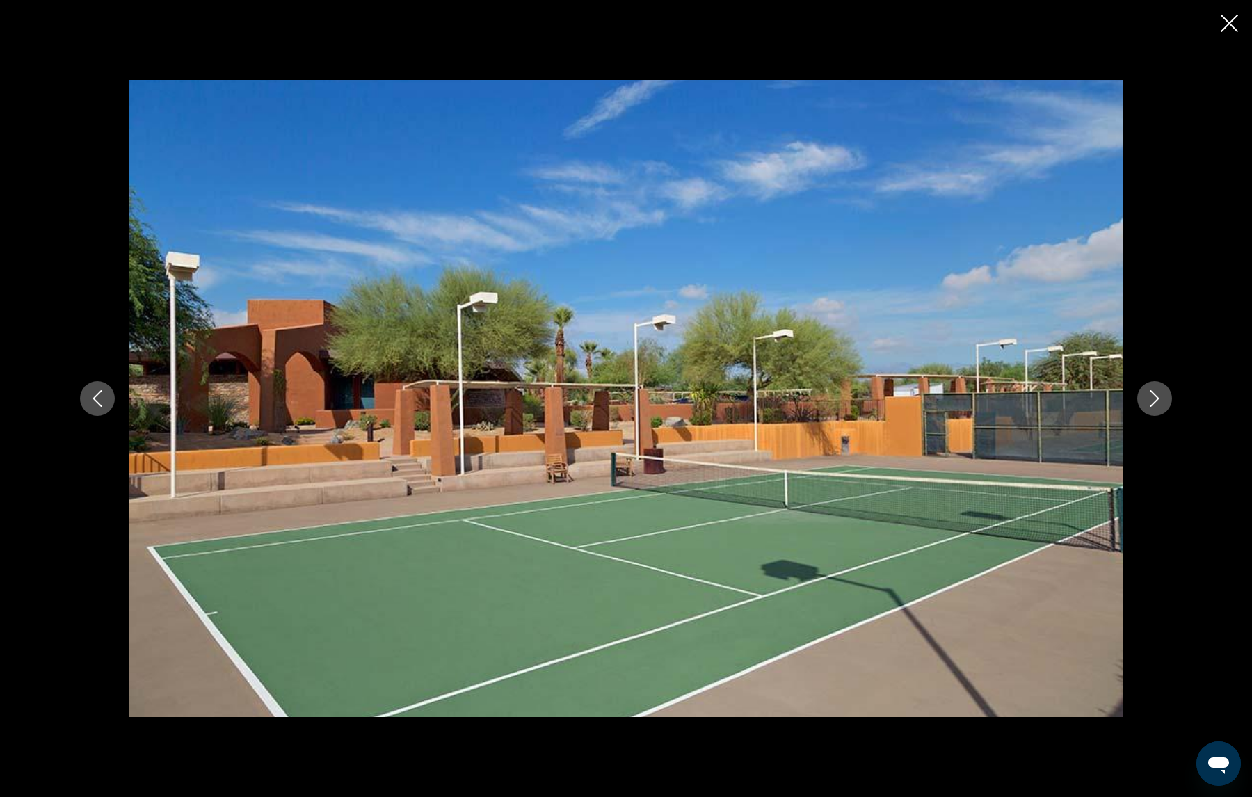
click at [1141, 393] on button "Next image" at bounding box center [1154, 398] width 35 height 35
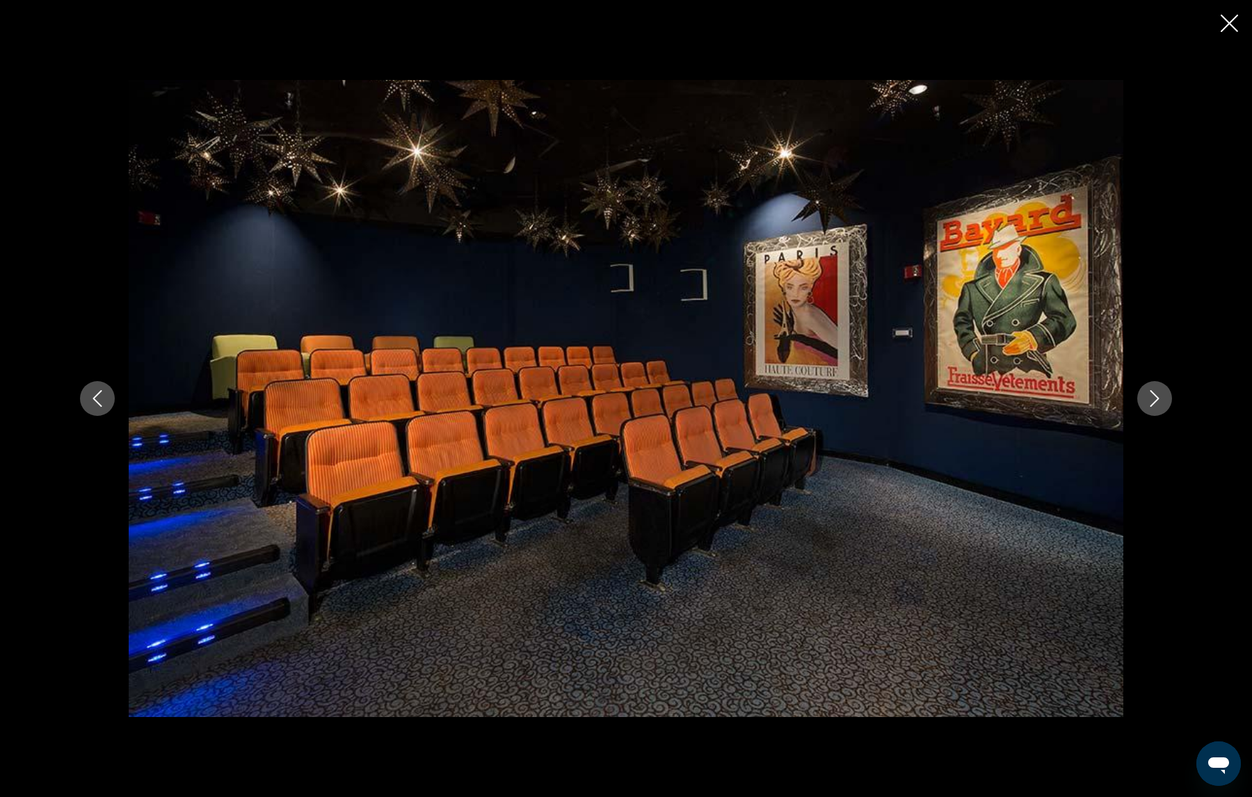
click at [1141, 393] on button "Next image" at bounding box center [1154, 398] width 35 height 35
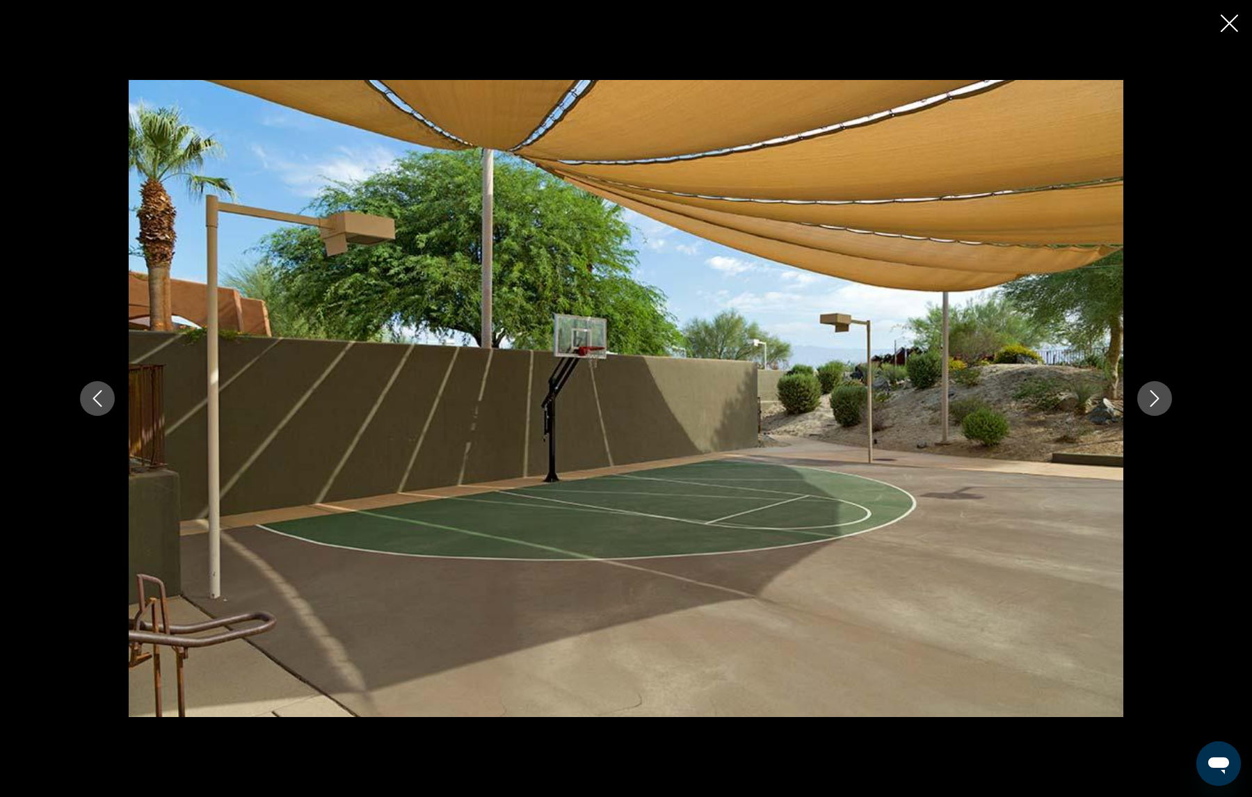
click at [1141, 393] on button "Next image" at bounding box center [1154, 398] width 35 height 35
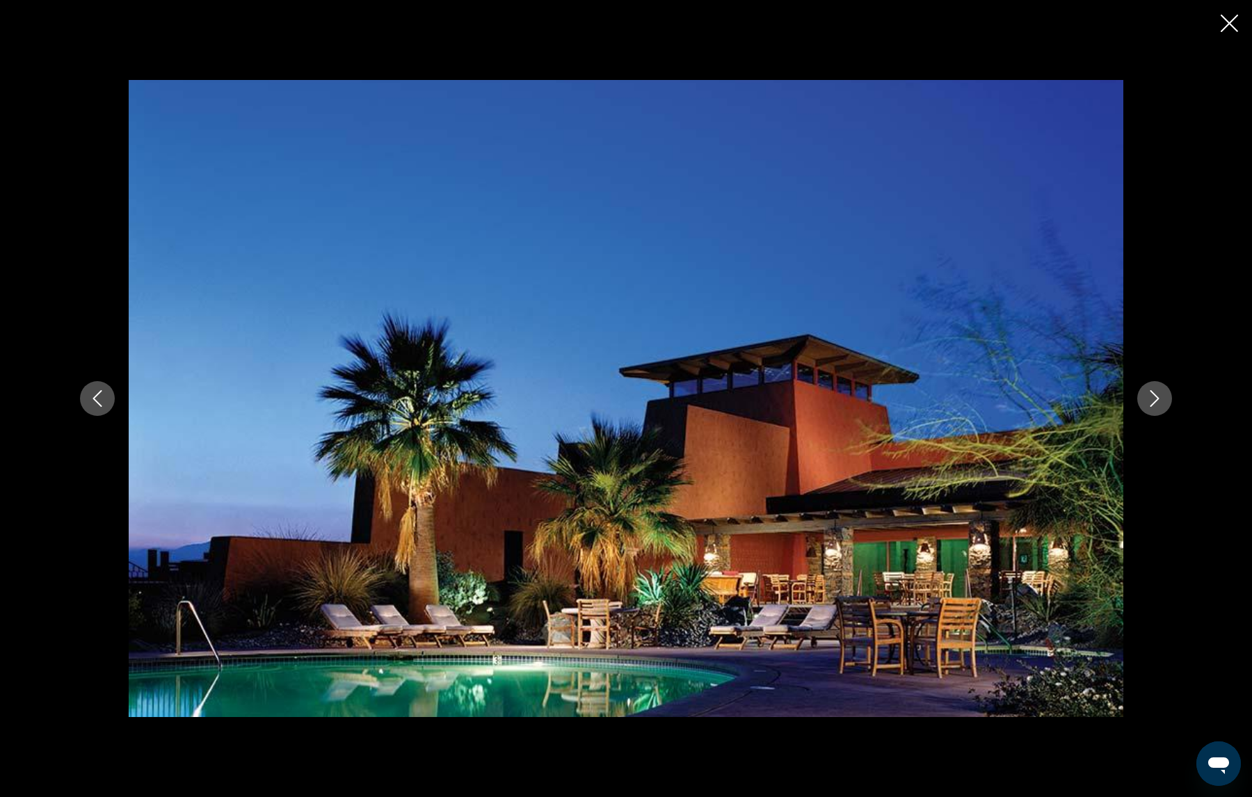
click at [1230, 23] on icon "Close slideshow" at bounding box center [1229, 23] width 17 height 17
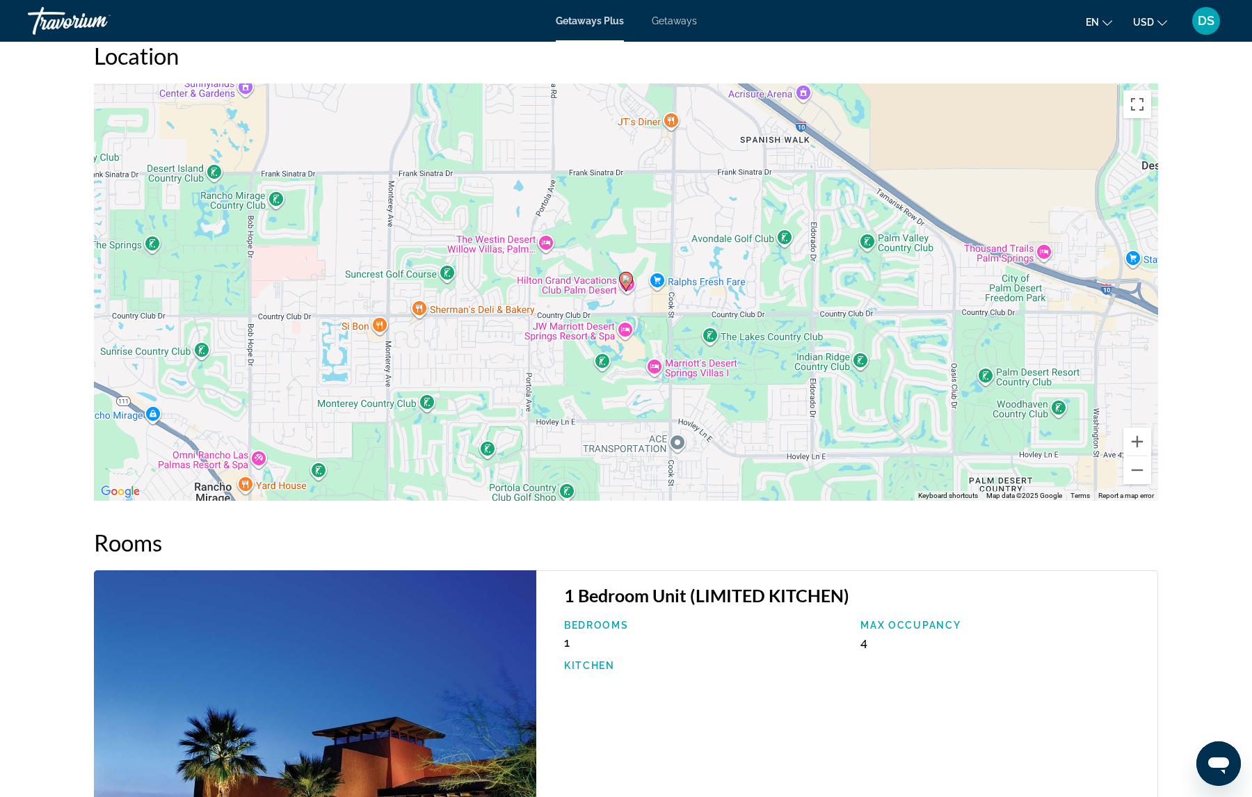
scroll to position [1726, 0]
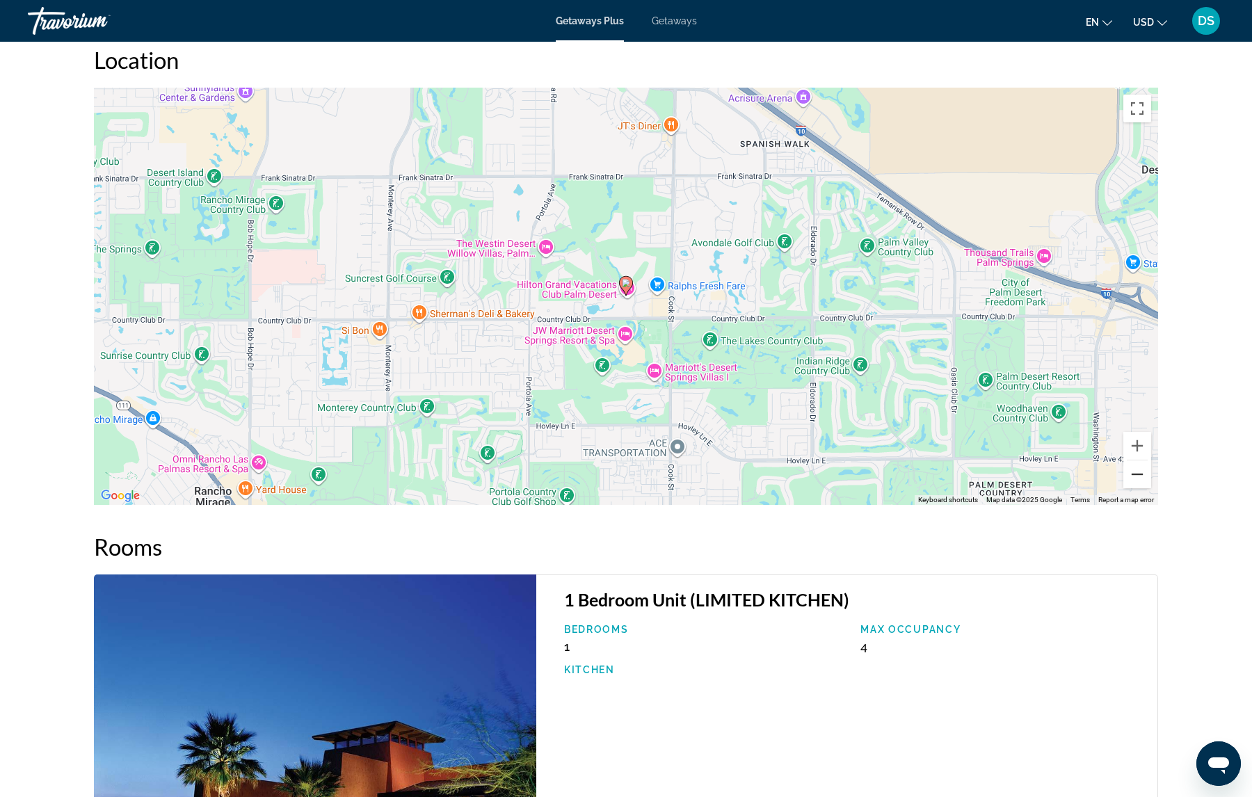
click at [1135, 466] on button "Zoom out" at bounding box center [1137, 474] width 28 height 28
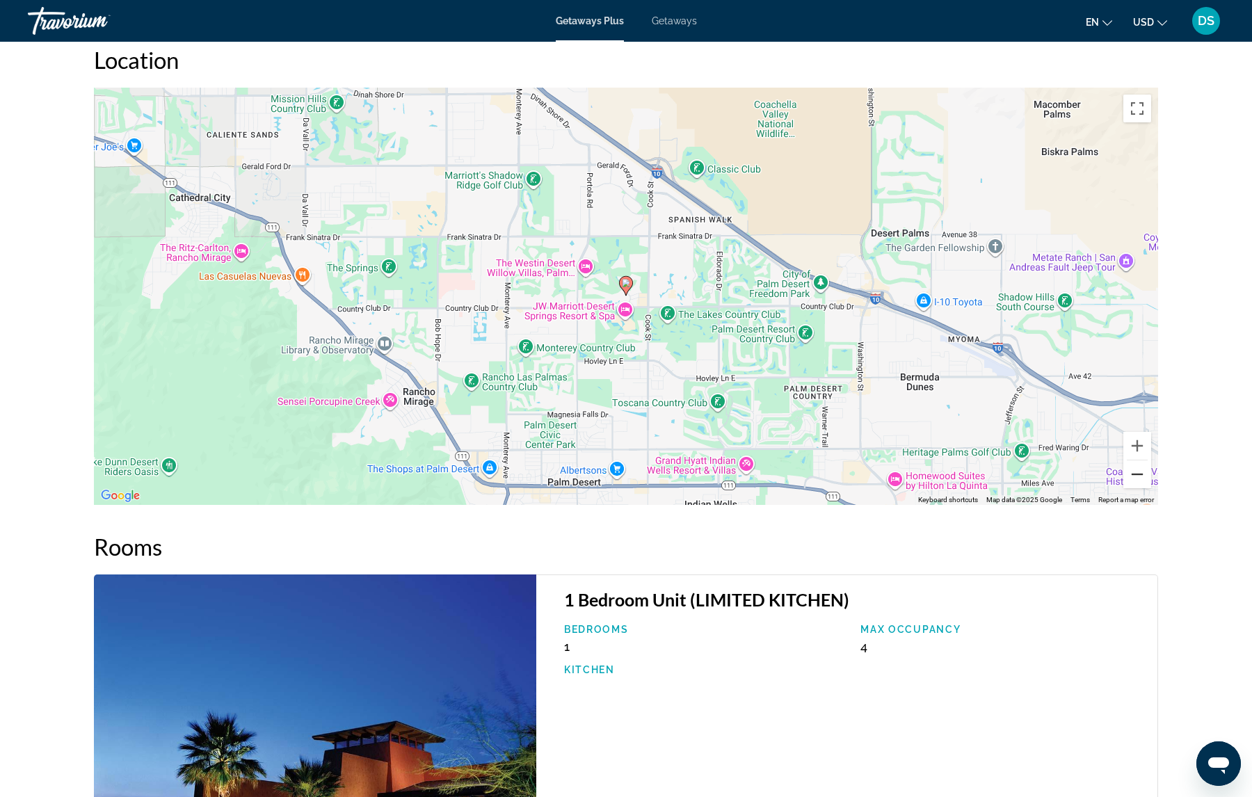
click at [1135, 466] on button "Zoom out" at bounding box center [1137, 474] width 28 height 28
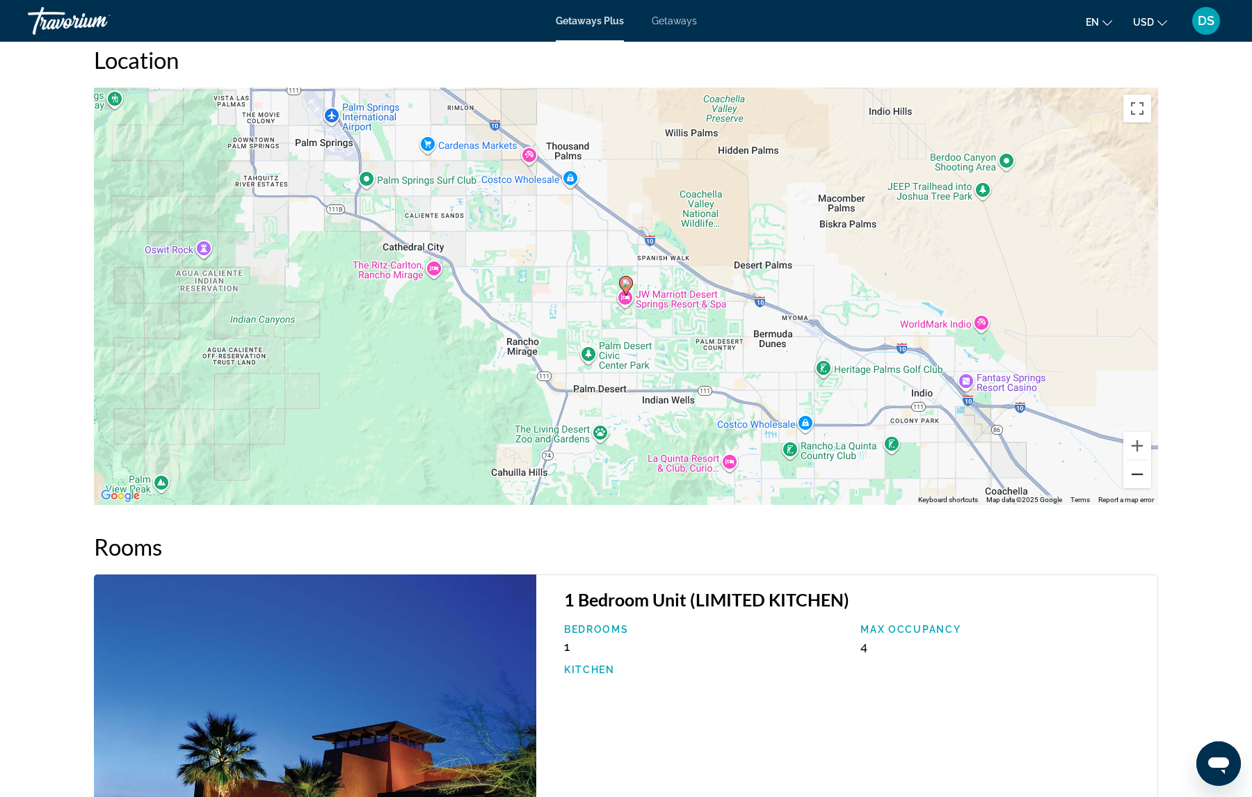
click at [1135, 466] on button "Zoom out" at bounding box center [1137, 474] width 28 height 28
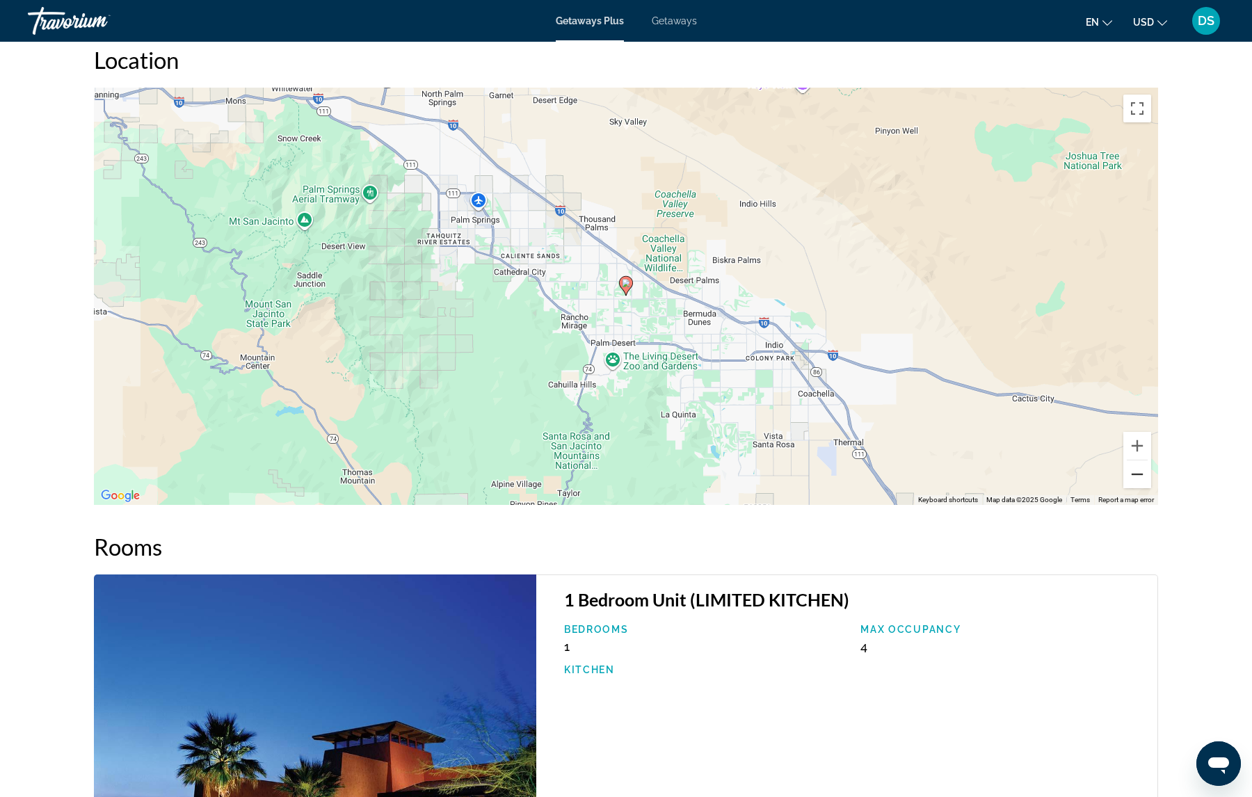
click at [1135, 466] on button "Zoom out" at bounding box center [1137, 474] width 28 height 28
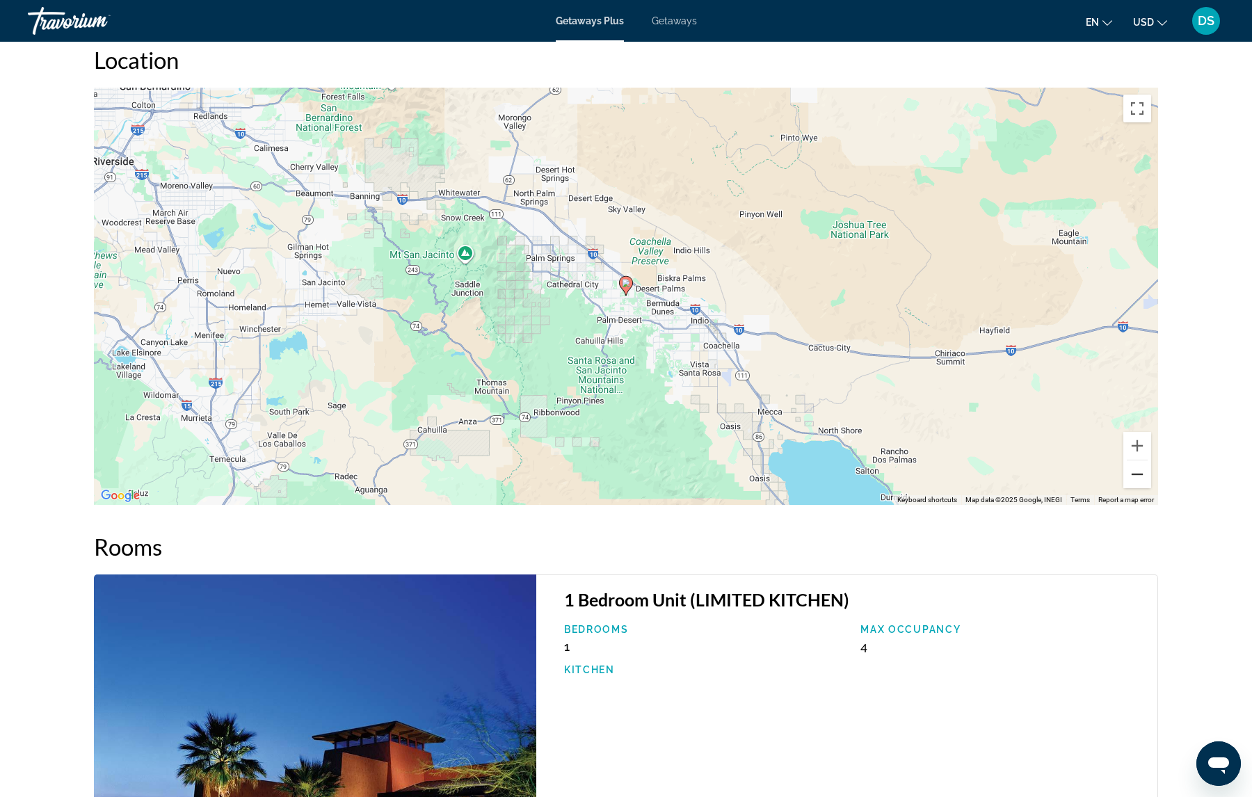
click at [1135, 466] on button "Zoom out" at bounding box center [1137, 474] width 28 height 28
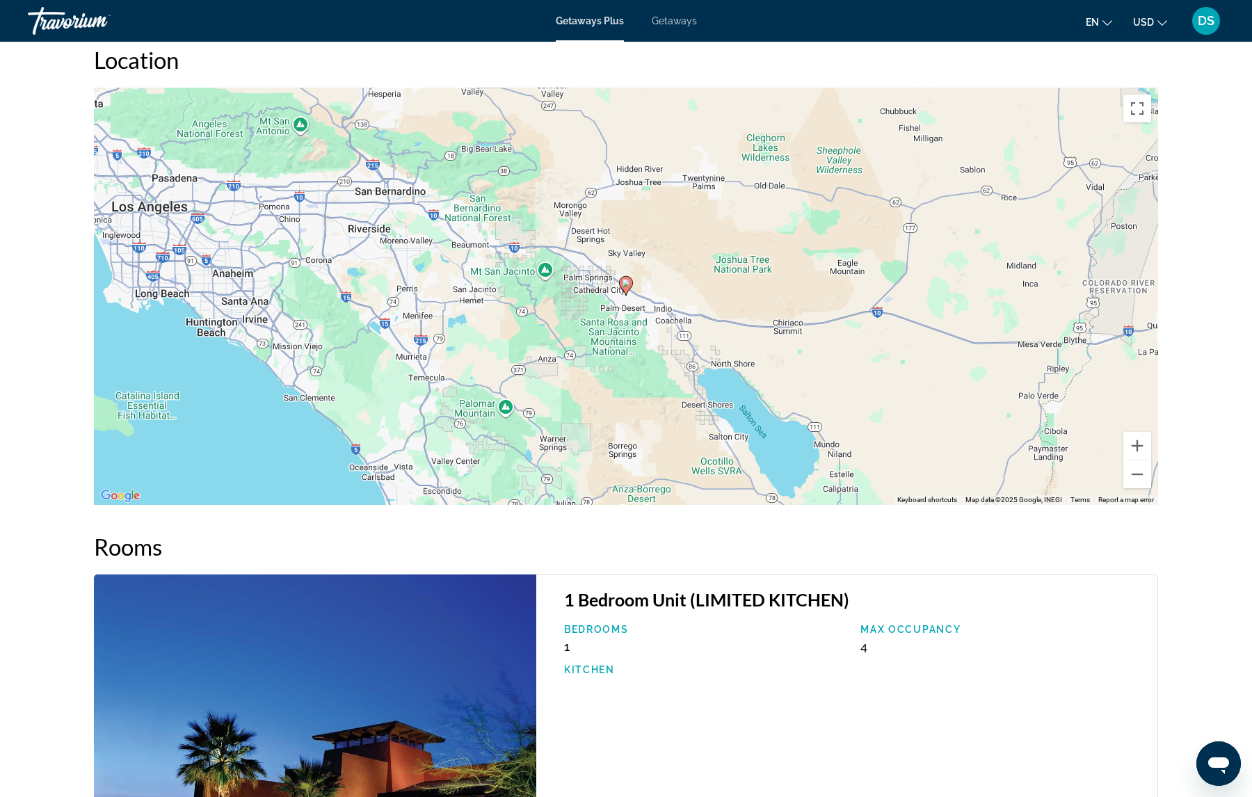
click at [672, 22] on span "Getaways" at bounding box center [674, 20] width 45 height 11
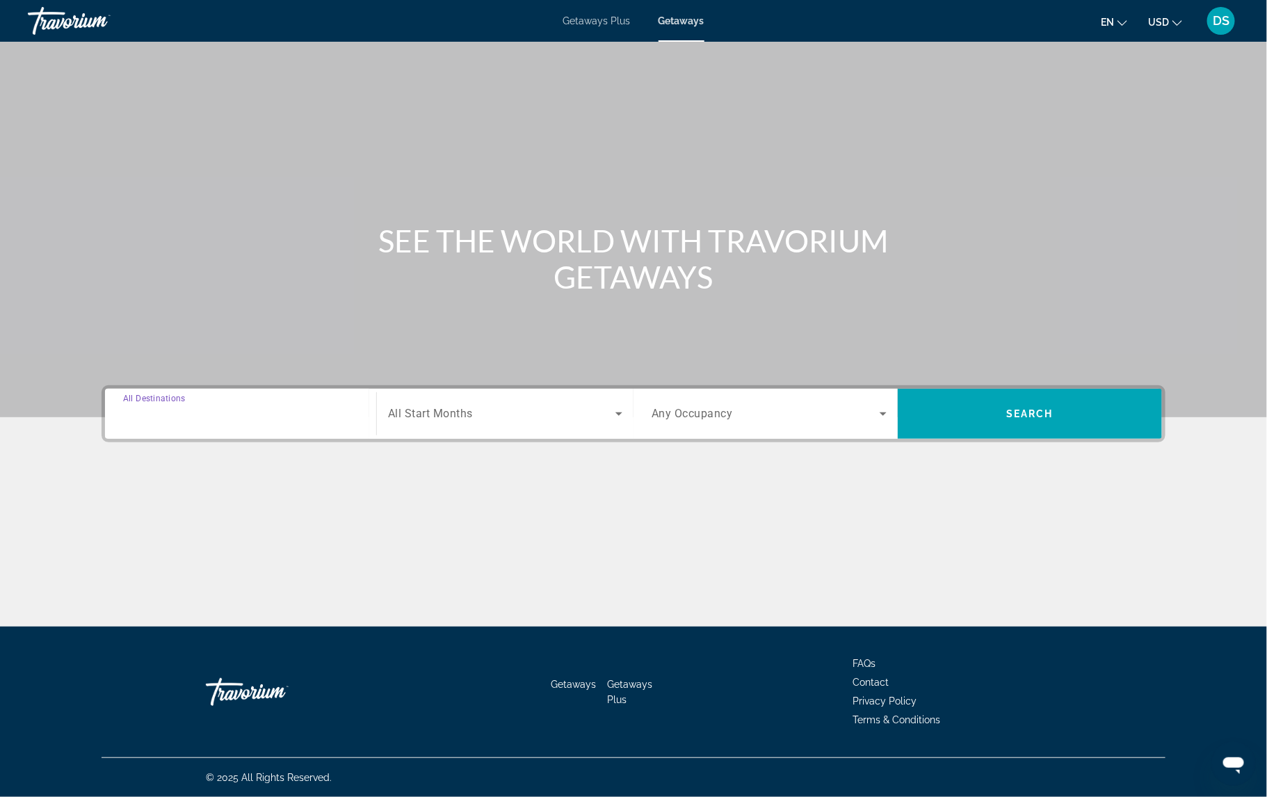
click at [323, 407] on input "Destination All Destinations" at bounding box center [240, 414] width 235 height 17
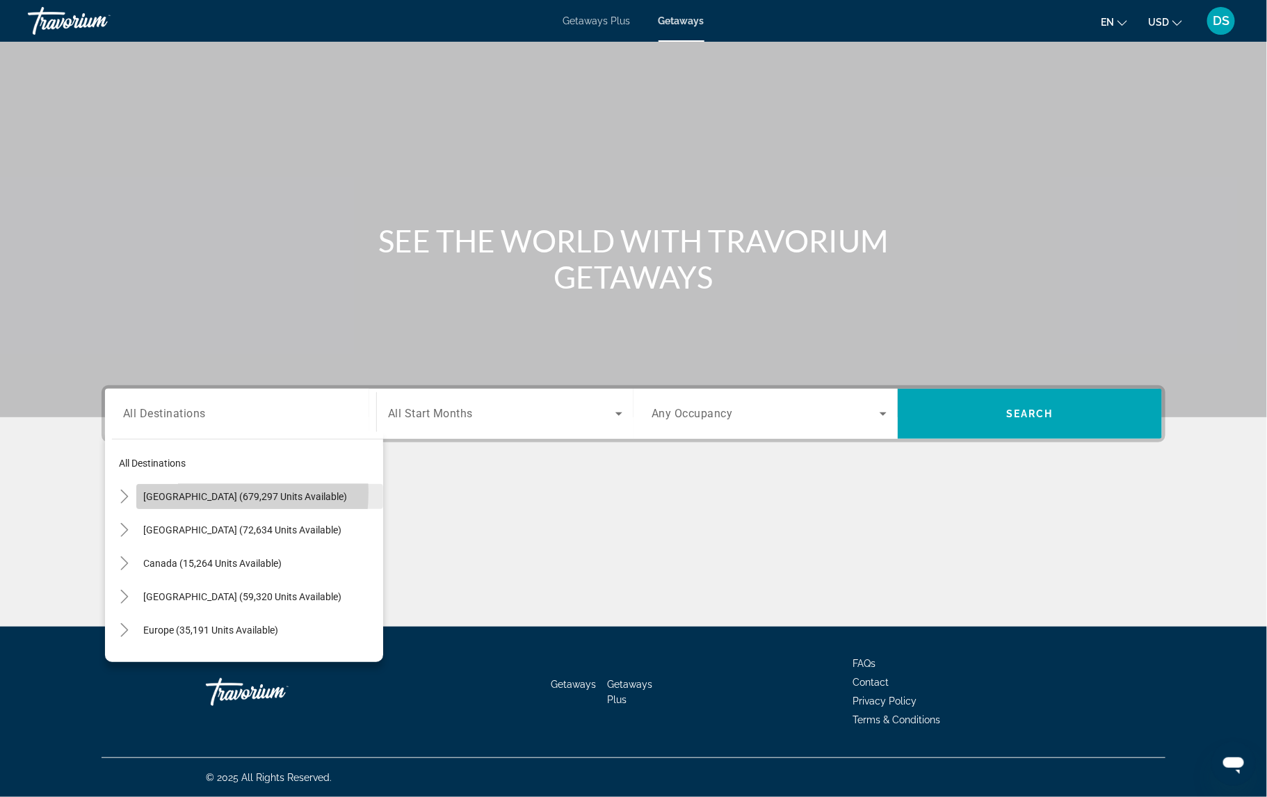
drag, startPoint x: 257, startPoint y: 501, endPoint x: 184, endPoint y: 492, distance: 72.8
click at [184, 492] on span "[GEOGRAPHIC_DATA] (679,297 units available)" at bounding box center [245, 496] width 204 height 11
type input "**********"
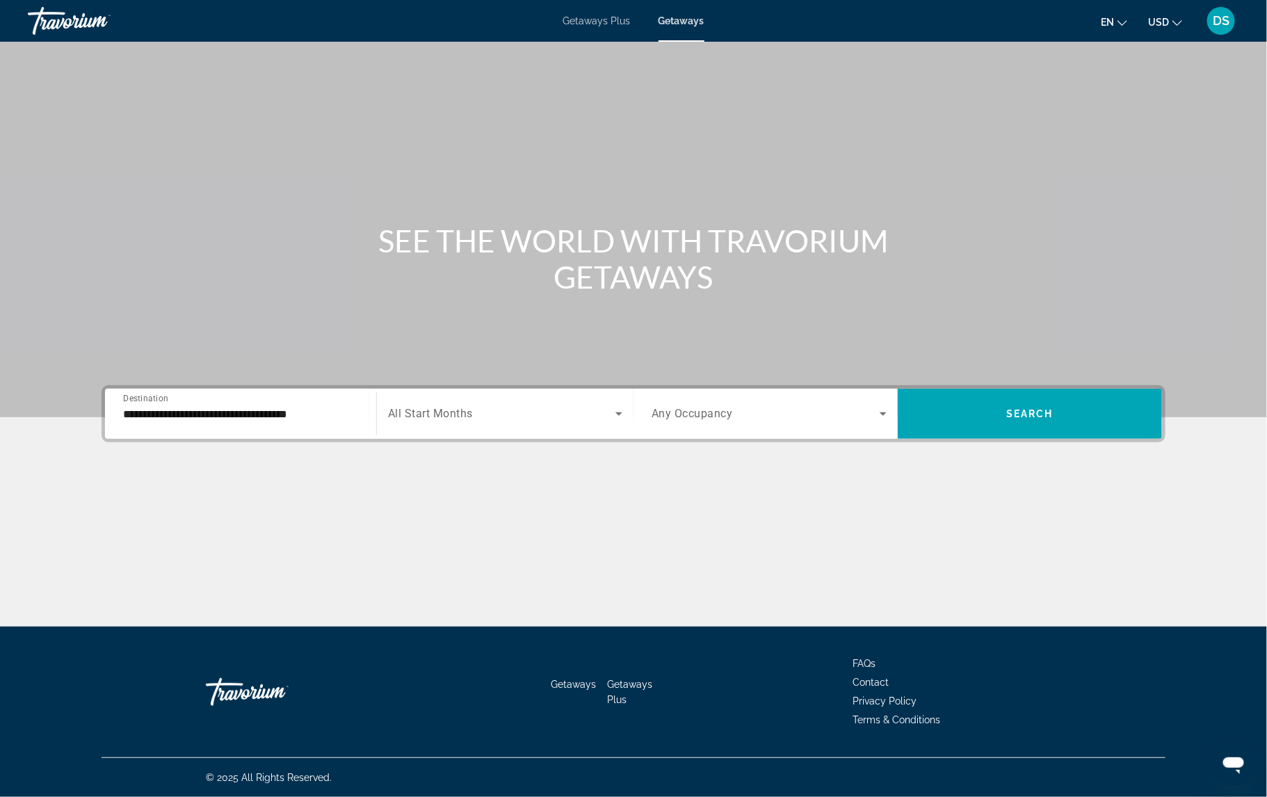
drag, startPoint x: 442, startPoint y: 411, endPoint x: 445, endPoint y: 418, distance: 7.5
drag, startPoint x: 445, startPoint y: 418, endPoint x: 518, endPoint y: 419, distance: 73.0
click at [518, 419] on span "Search widget" at bounding box center [501, 414] width 227 height 17
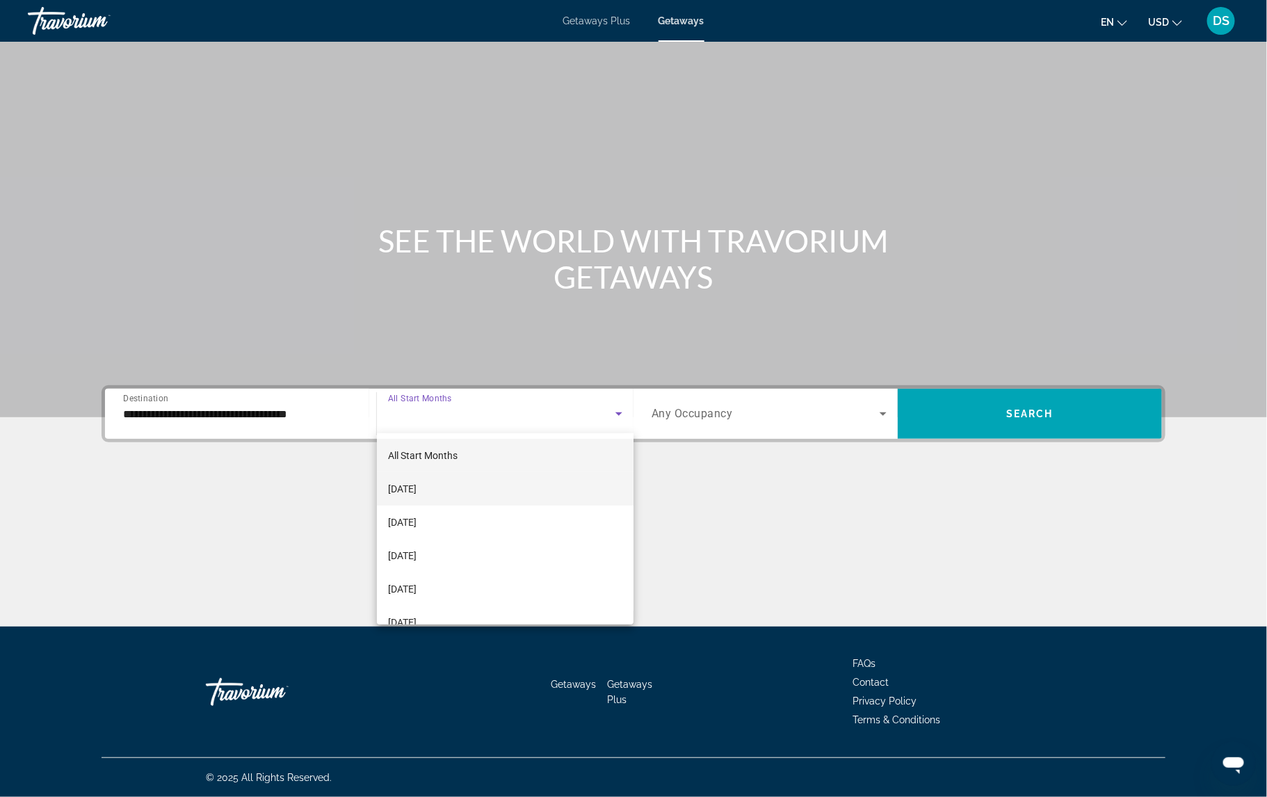
click at [486, 486] on mat-option "[DATE]" at bounding box center [505, 488] width 257 height 33
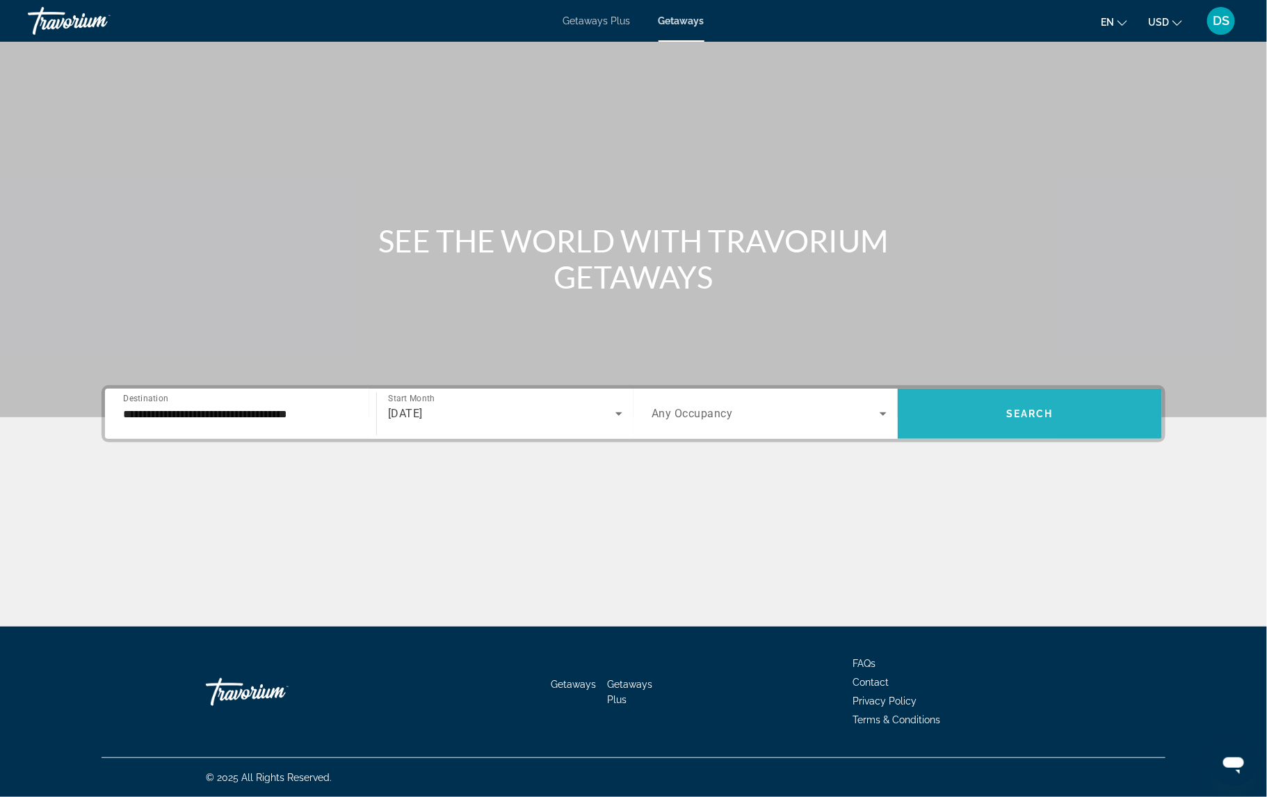
click at [1027, 411] on span "Search" at bounding box center [1029, 413] width 47 height 11
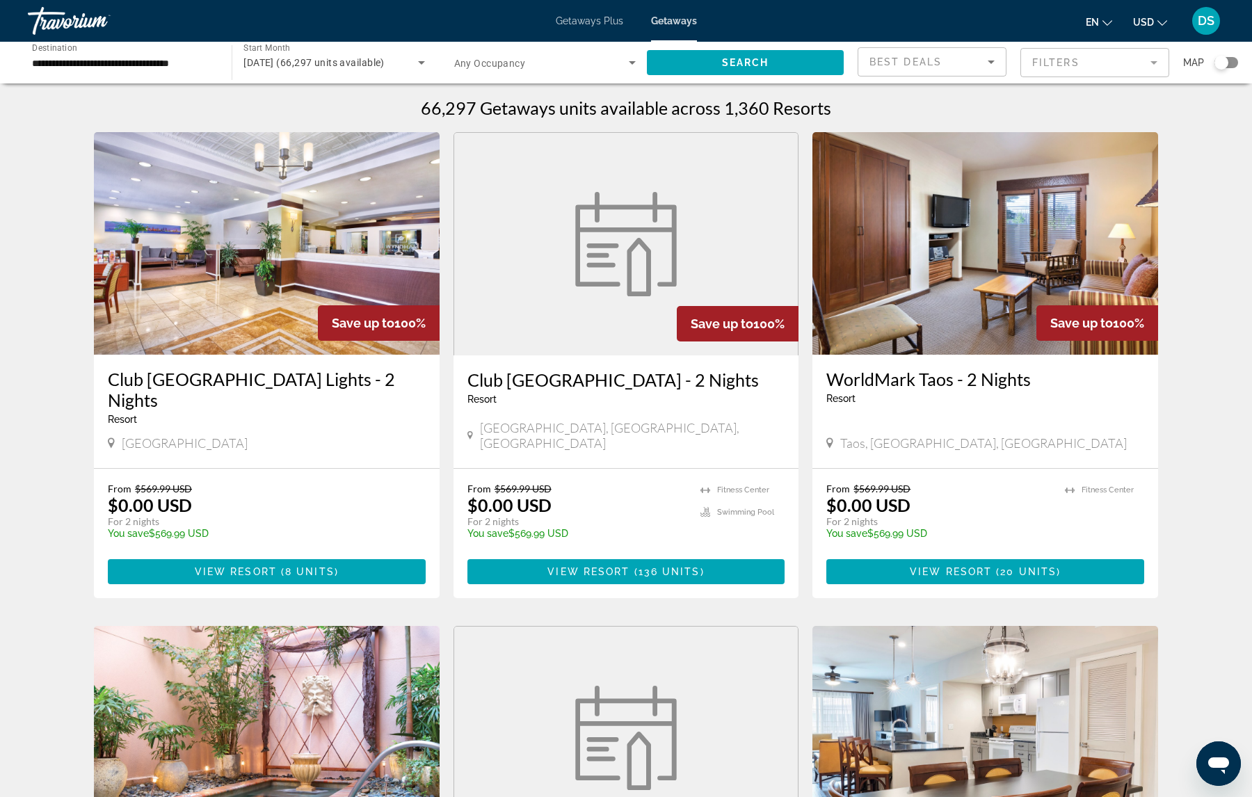
click at [1154, 63] on mat-form-field "Filters" at bounding box center [1094, 62] width 149 height 29
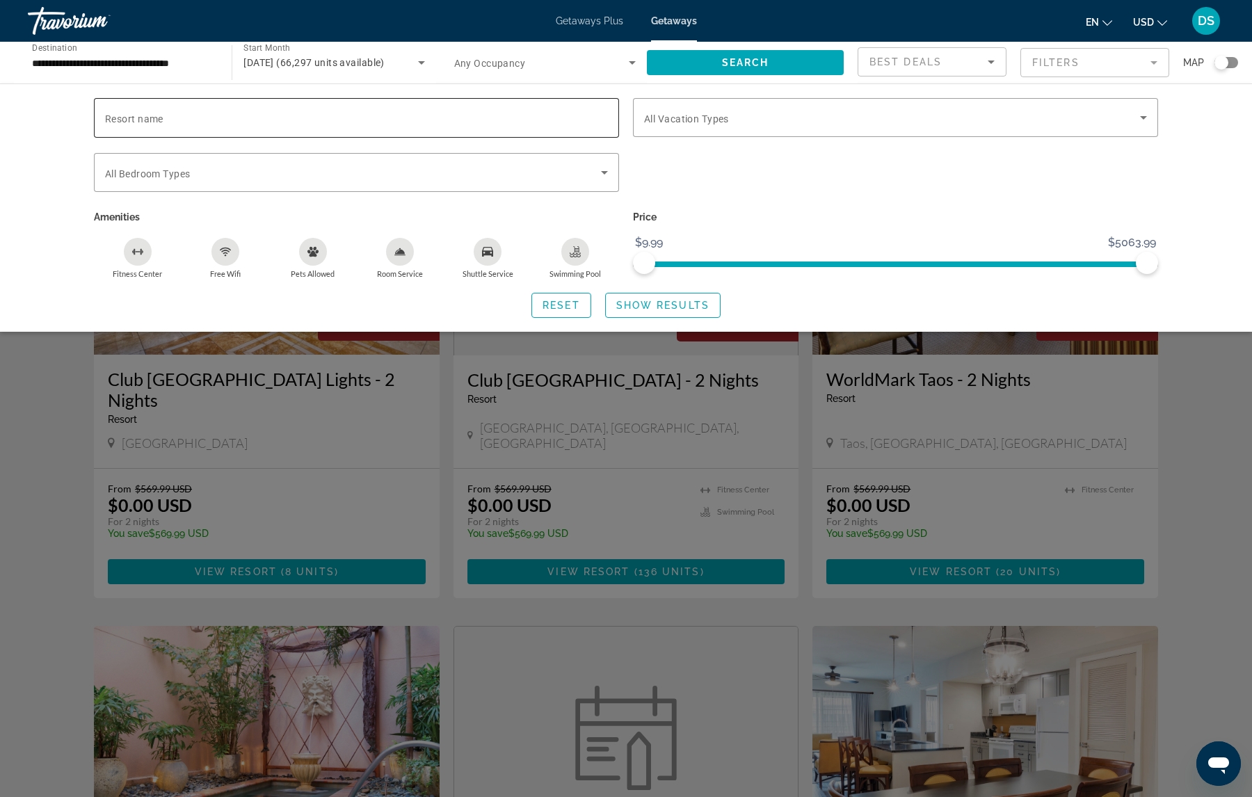
click at [530, 115] on input "Resort name" at bounding box center [356, 118] width 503 height 17
type input "*******"
drag, startPoint x: 1146, startPoint y: 269, endPoint x: 755, endPoint y: 270, distance: 390.9
click at [755, 270] on span "ngx-slider-max" at bounding box center [755, 263] width 22 height 22
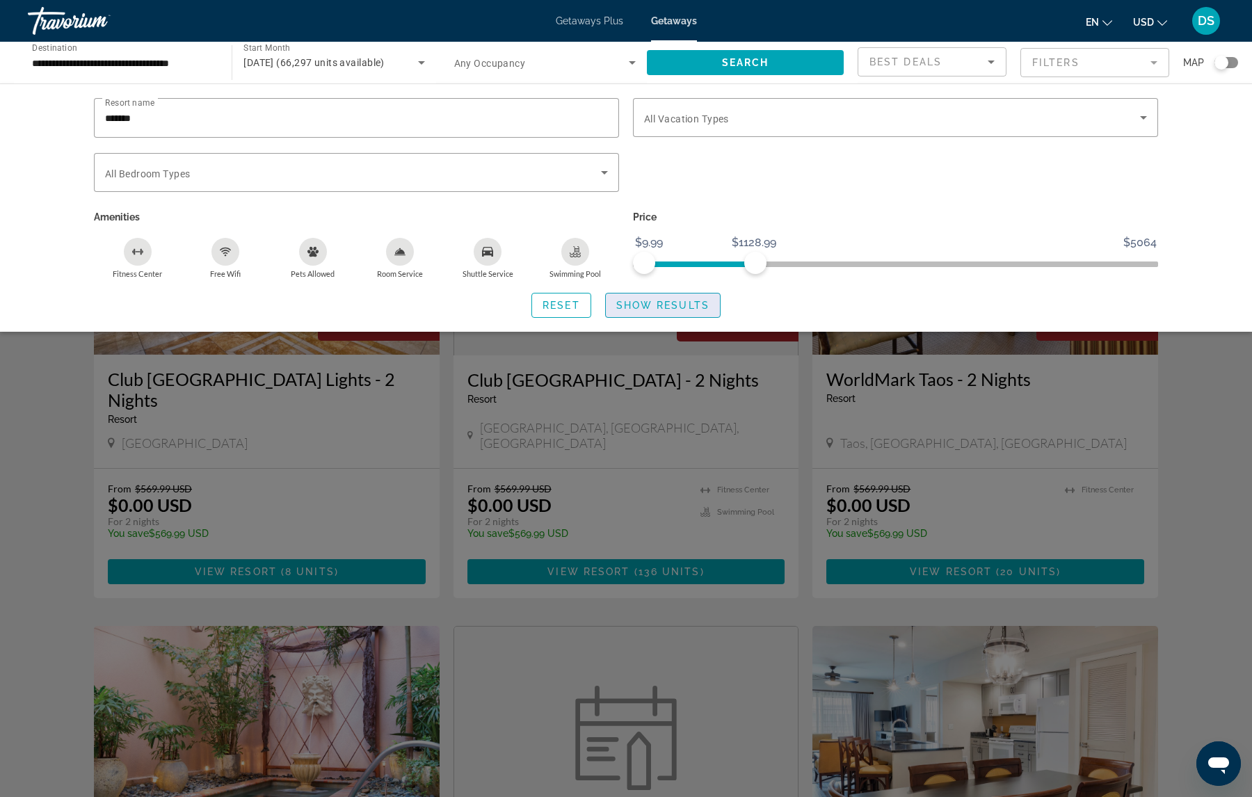
click at [680, 303] on span "Show Results" at bounding box center [662, 305] width 93 height 11
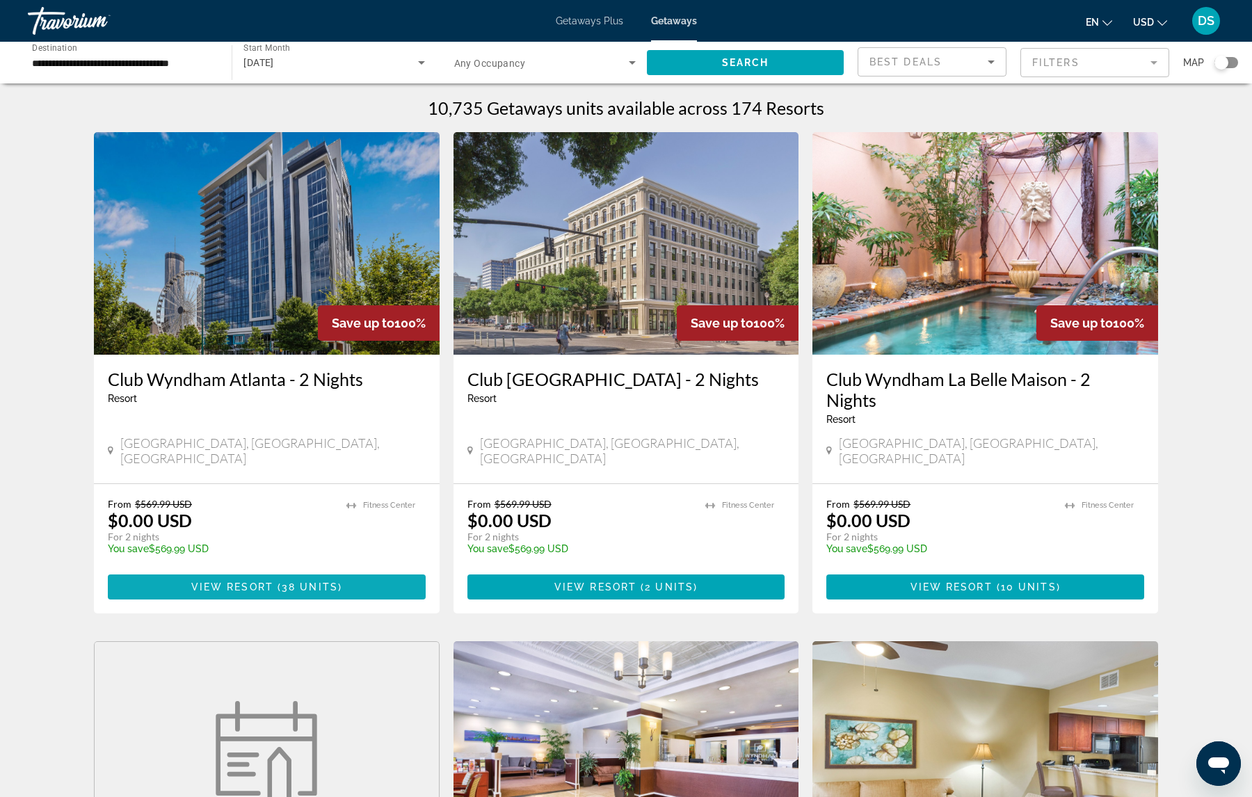
click at [232, 581] on span "View Resort ( 38 units )" at bounding box center [266, 586] width 151 height 11
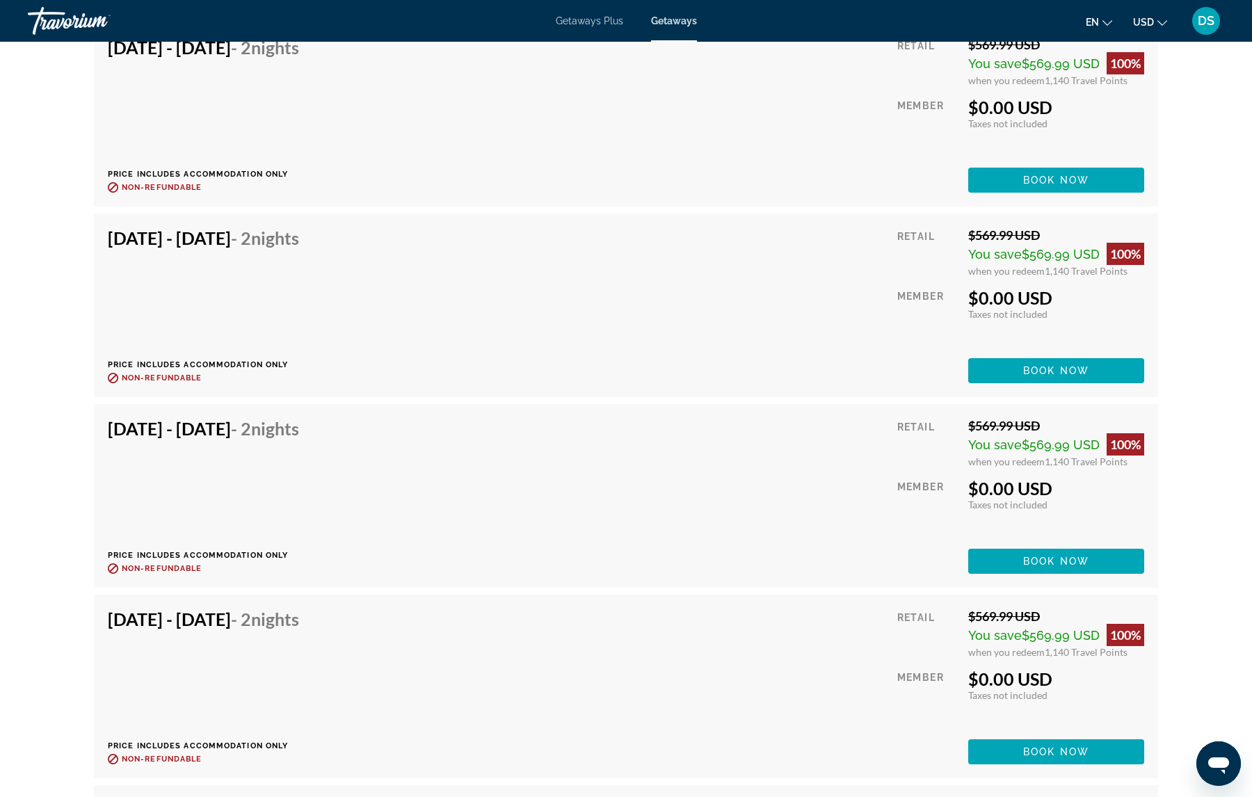
scroll to position [3130, 0]
